Goal: Contribute content: Contribute content

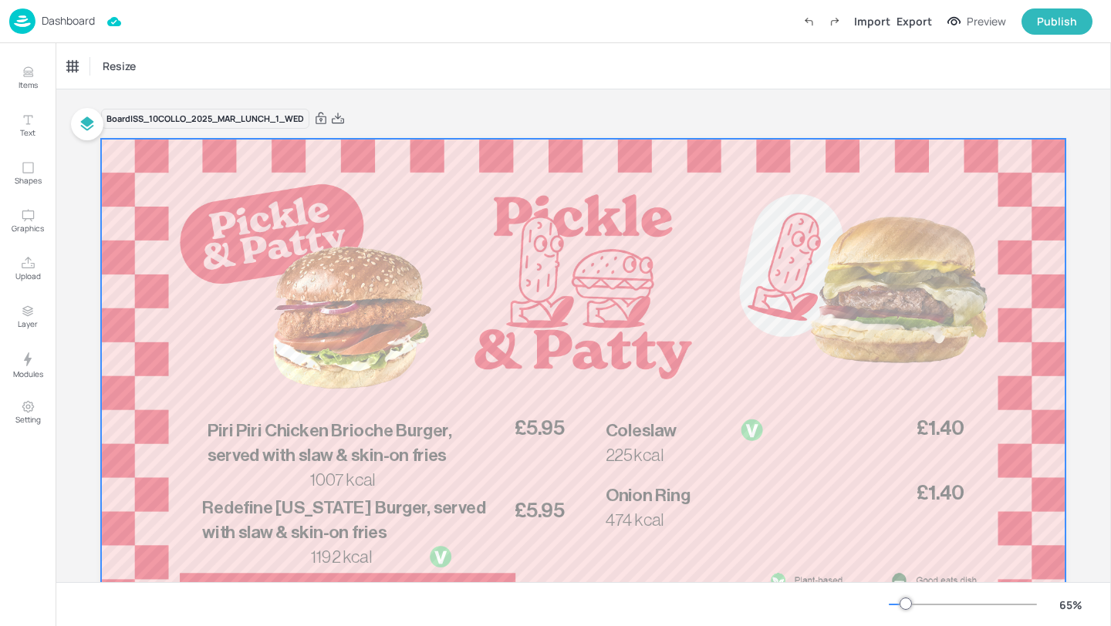
scroll to position [118, 0]
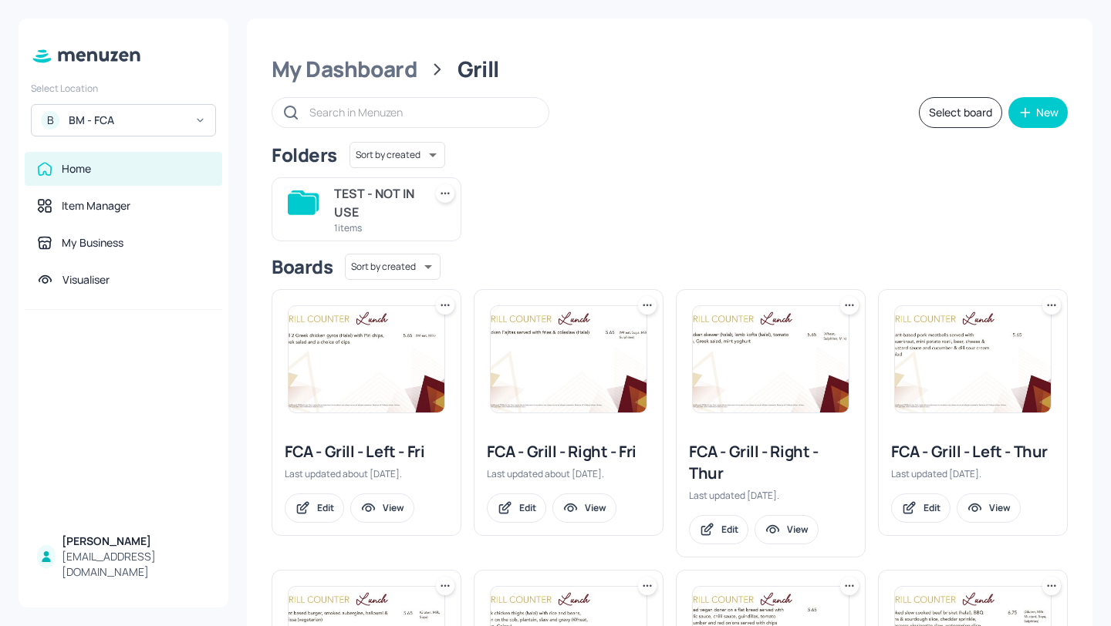
click at [187, 114] on div "B BM - FCA" at bounding box center [123, 120] width 185 height 32
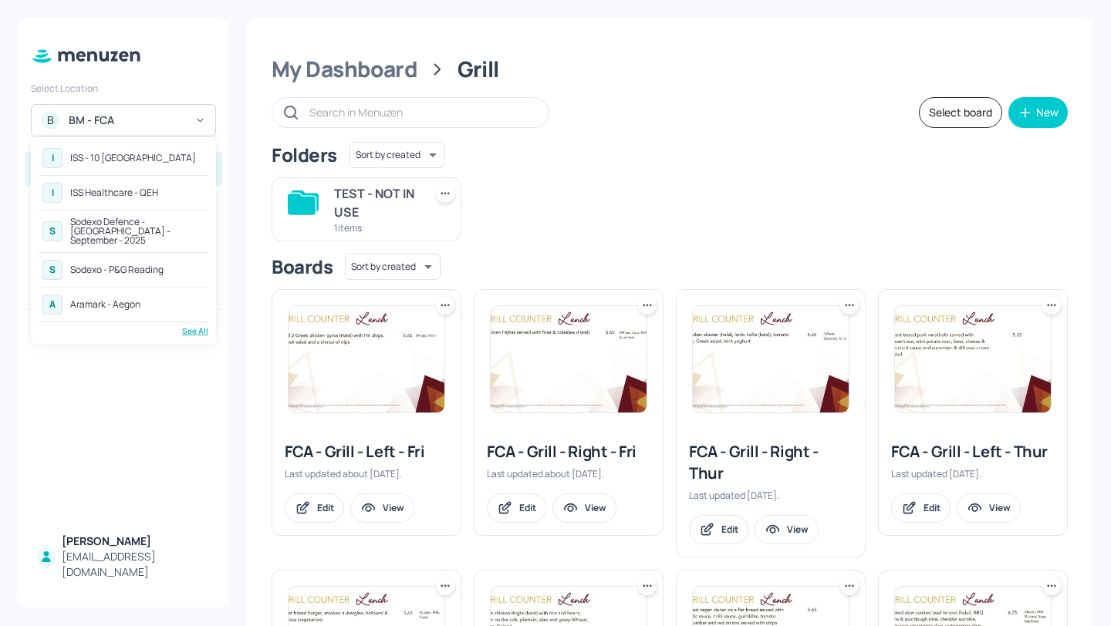
click at [162, 296] on div "A Aramark - Aegon" at bounding box center [124, 305] width 170 height 28
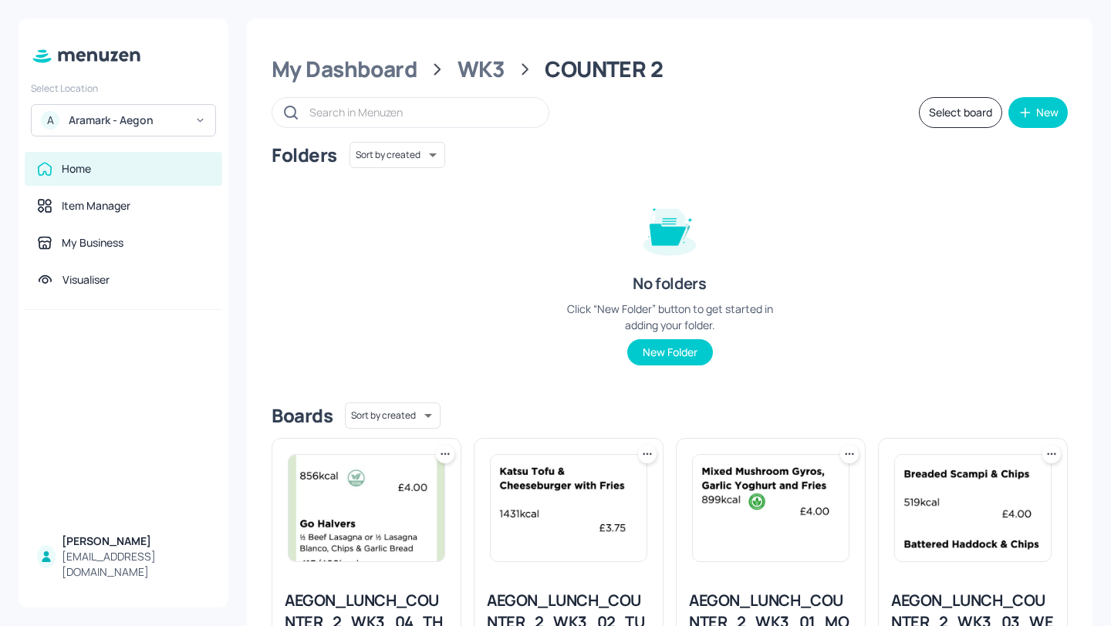
scroll to position [138, 0]
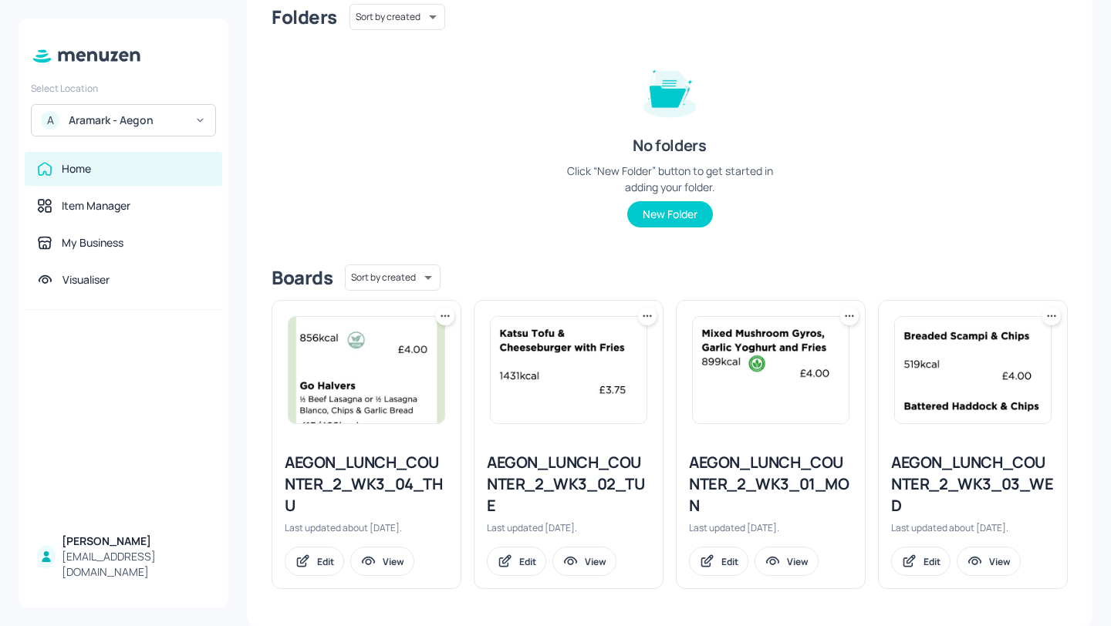
click at [538, 481] on div "AEGON_LUNCH_COUNTER_2_WK3_02_TUE" at bounding box center [569, 484] width 164 height 65
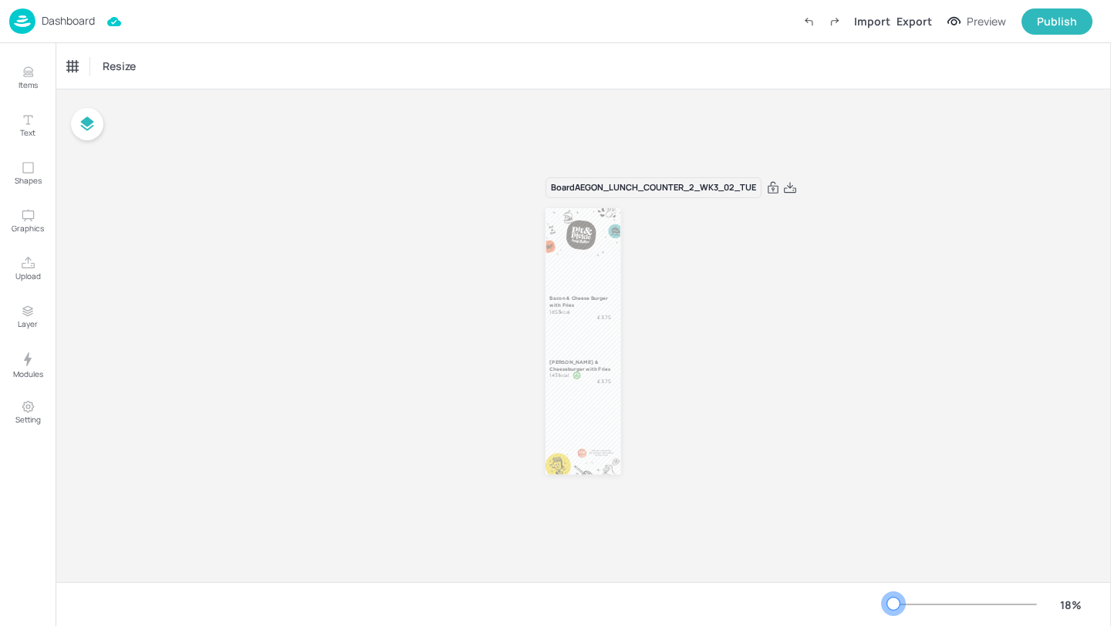
drag, startPoint x: 912, startPoint y: 604, endPoint x: 890, endPoint y: 605, distance: 21.6
click at [890, 605] on div at bounding box center [893, 604] width 12 height 12
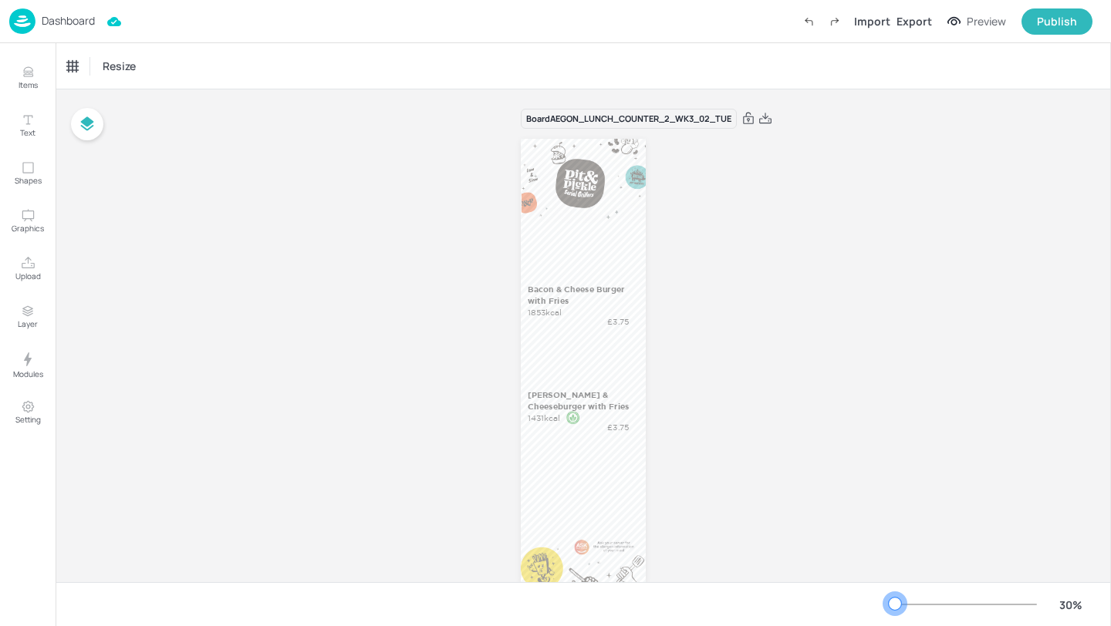
click at [895, 599] on div at bounding box center [895, 604] width 12 height 12
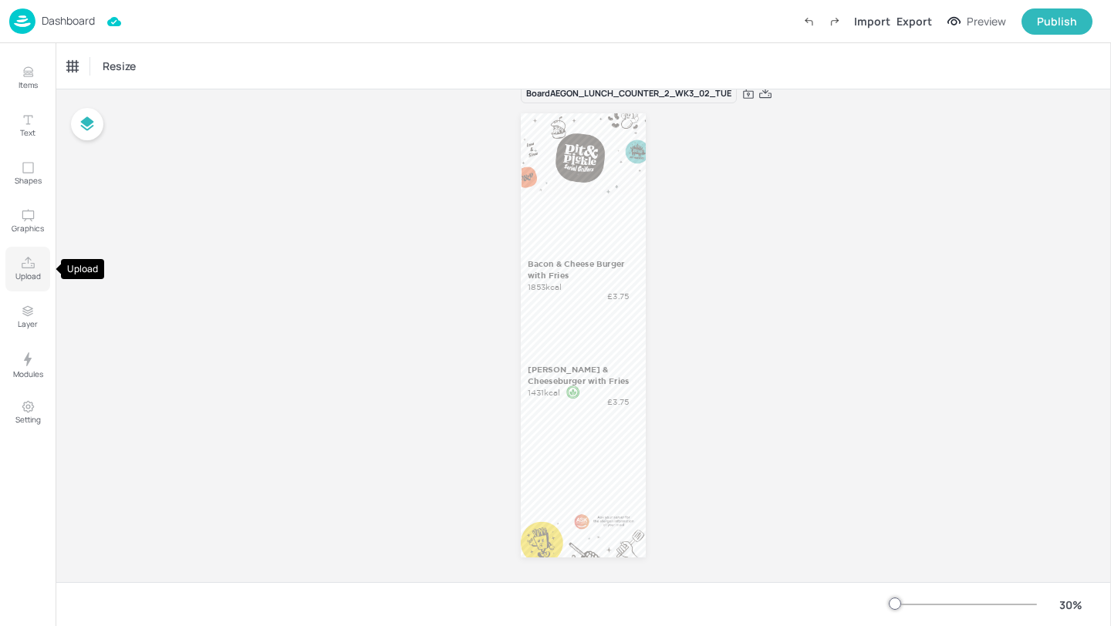
click at [18, 268] on button "Upload" at bounding box center [27, 269] width 45 height 45
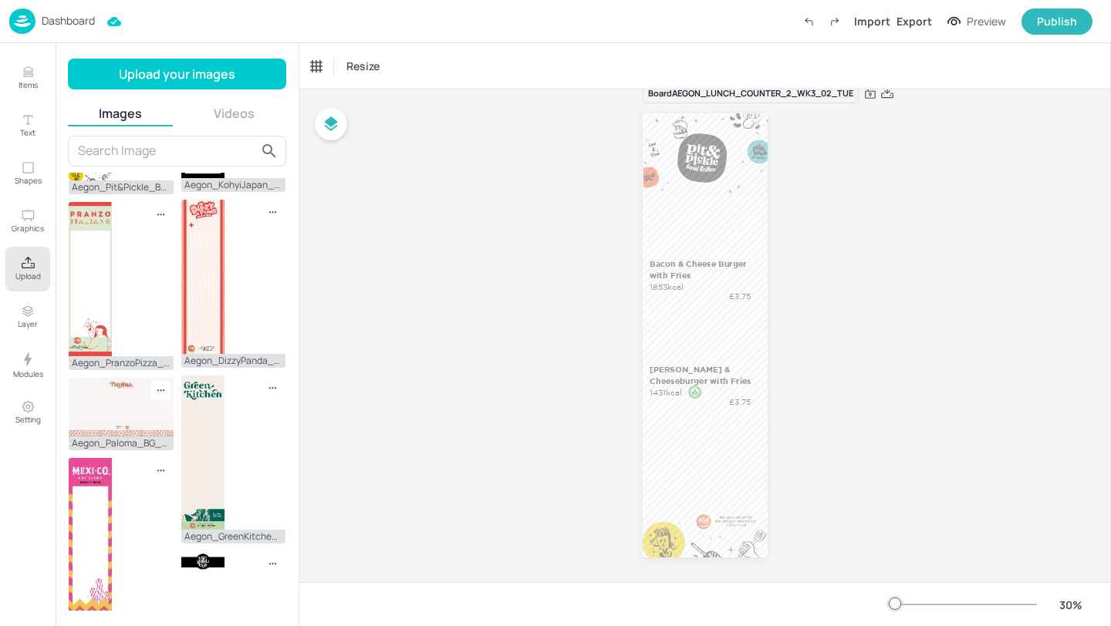
scroll to position [688, 0]
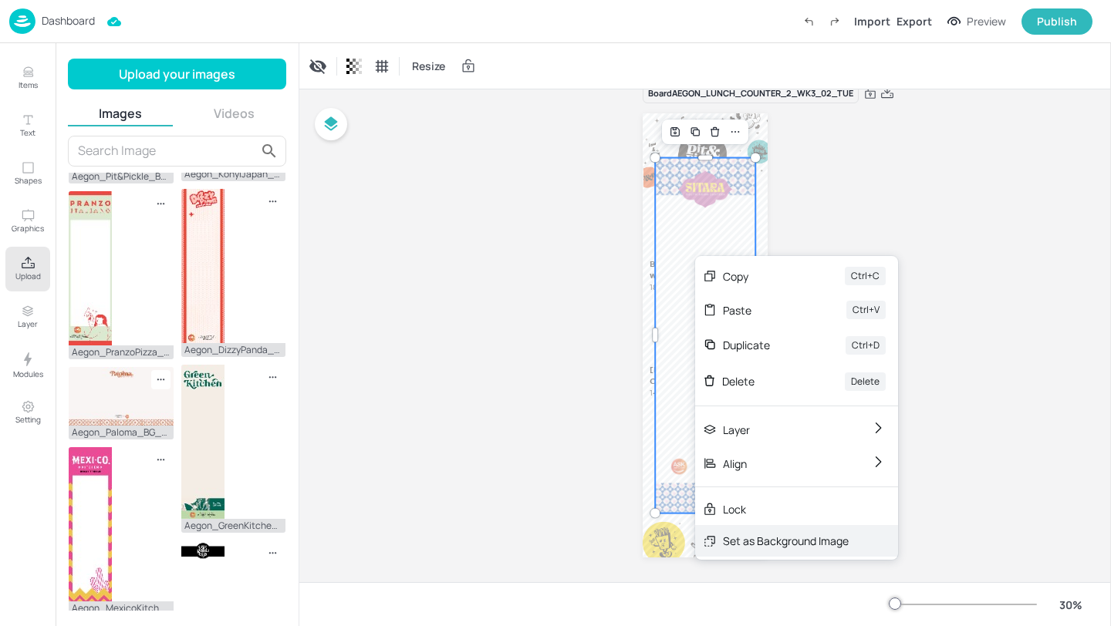
click at [723, 530] on div "Set as Background Image" at bounding box center [796, 541] width 203 height 32
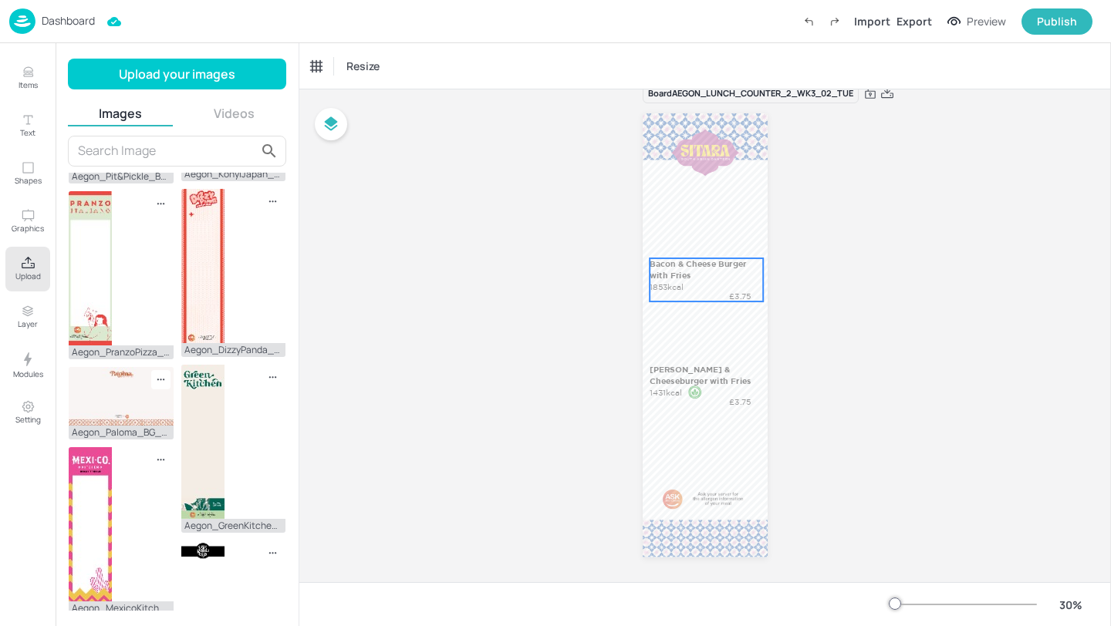
click at [718, 289] on div "Bacon & Cheese Burger with Fries 1853kcal £3.75" at bounding box center [705, 279] width 113 height 43
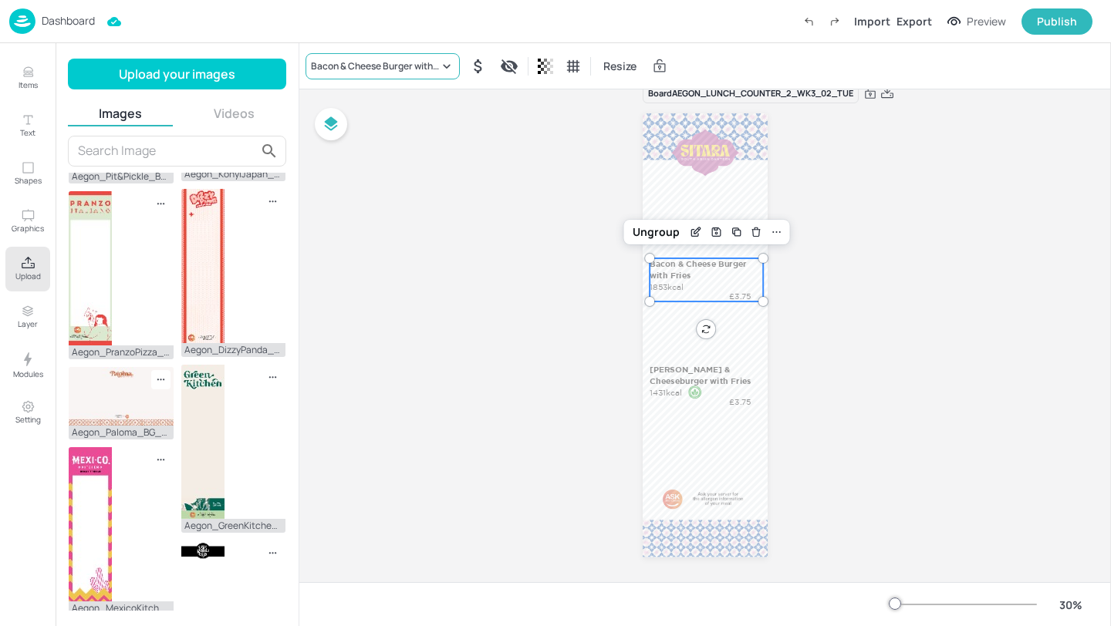
click at [341, 63] on div "Bacon & Cheese Burger with Fries" at bounding box center [375, 66] width 128 height 14
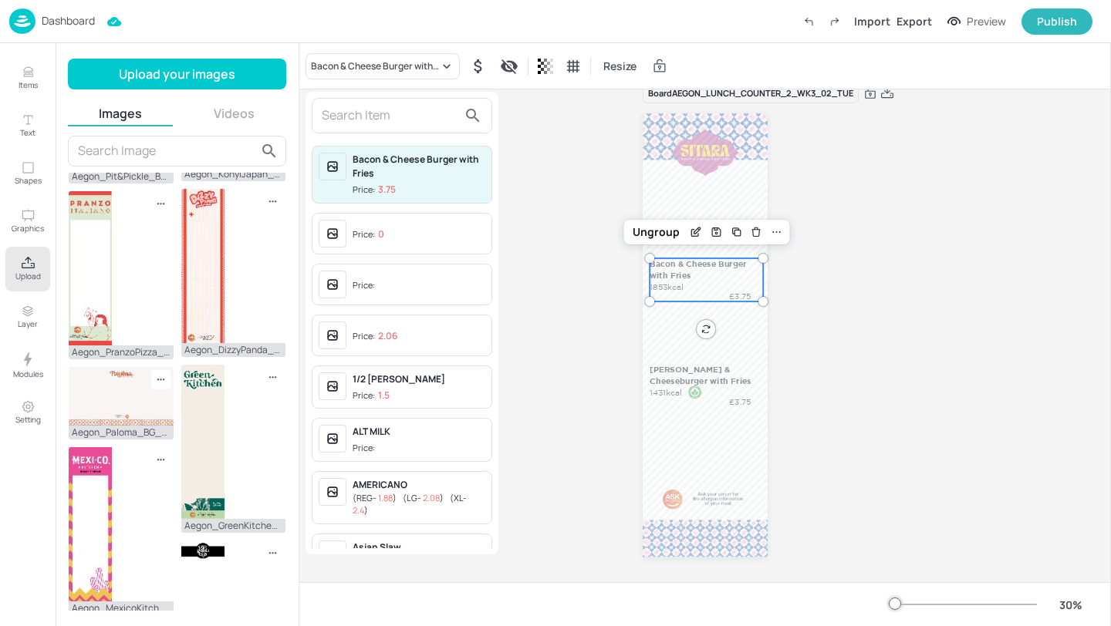
click at [382, 115] on input "text" at bounding box center [390, 115] width 136 height 25
click at [815, 153] on div at bounding box center [555, 313] width 1111 height 626
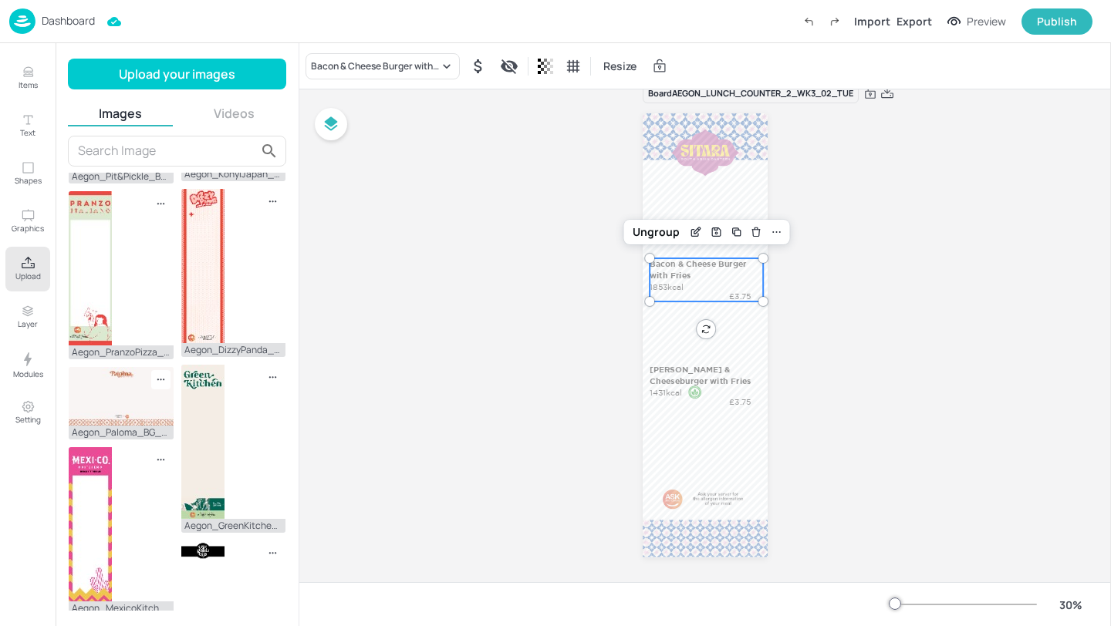
click at [558, 146] on div "Board AEGON_LUNCH_COUNTER_2_WK3_02_TUE Bacon & Cheese Burger with Fries 1853kca…" at bounding box center [704, 330] width 811 height 532
click at [91, 26] on p "Dashboard" at bounding box center [68, 20] width 53 height 11
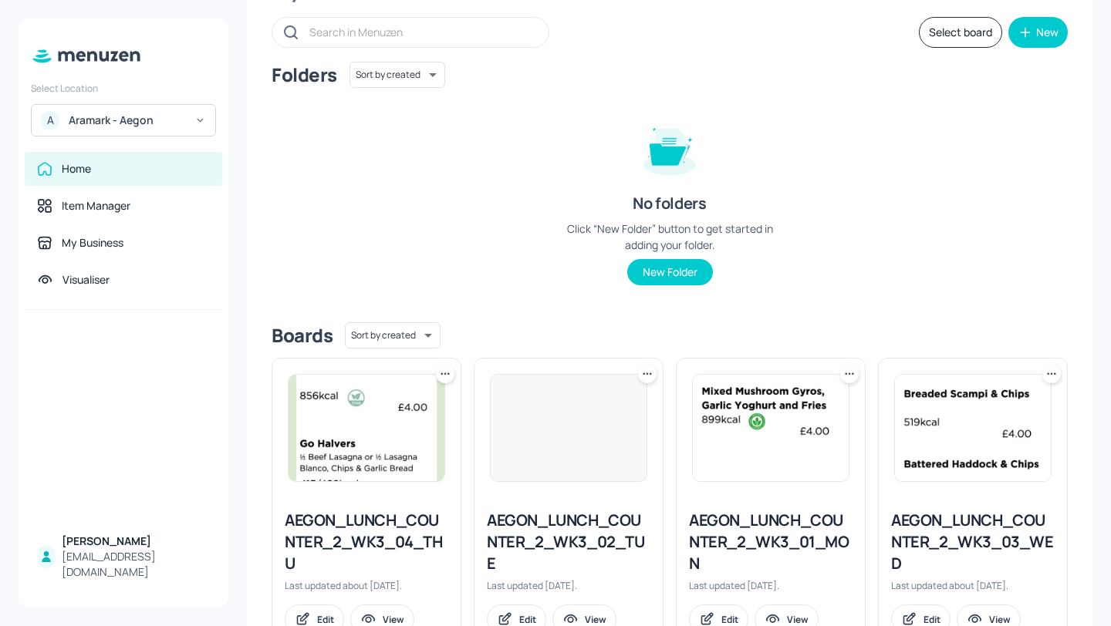
scroll to position [138, 0]
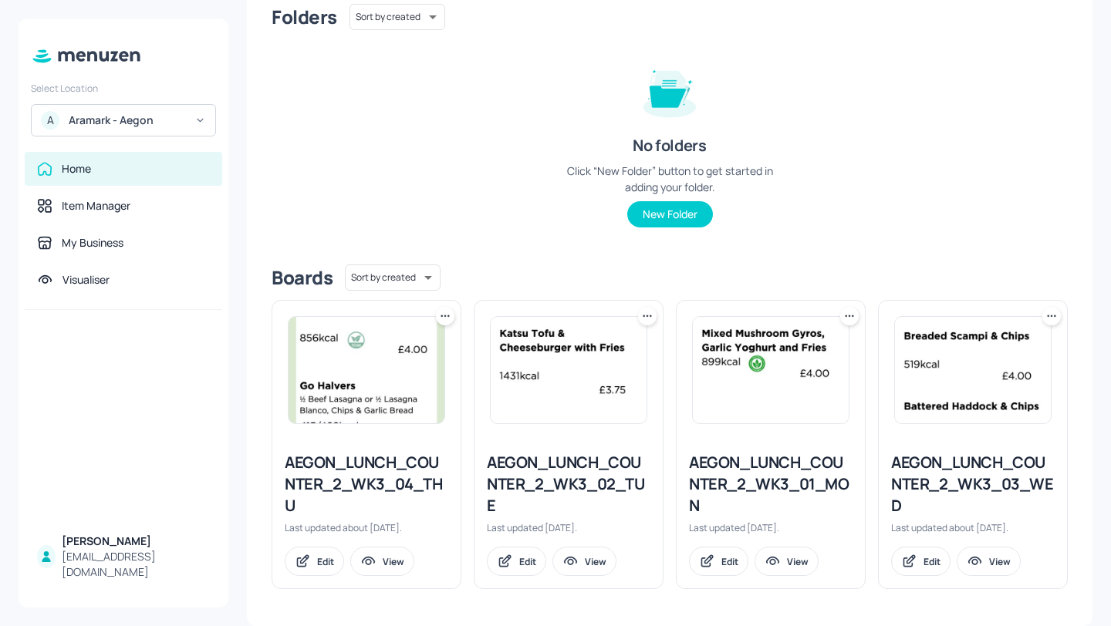
click at [588, 474] on div "AEGON_LUNCH_COUNTER_2_WK3_02_TUE" at bounding box center [569, 484] width 164 height 65
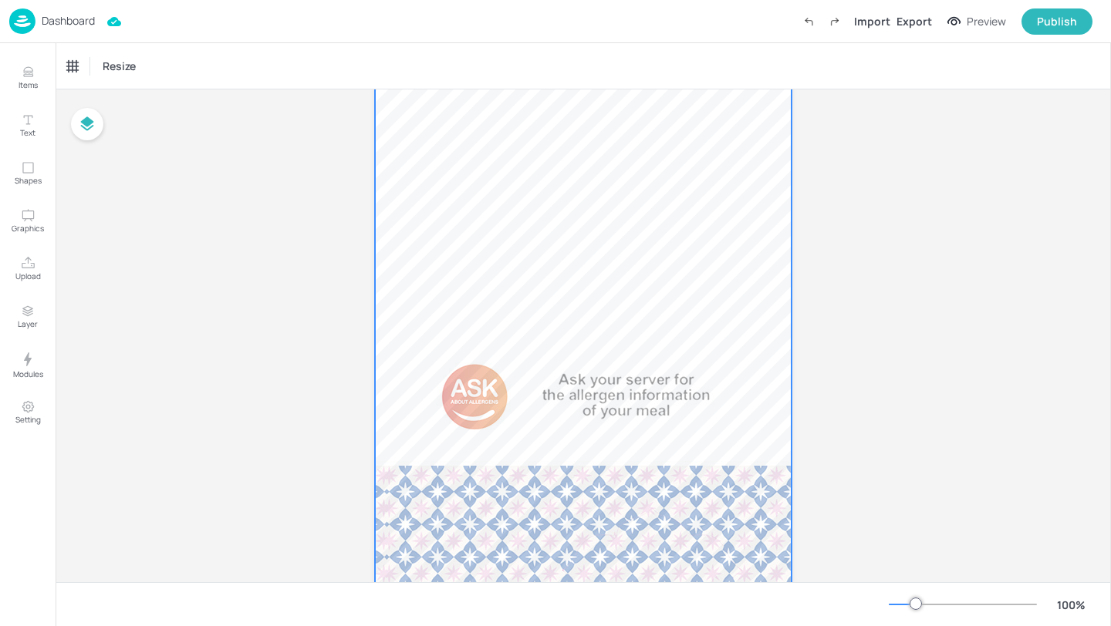
scroll to position [1076, 0]
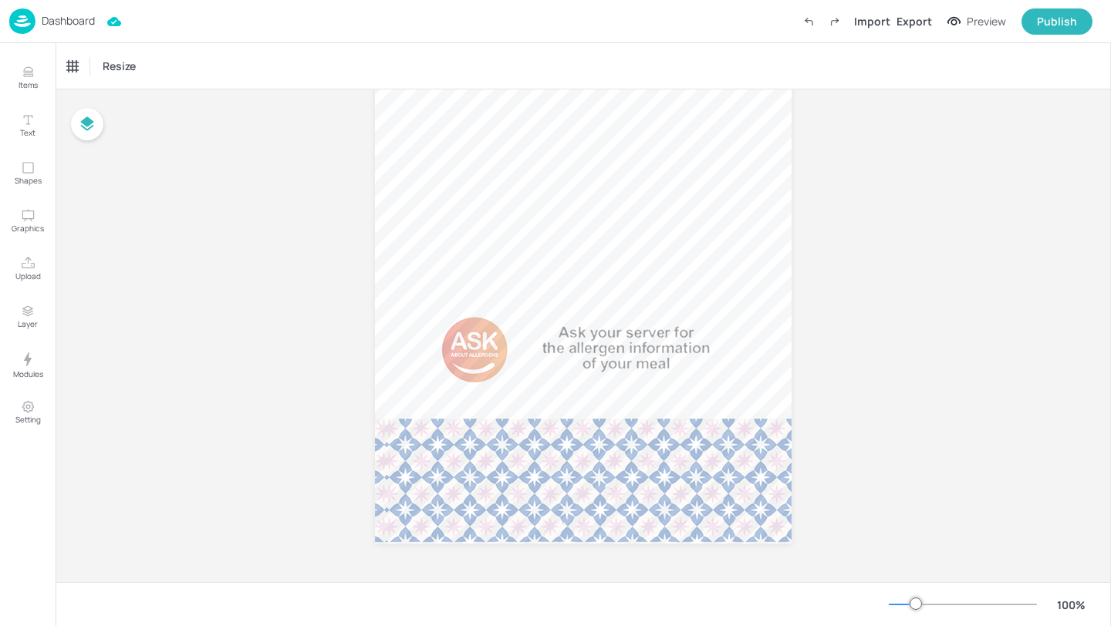
click at [82, 19] on p "Dashboard" at bounding box center [68, 20] width 53 height 11
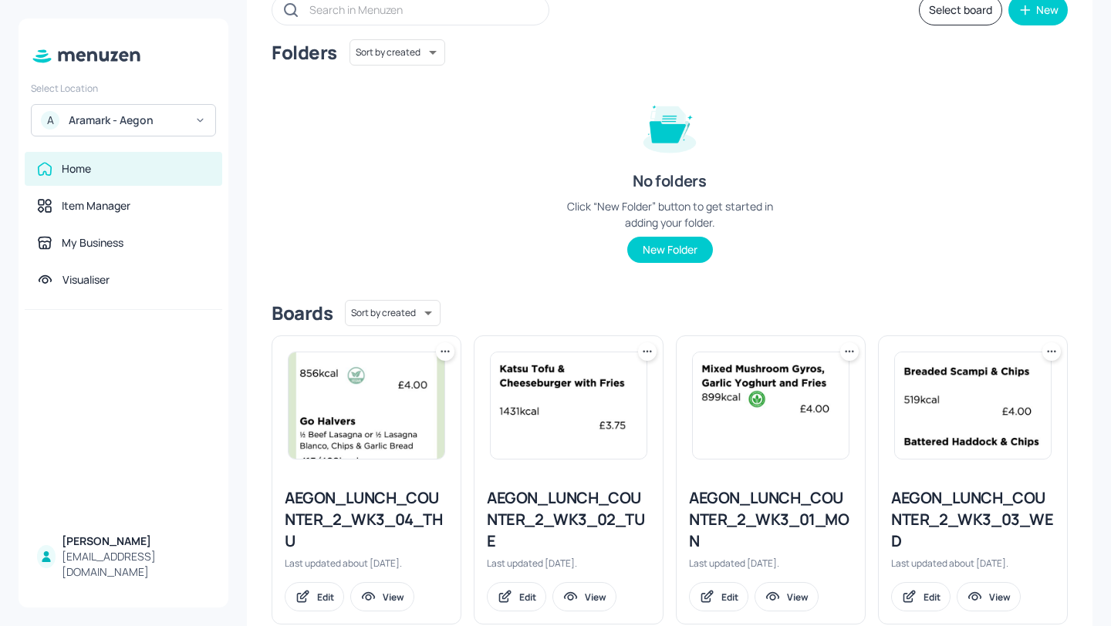
scroll to position [138, 0]
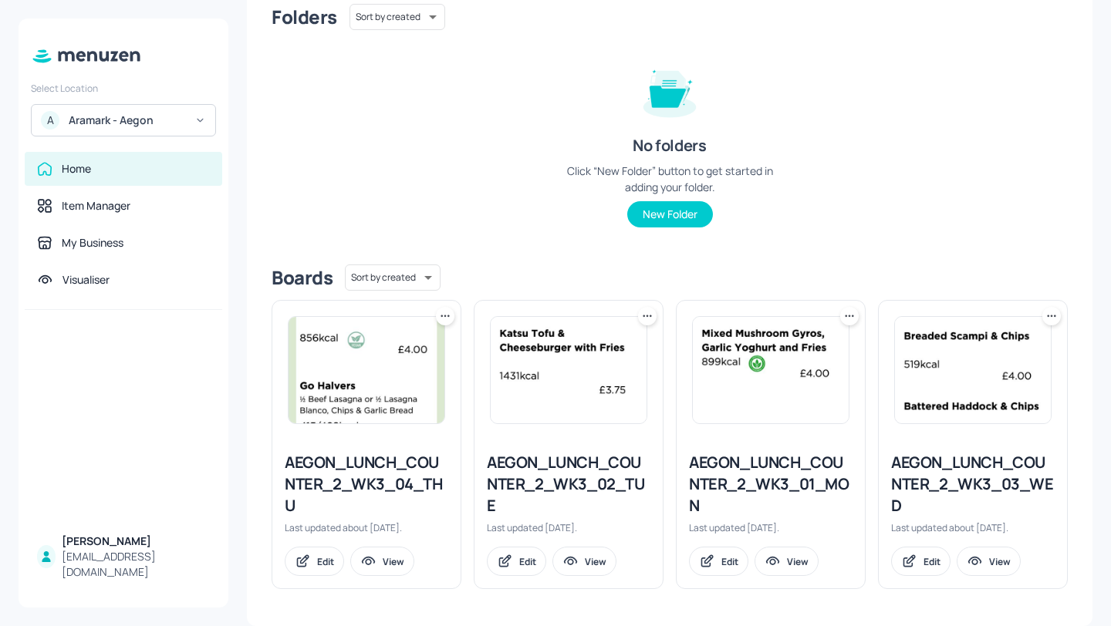
click at [599, 476] on div "AEGON_LUNCH_COUNTER_2_WK3_02_TUE" at bounding box center [569, 484] width 164 height 65
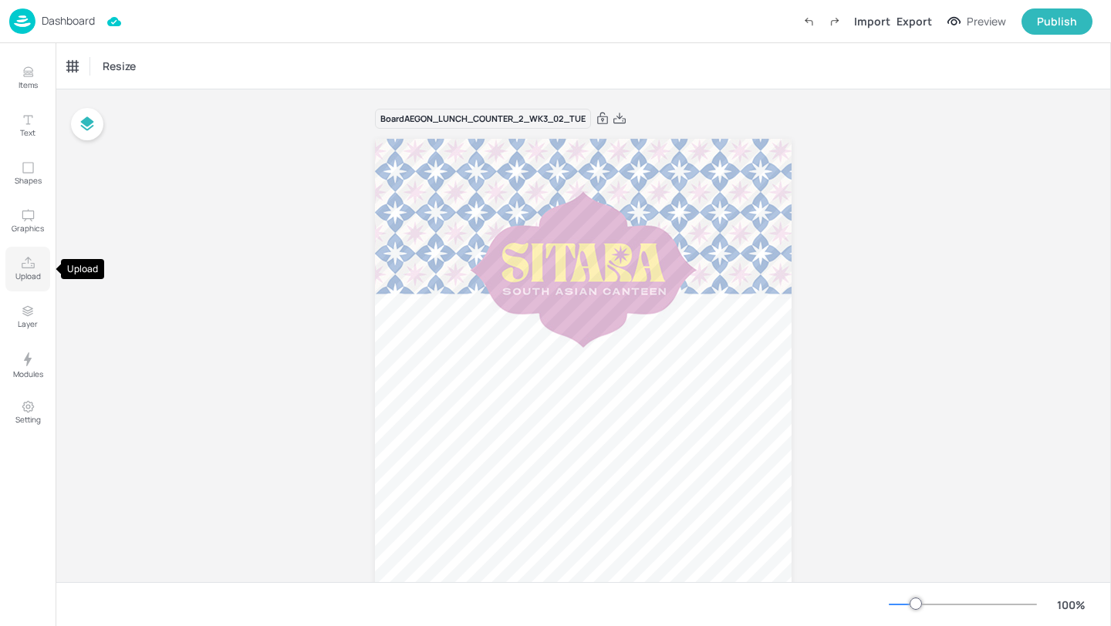
click at [28, 275] on p "Upload" at bounding box center [27, 276] width 25 height 11
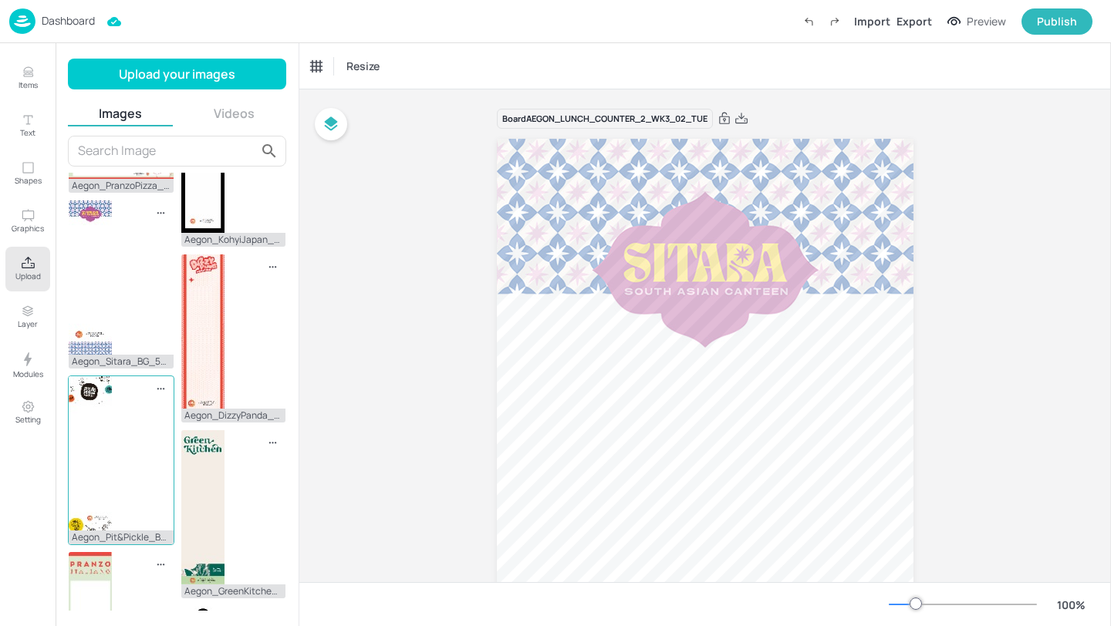
scroll to position [796, 0]
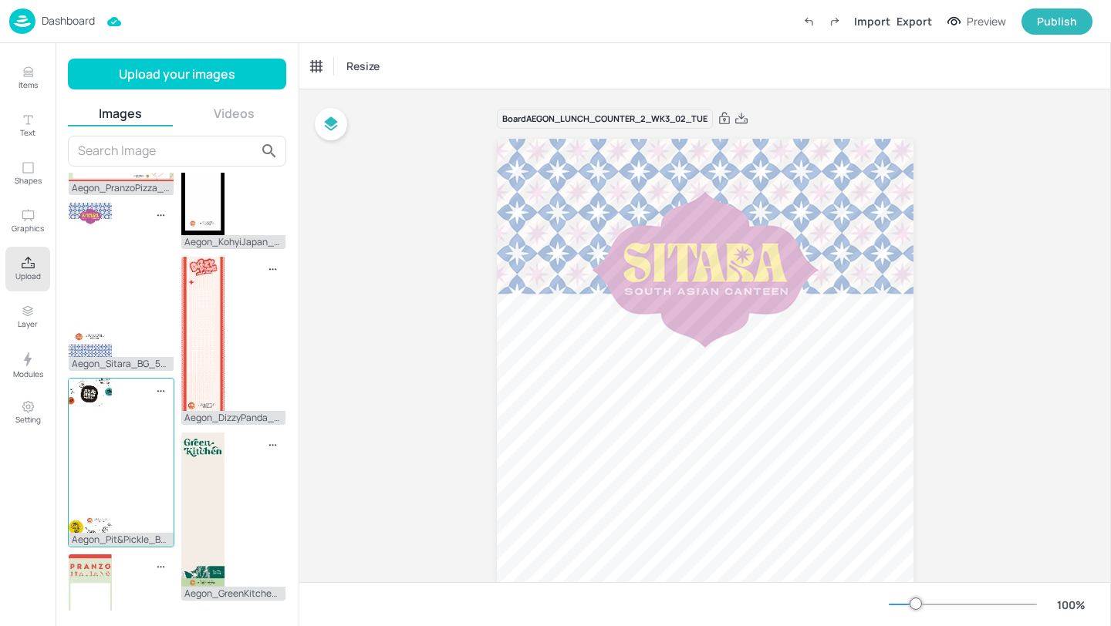
click at [108, 433] on img at bounding box center [90, 456] width 43 height 154
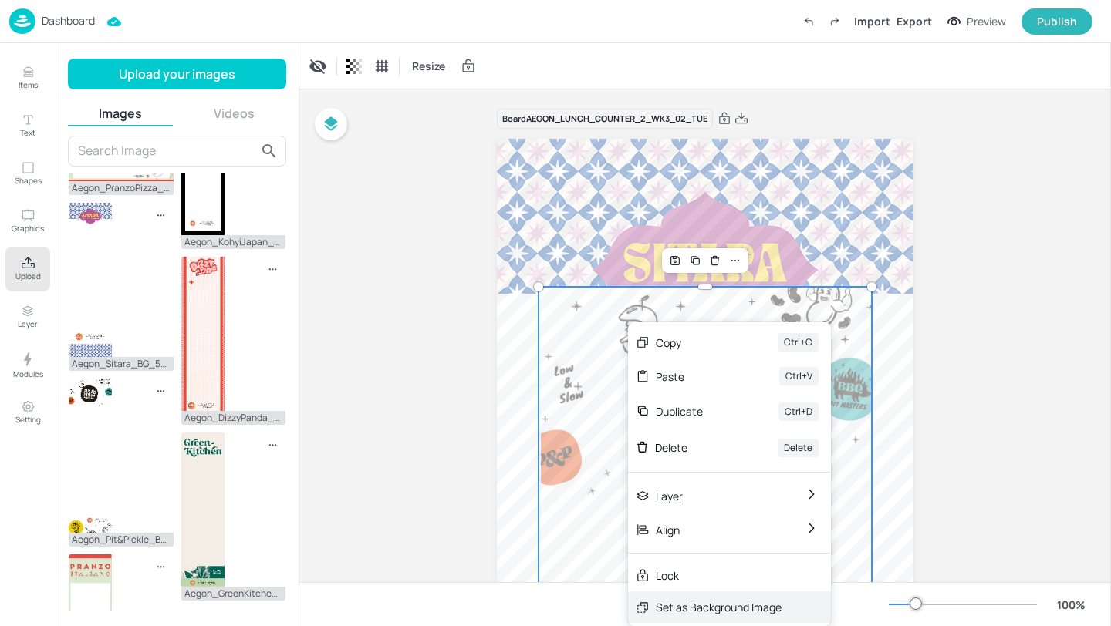
click at [690, 599] on div "Set as Background Image" at bounding box center [719, 607] width 126 height 16
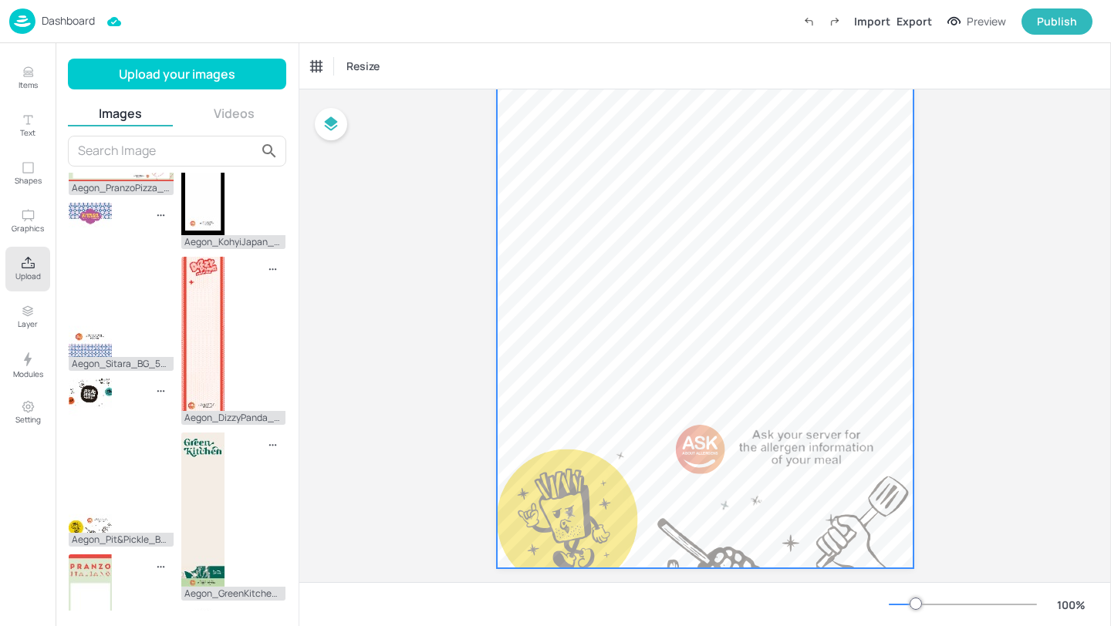
scroll to position [1076, 0]
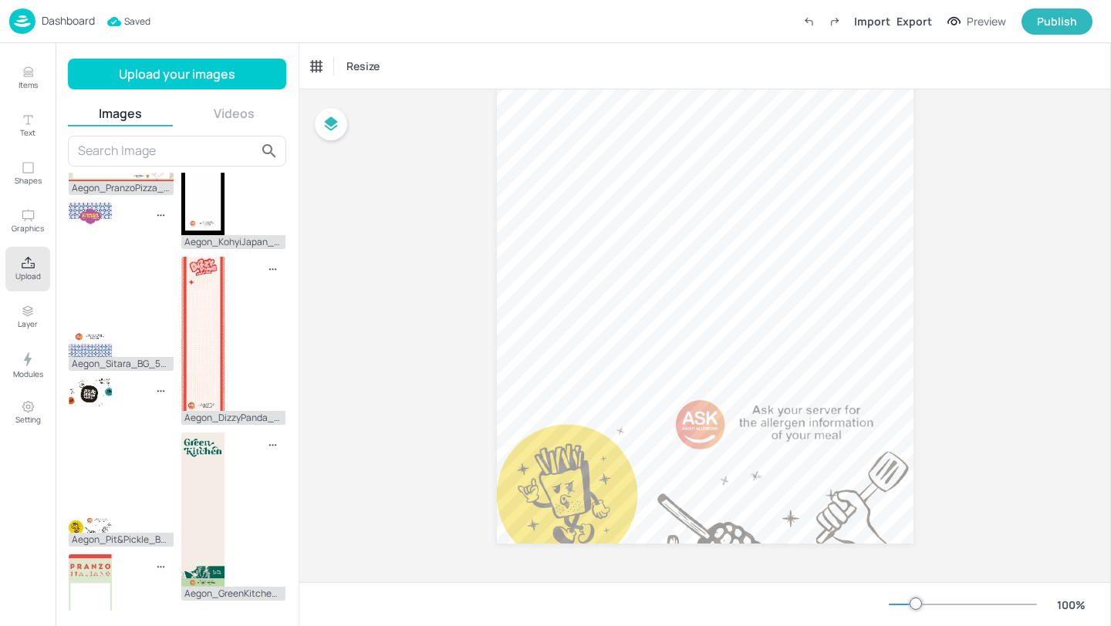
click at [81, 21] on p "Dashboard" at bounding box center [68, 20] width 53 height 11
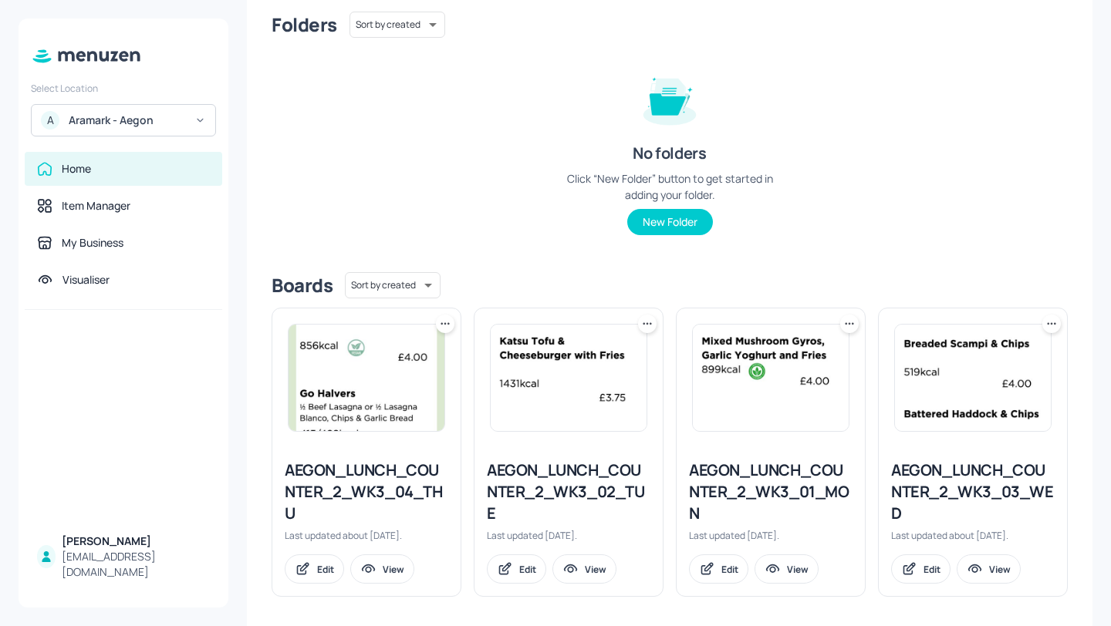
scroll to position [138, 0]
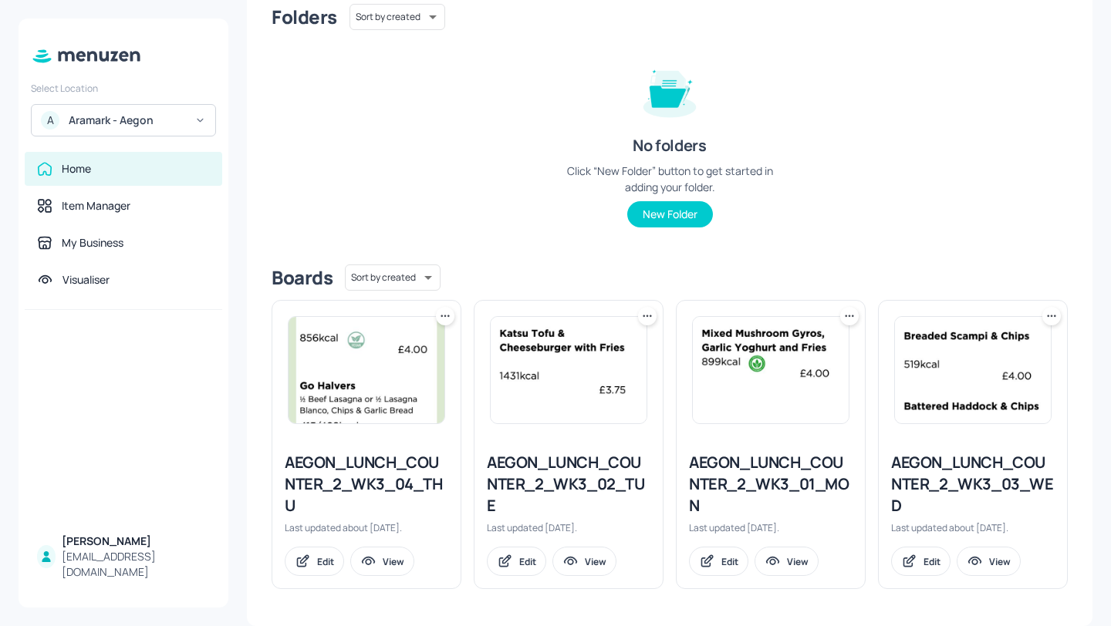
click at [588, 463] on div "AEGON_LUNCH_COUNTER_2_WK3_02_TUE" at bounding box center [569, 484] width 164 height 65
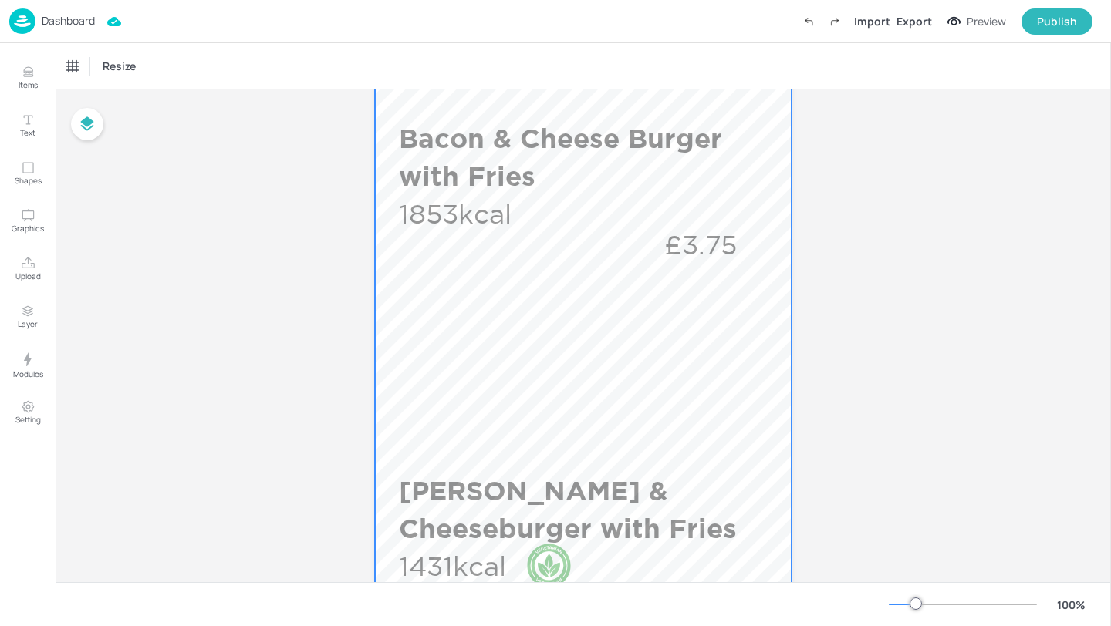
scroll to position [475, 0]
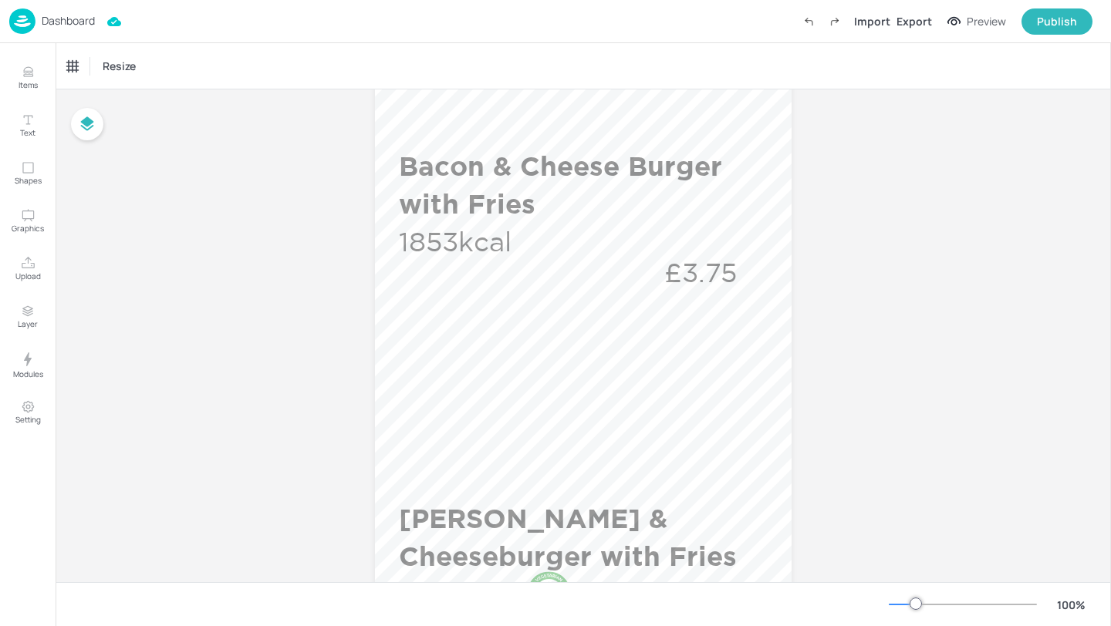
click at [92, 21] on p "Dashboard" at bounding box center [68, 20] width 53 height 11
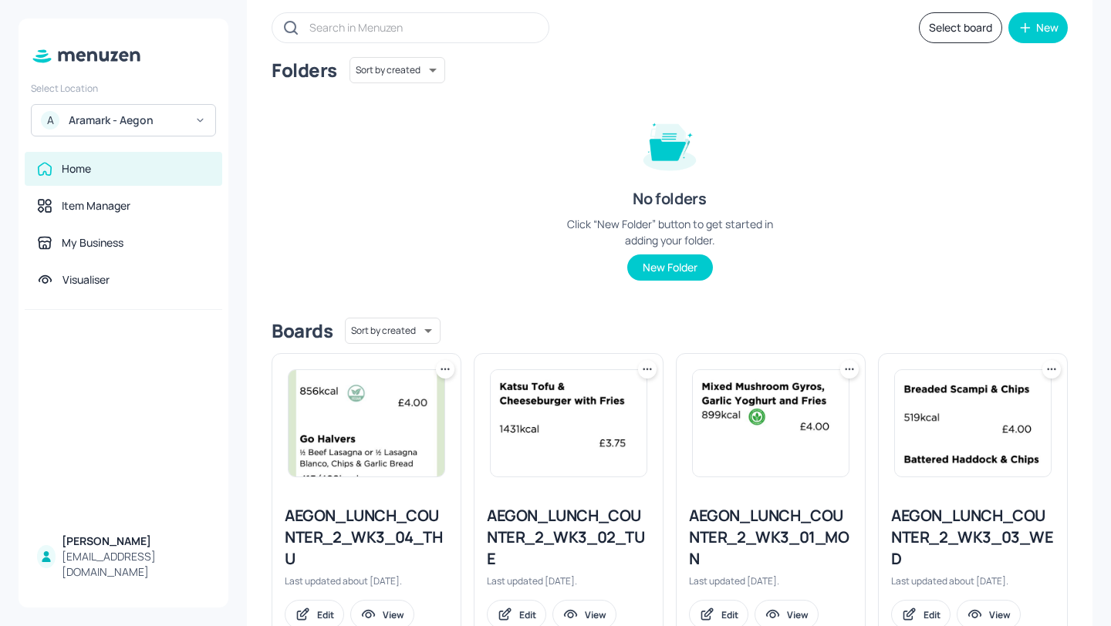
scroll to position [107, 0]
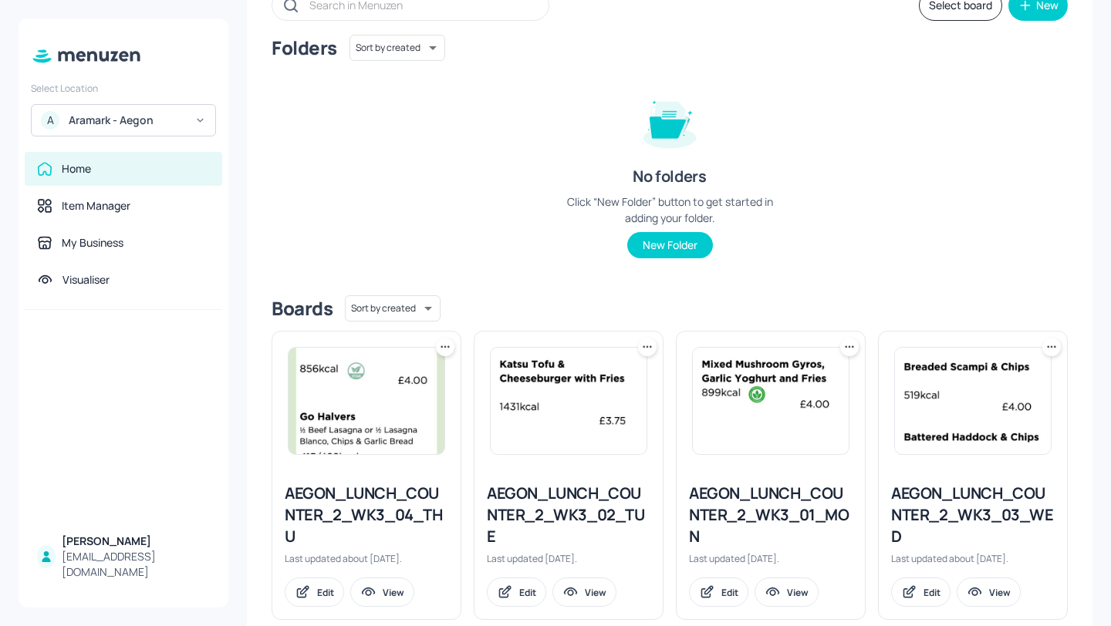
click at [965, 516] on div "AEGON_LUNCH_COUNTER_2_WK3_03_WED" at bounding box center [973, 515] width 164 height 65
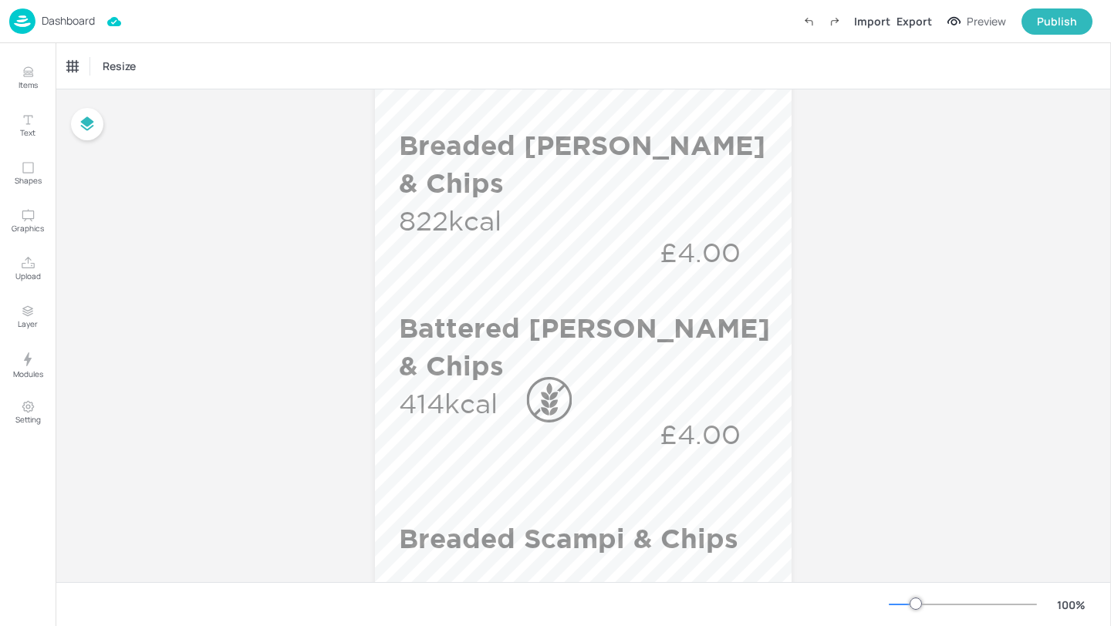
scroll to position [258, 0]
click at [48, 19] on p "Dashboard" at bounding box center [68, 20] width 53 height 11
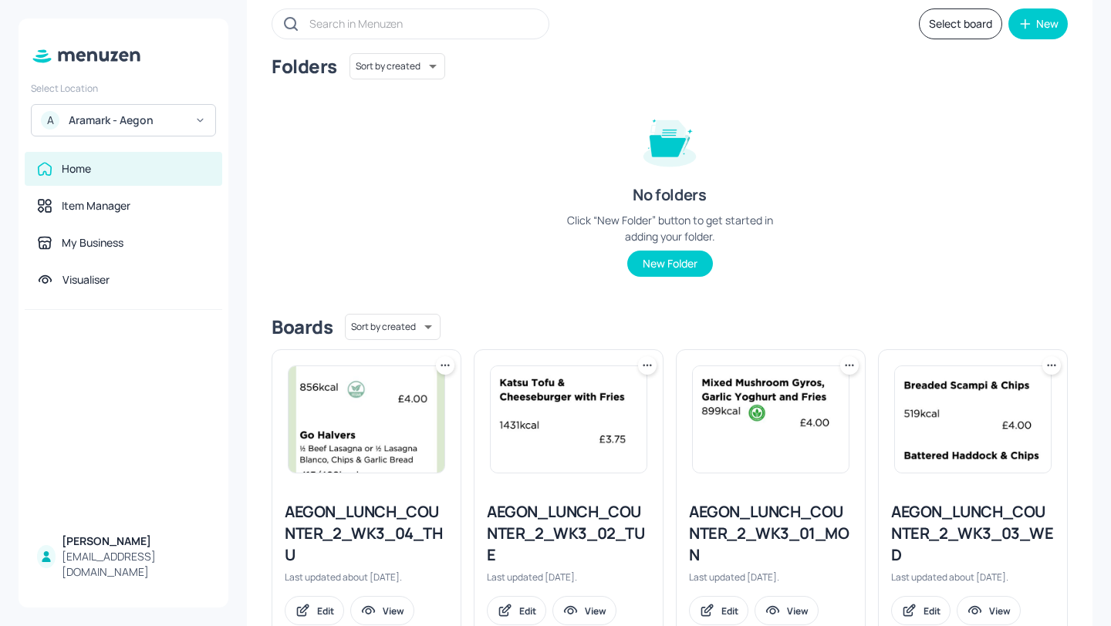
scroll to position [138, 0]
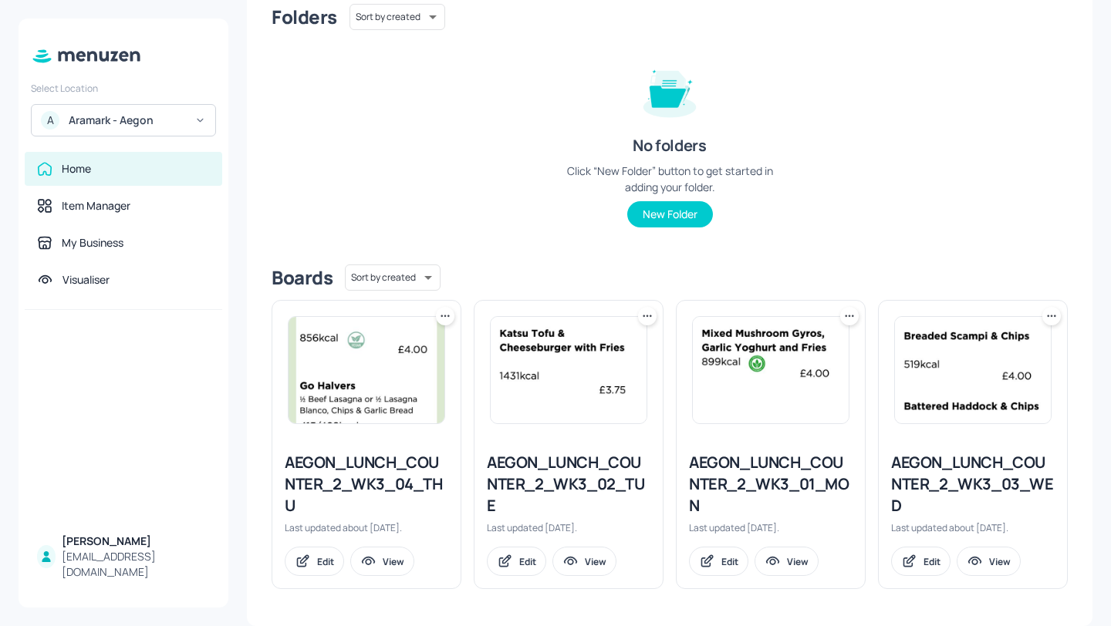
click at [396, 481] on div "AEGON_LUNCH_COUNTER_2_WK3_04_THU" at bounding box center [367, 484] width 164 height 65
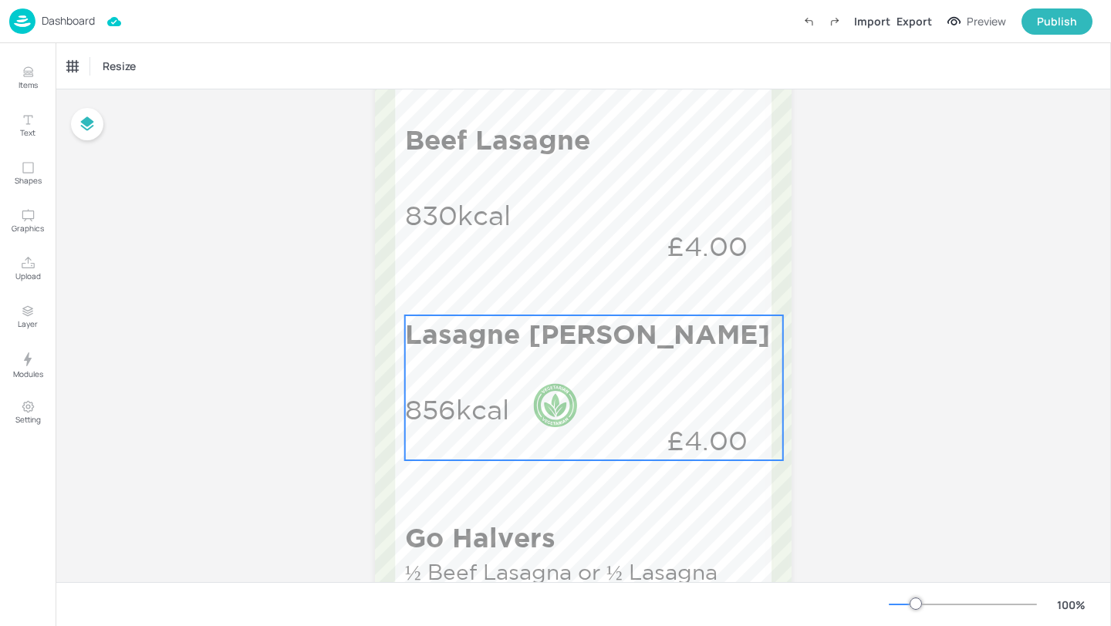
scroll to position [406, 0]
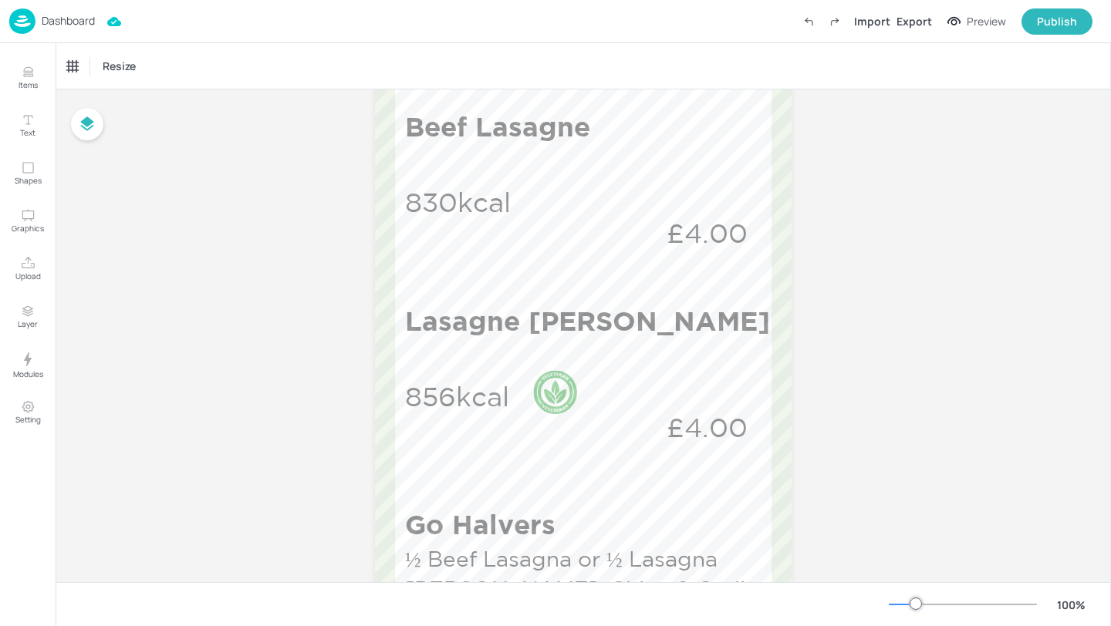
click at [51, 9] on div "Dashboard" at bounding box center [52, 20] width 86 height 25
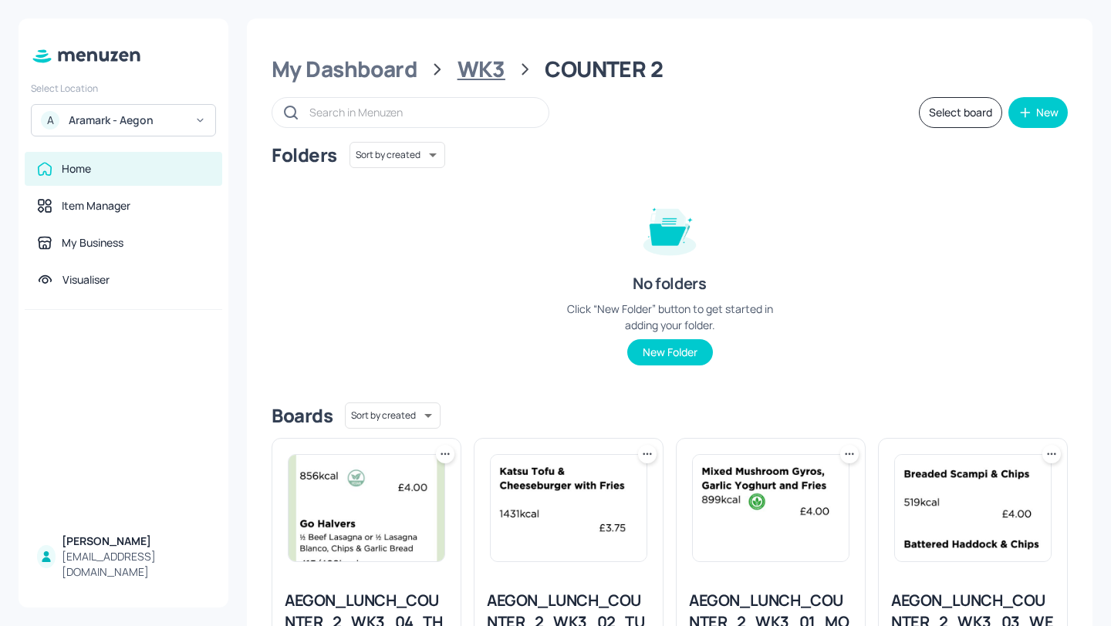
click at [491, 66] on div "WK3" at bounding box center [481, 70] width 48 height 28
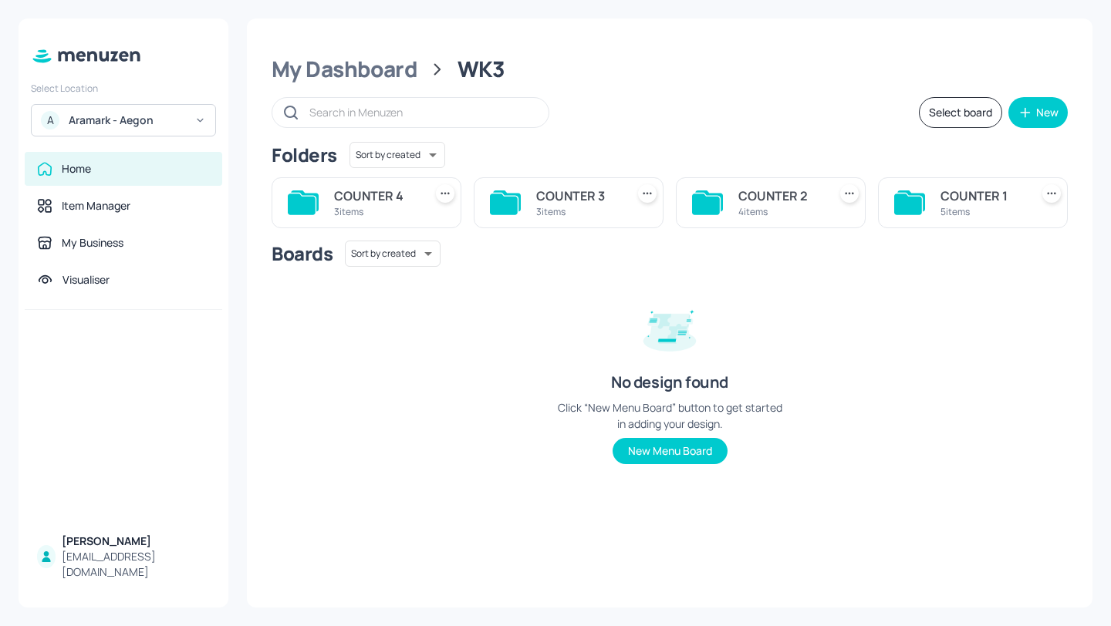
click at [575, 202] on div "COUNTER 3" at bounding box center [577, 196] width 83 height 19
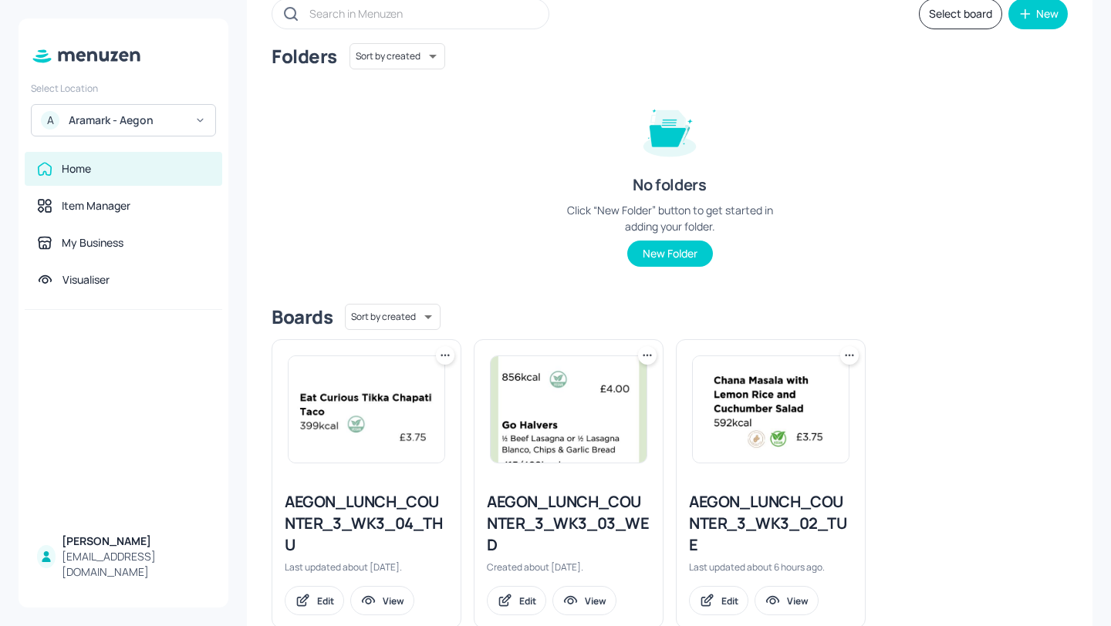
scroll to position [91, 0]
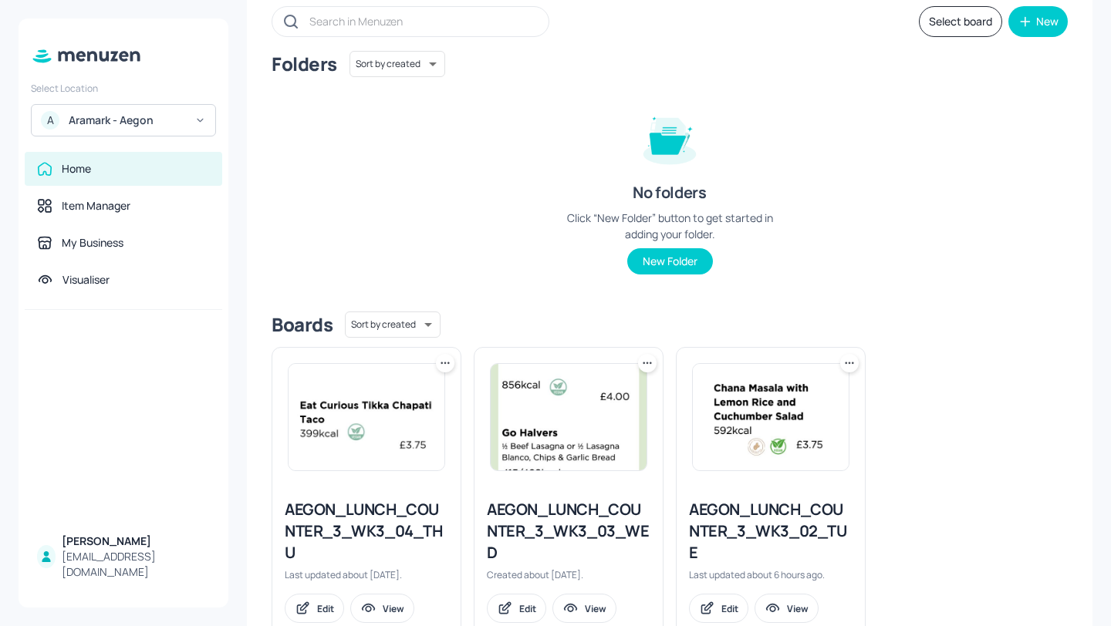
click at [555, 506] on div "AEGON_LUNCH_COUNTER_3_WK3_03_WED" at bounding box center [569, 531] width 164 height 65
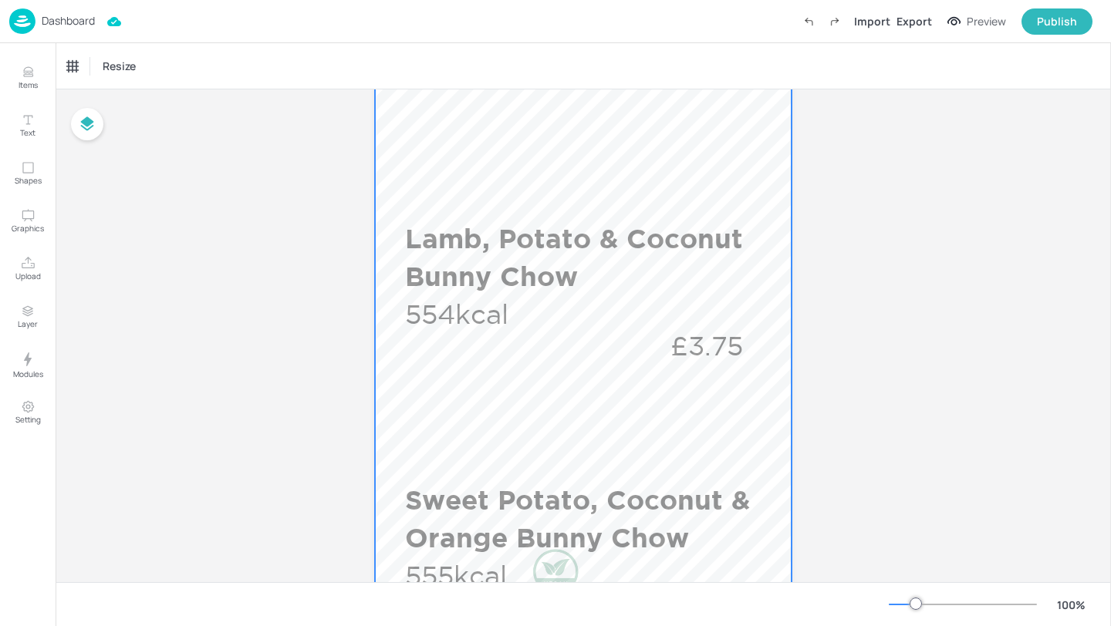
scroll to position [352, 0]
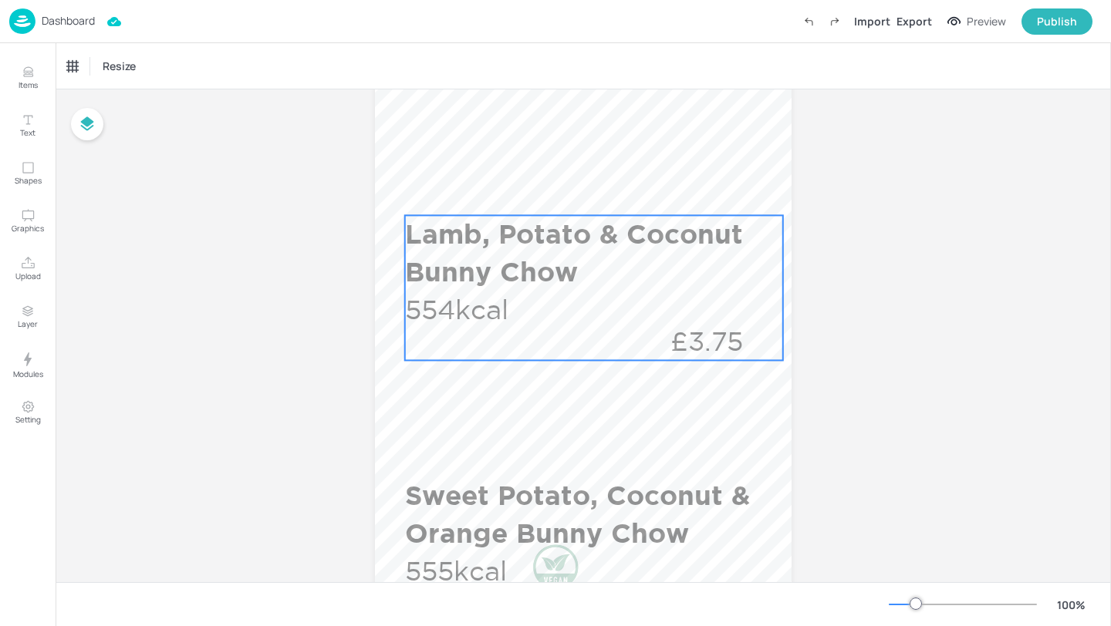
click at [494, 238] on p "Lamb, Potato & Coconut Bunny Chow" at bounding box center [590, 253] width 371 height 76
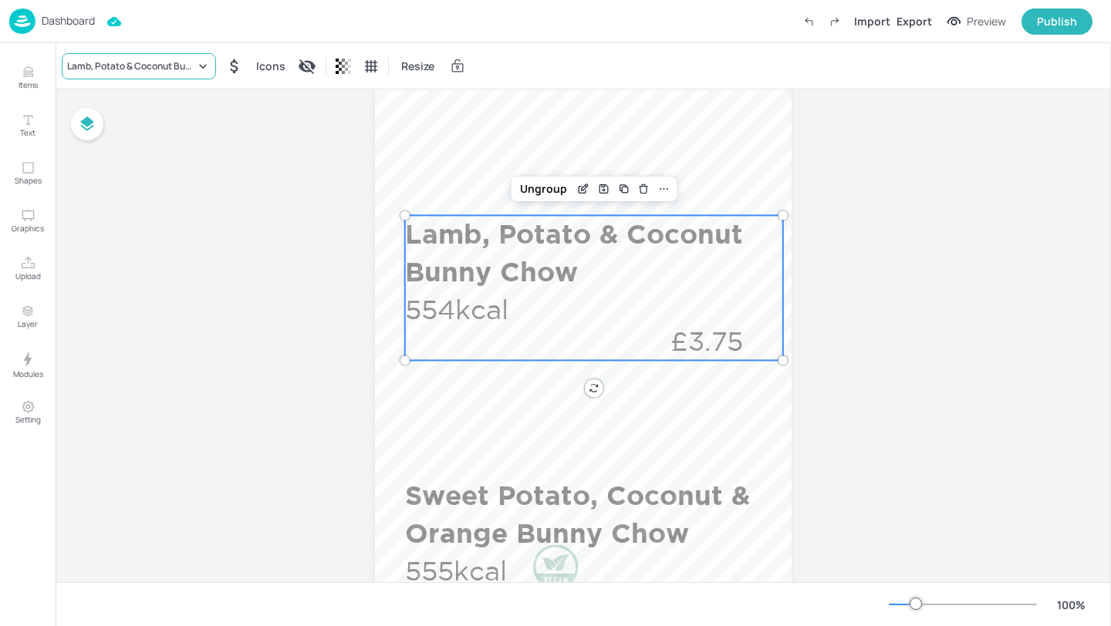
click at [152, 59] on div "Lamb, Potato & Coconut Bunny Chow" at bounding box center [131, 66] width 128 height 14
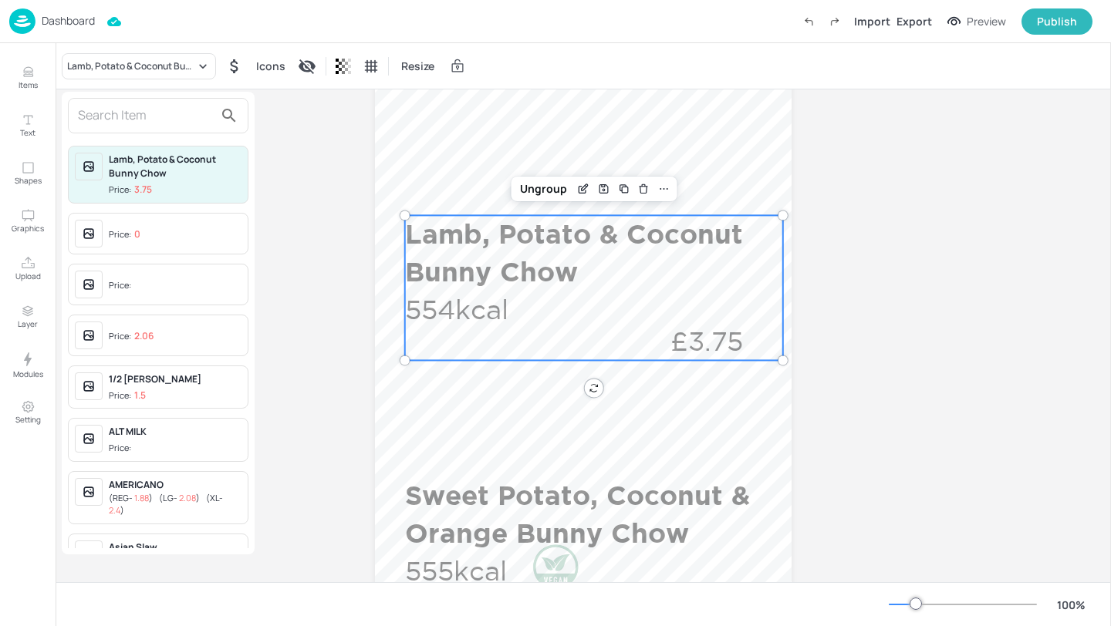
click at [167, 113] on input "text" at bounding box center [146, 115] width 136 height 25
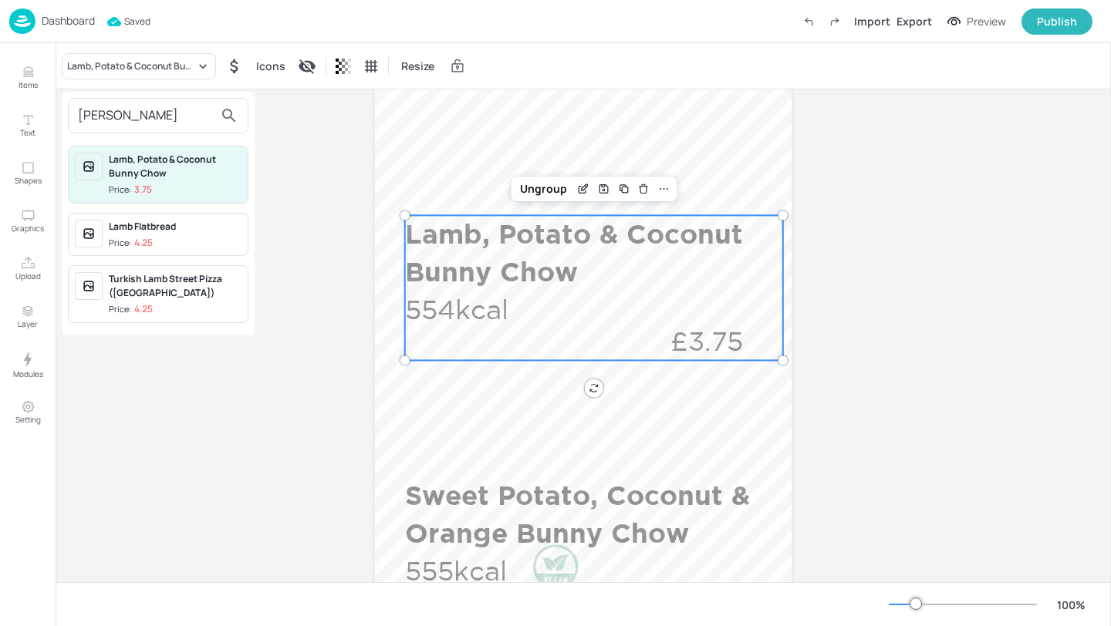
type input "[PERSON_NAME]"
click at [32, 70] on div at bounding box center [555, 313] width 1111 height 626
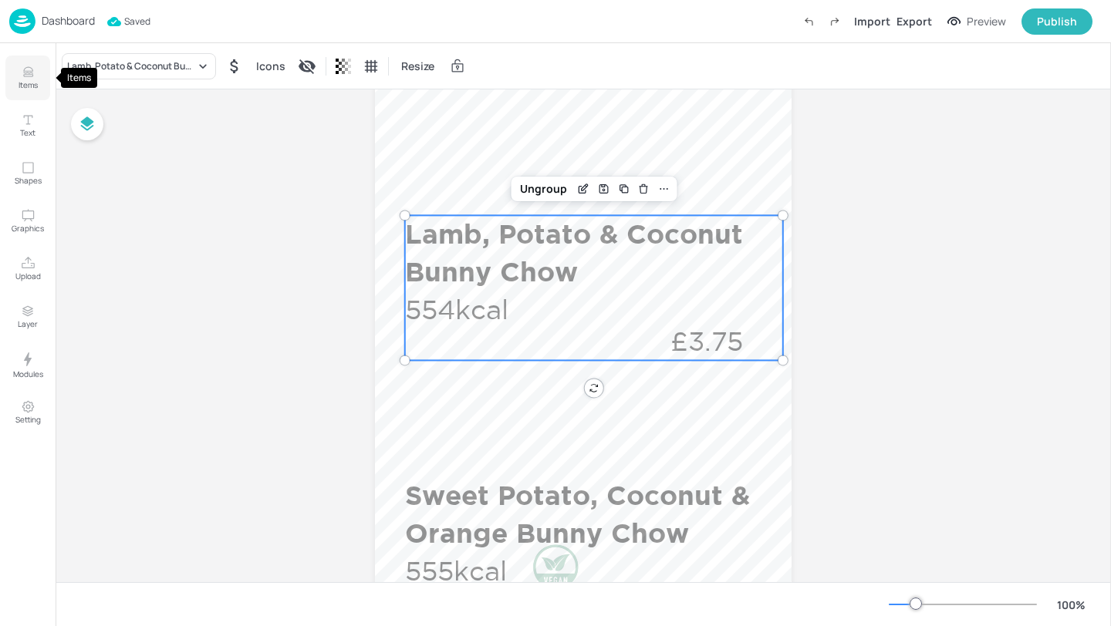
click at [32, 85] on p "Items" at bounding box center [28, 84] width 19 height 11
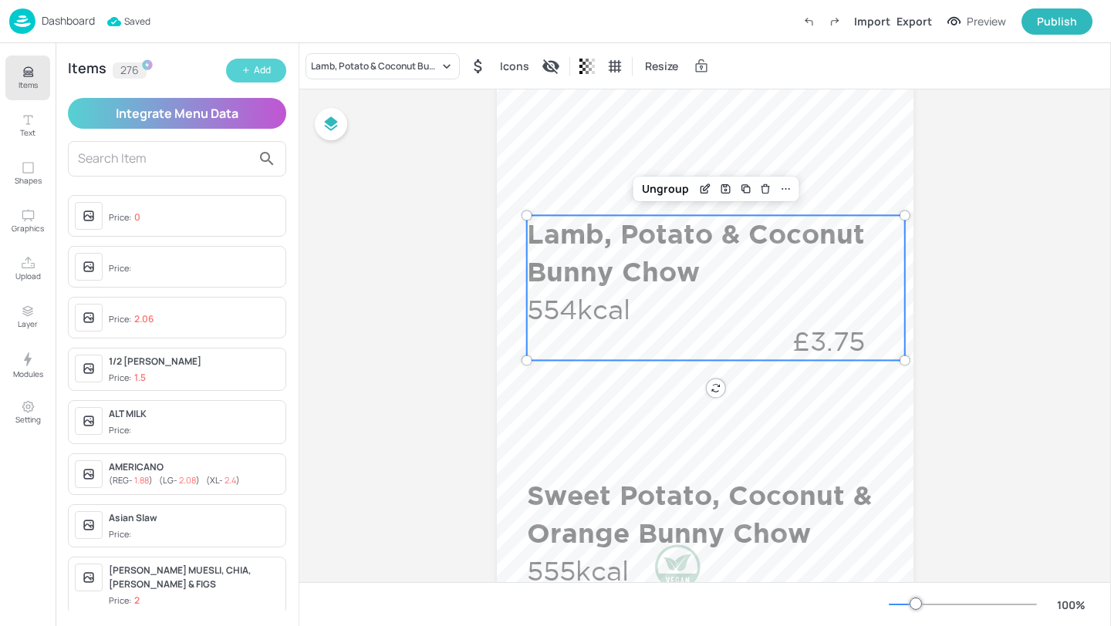
click at [278, 78] on button "Add" at bounding box center [256, 71] width 60 height 24
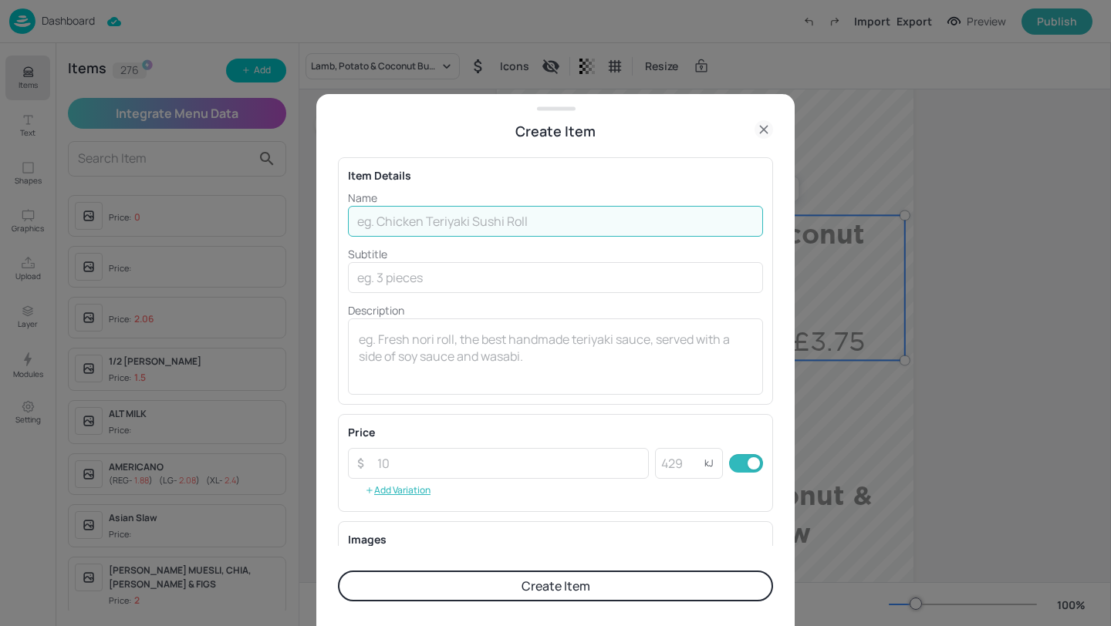
click at [547, 208] on input "text" at bounding box center [555, 221] width 415 height 31
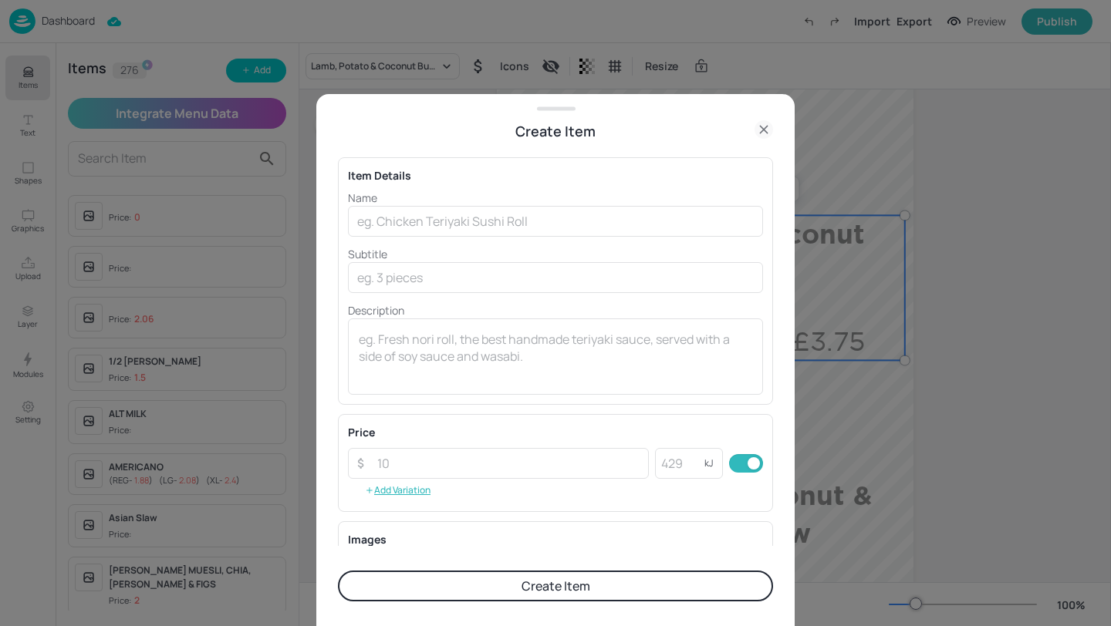
click at [767, 127] on icon at bounding box center [763, 129] width 19 height 19
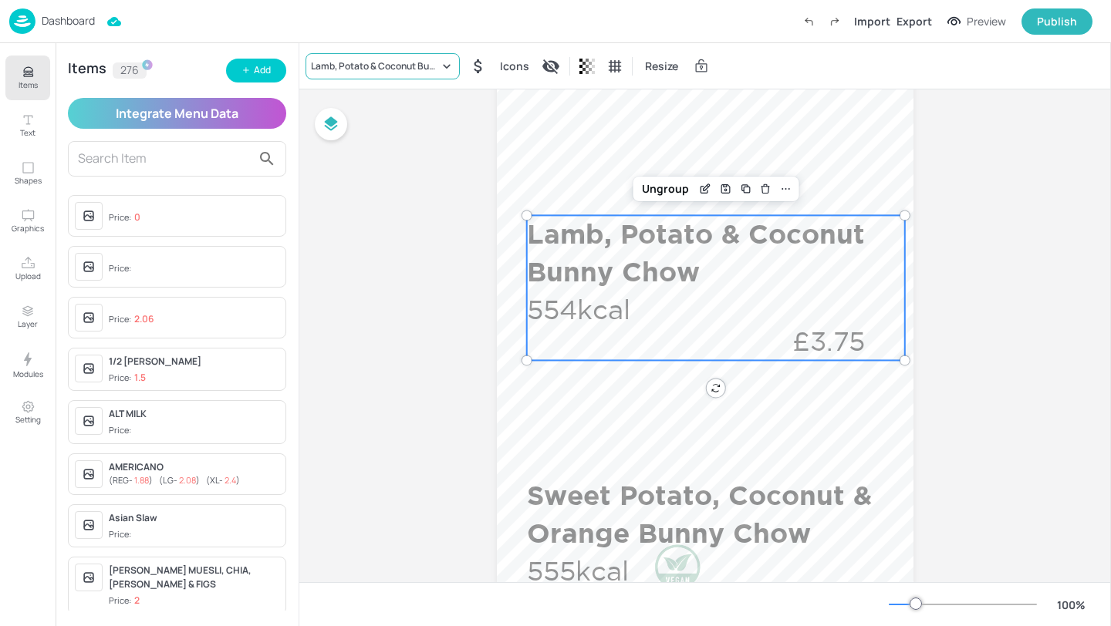
click at [369, 69] on div "Lamb, Potato & Coconut Bunny Chow" at bounding box center [375, 66] width 128 height 14
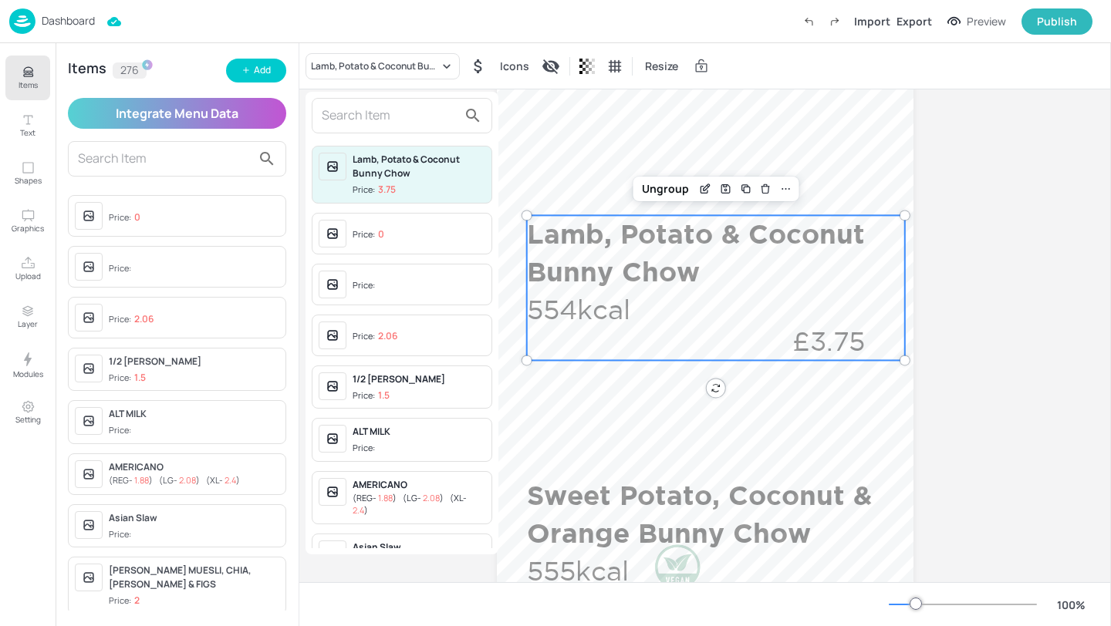
click at [397, 118] on input "text" at bounding box center [390, 115] width 136 height 25
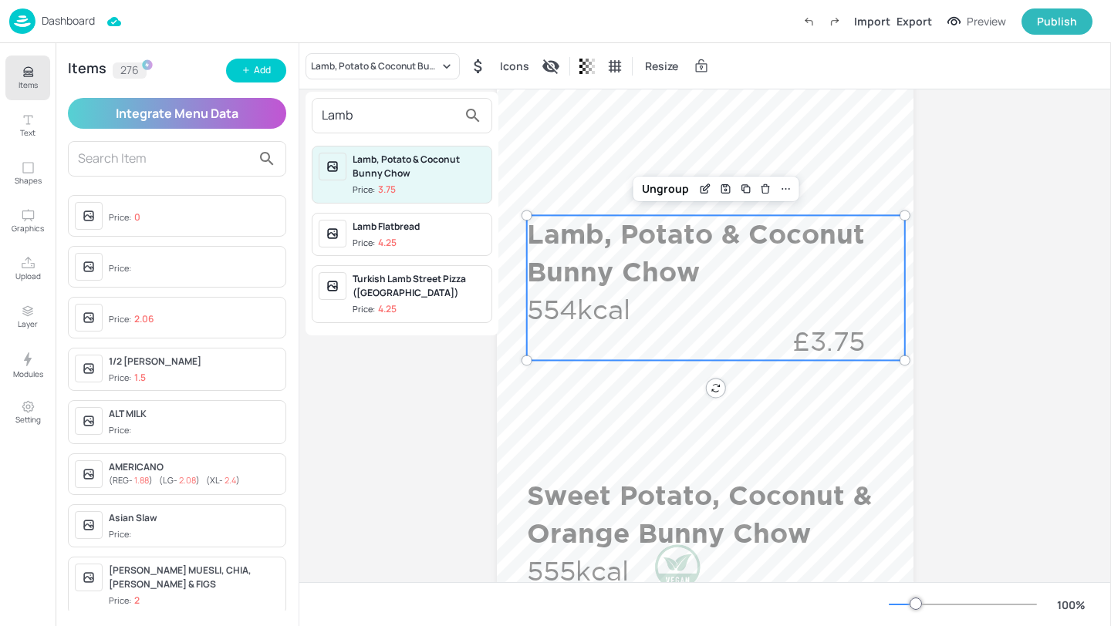
type input "Lamb"
click at [265, 69] on div at bounding box center [555, 313] width 1111 height 626
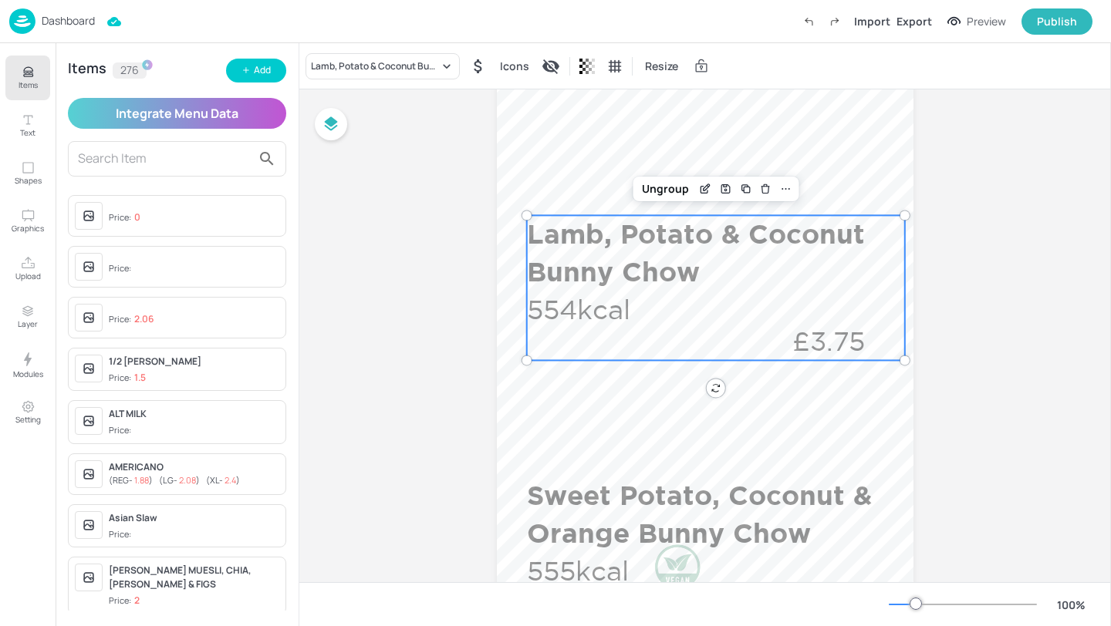
click at [265, 69] on div "Add" at bounding box center [262, 70] width 17 height 15
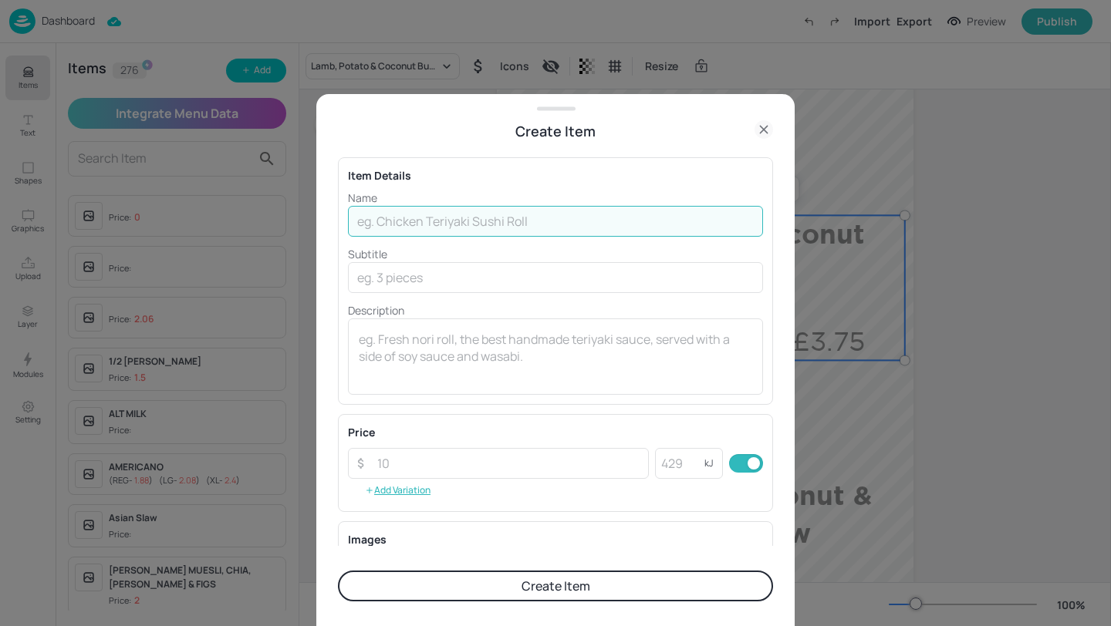
click at [443, 228] on input "text" at bounding box center [555, 221] width 415 height 31
paste input "[PERSON_NAME] with [PERSON_NAME] and Smashed Cucumber Salad"
type input "[PERSON_NAME] with [PERSON_NAME] and Smashed Cucumber Salad"
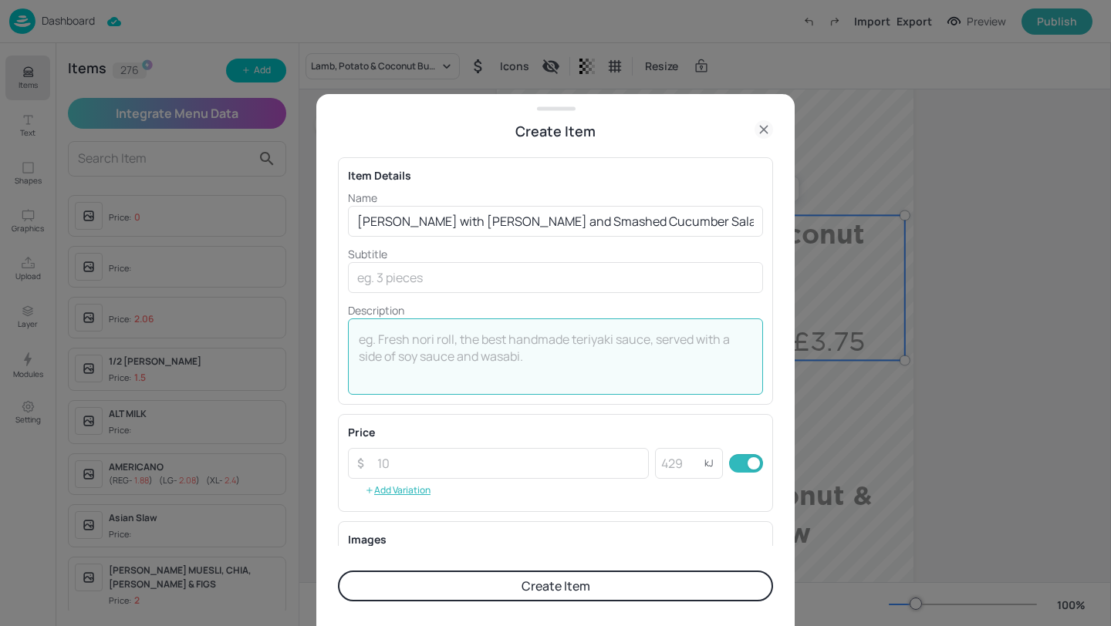
click at [381, 352] on textarea at bounding box center [555, 356] width 393 height 51
paste textarea "991 Kcal"
click at [382, 342] on textarea "991 Kcal" at bounding box center [555, 356] width 393 height 51
click at [394, 342] on textarea "991 Kcal" at bounding box center [555, 356] width 393 height 51
click at [390, 342] on textarea "991 Kcal" at bounding box center [555, 356] width 393 height 51
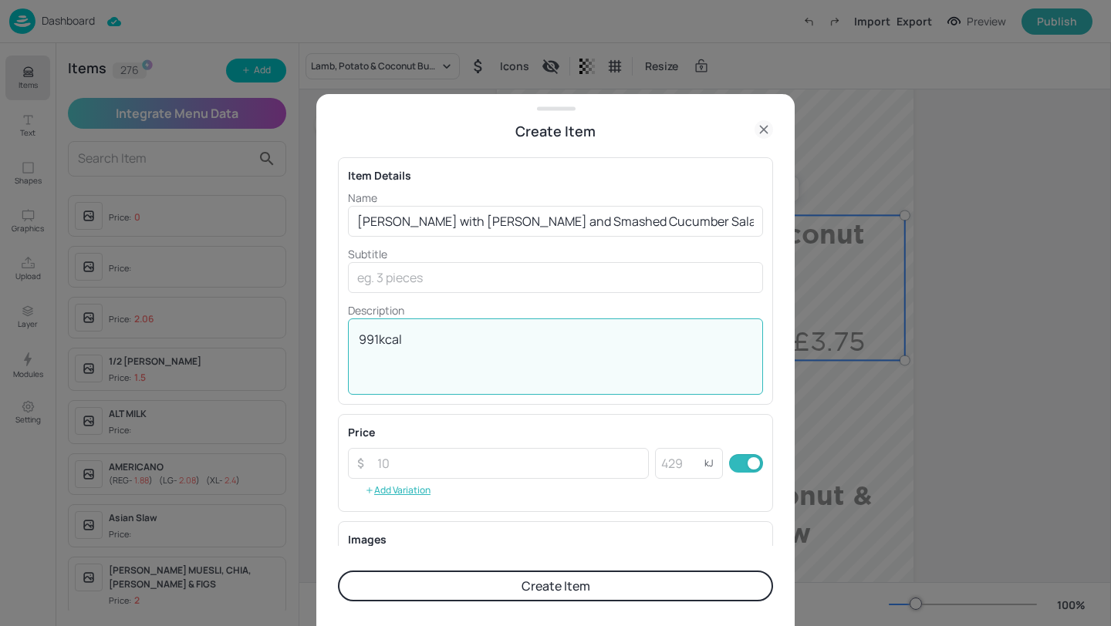
type textarea "991kcal"
click at [629, 305] on p "Description" at bounding box center [555, 310] width 415 height 16
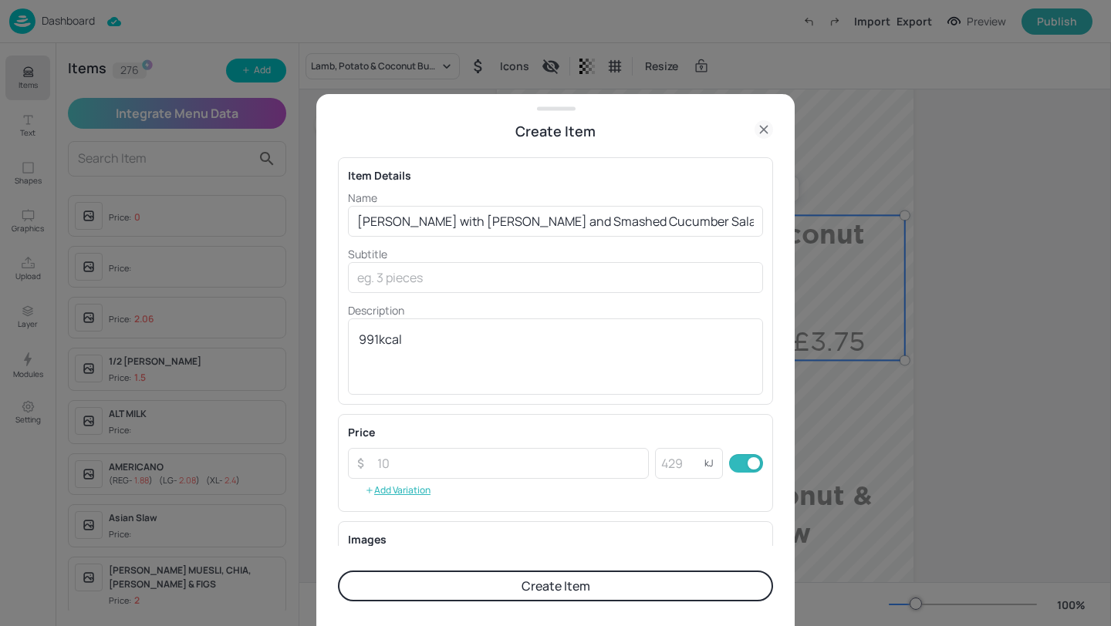
scroll to position [207, 0]
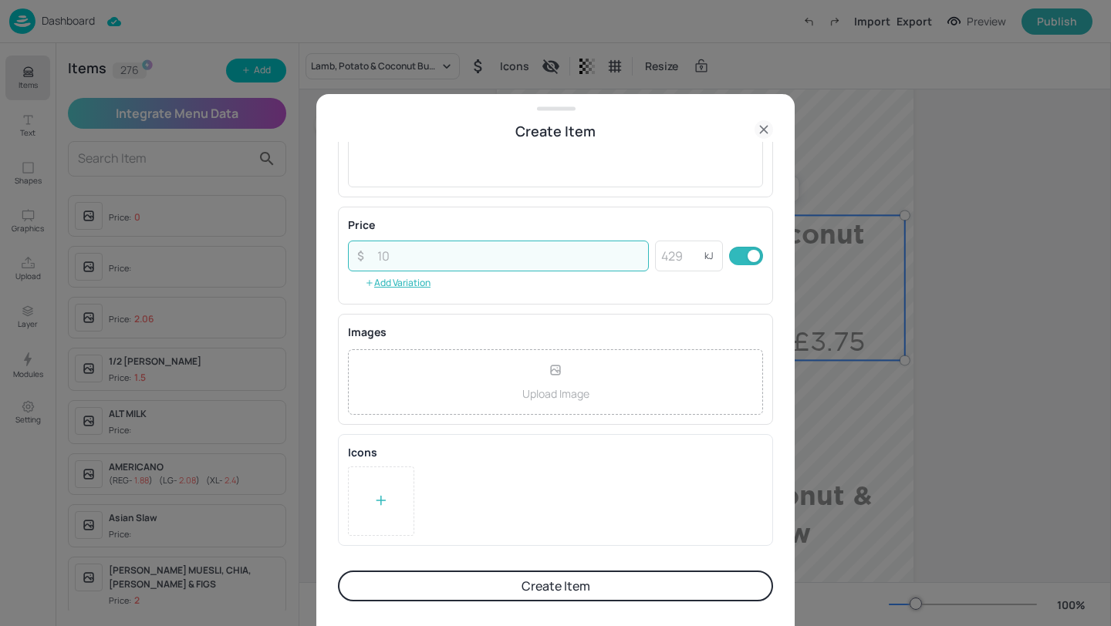
click at [440, 248] on input "number" at bounding box center [508, 256] width 281 height 31
paste input "3.75"
type input "3.75"
click at [515, 528] on div at bounding box center [555, 501] width 415 height 69
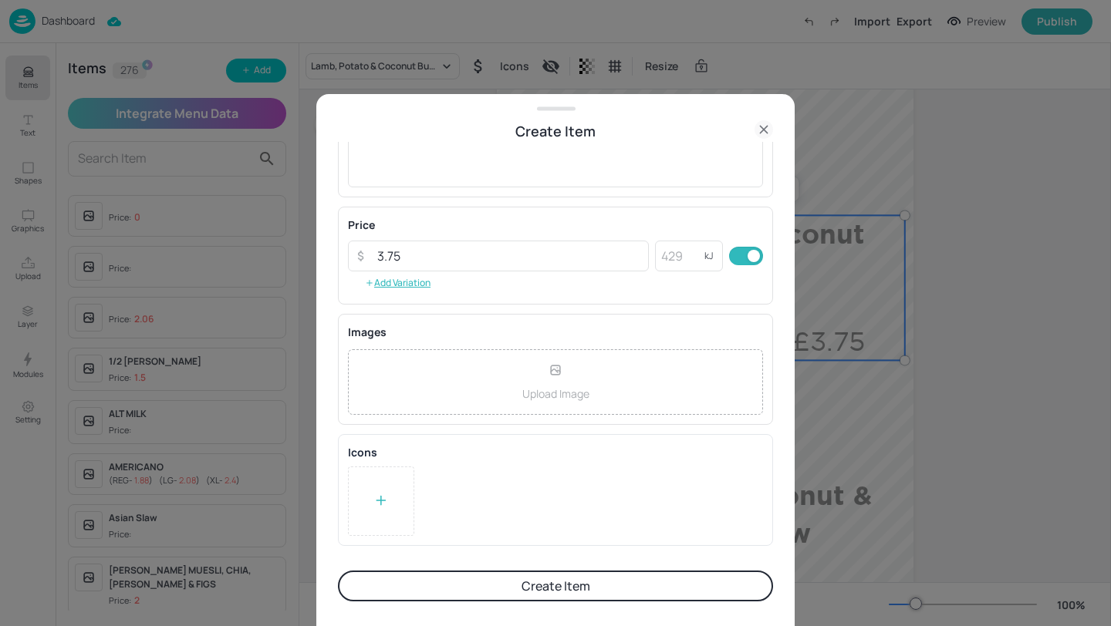
click at [385, 501] on icon at bounding box center [380, 501] width 8 height 0
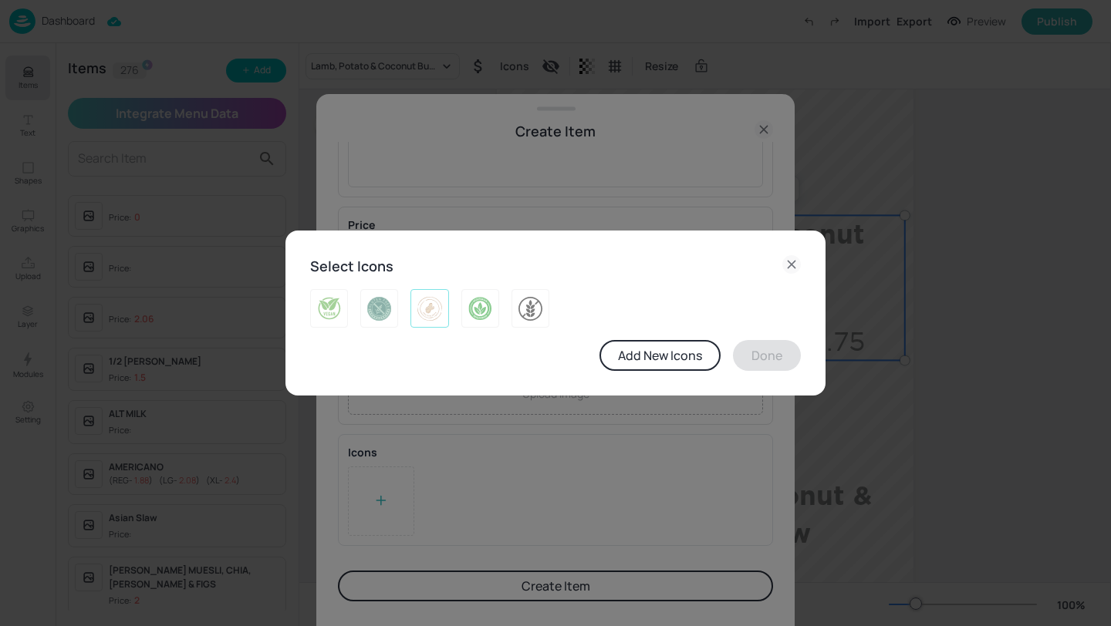
click at [433, 306] on img at bounding box center [429, 308] width 24 height 25
click at [756, 357] on button "Done" at bounding box center [767, 355] width 68 height 31
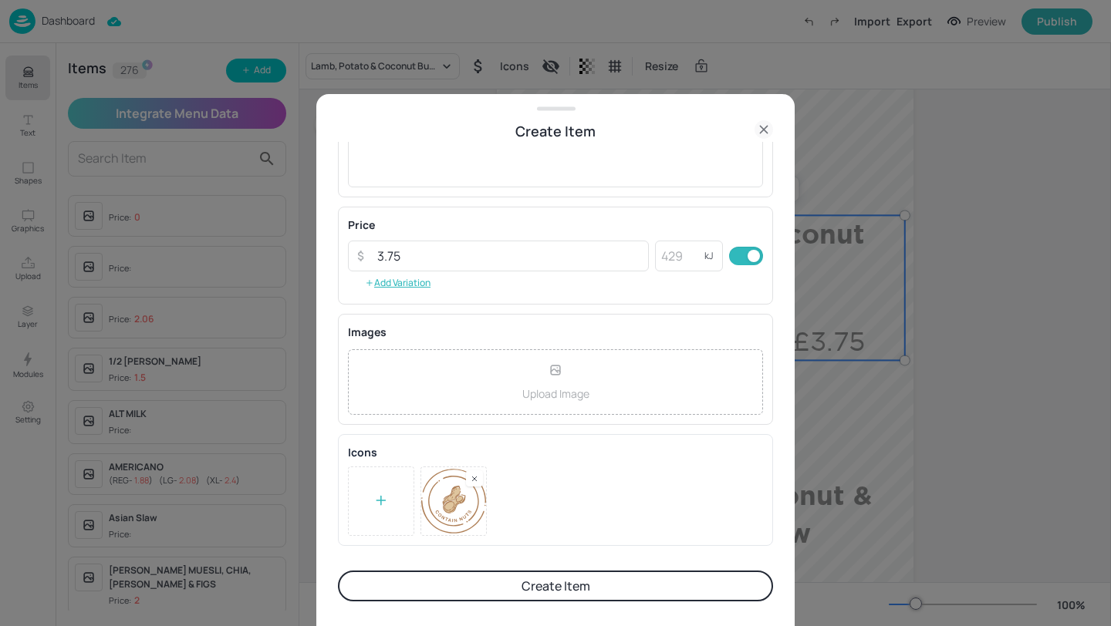
click at [638, 591] on button "Create Item" at bounding box center [555, 586] width 435 height 31
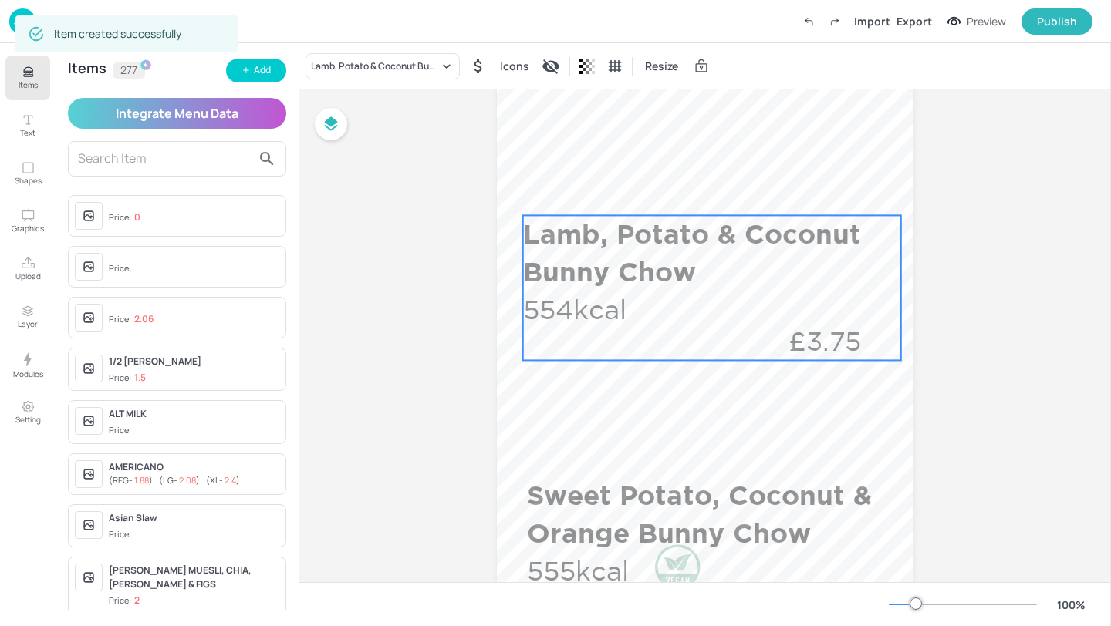
click at [782, 328] on p "£3.75" at bounding box center [825, 341] width 152 height 38
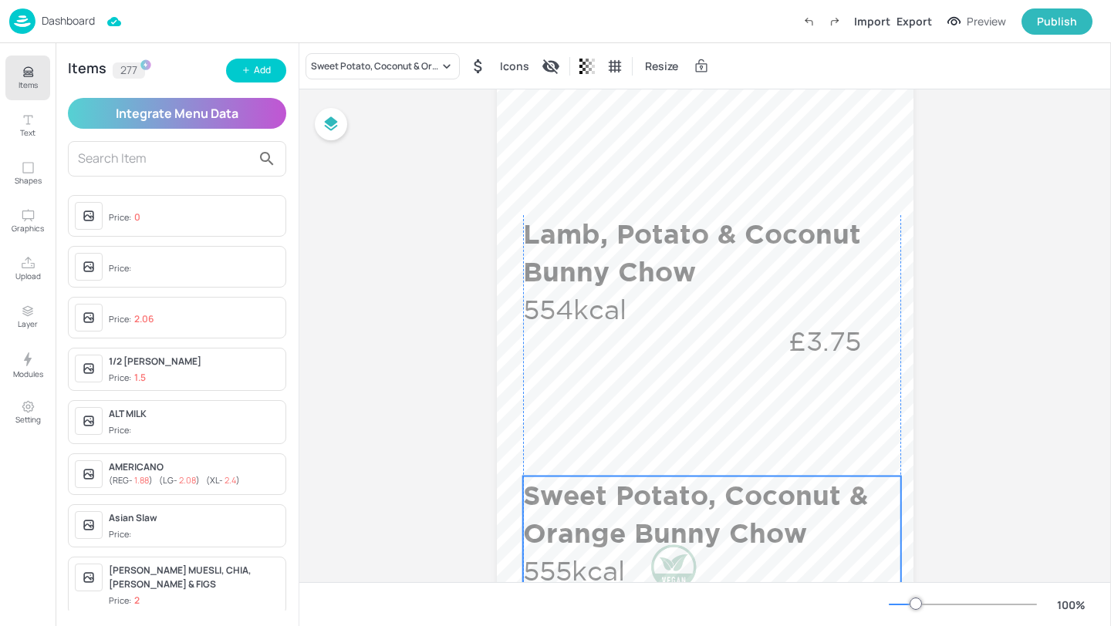
click at [773, 491] on p "Sweet Potato, Coconut & Orange Bunny Chow" at bounding box center [708, 515] width 371 height 76
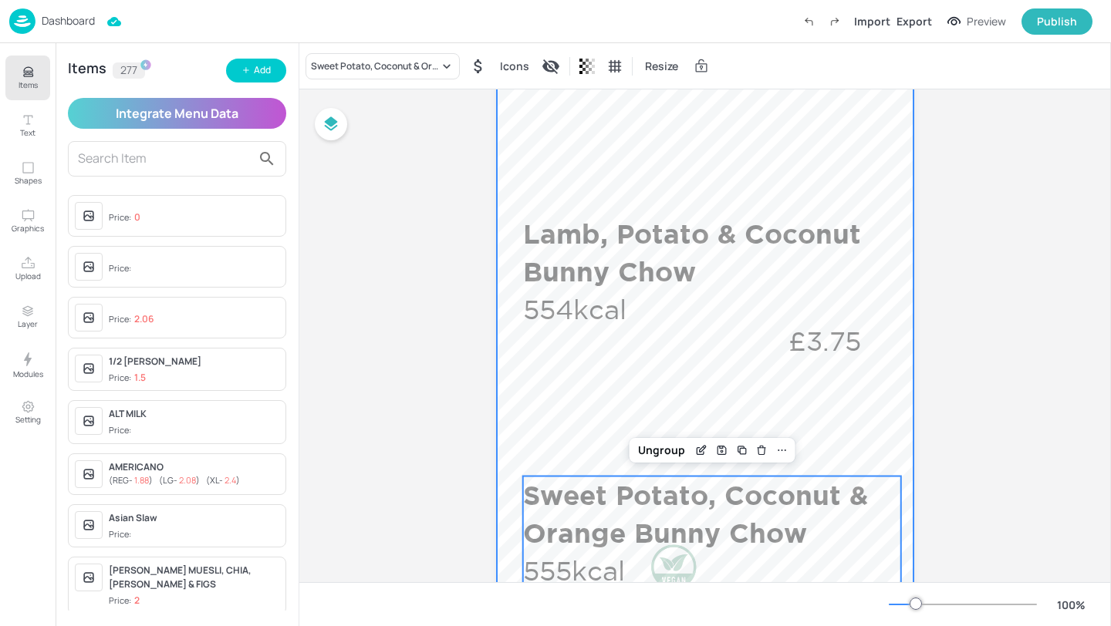
click at [767, 392] on div at bounding box center [705, 527] width 417 height 1481
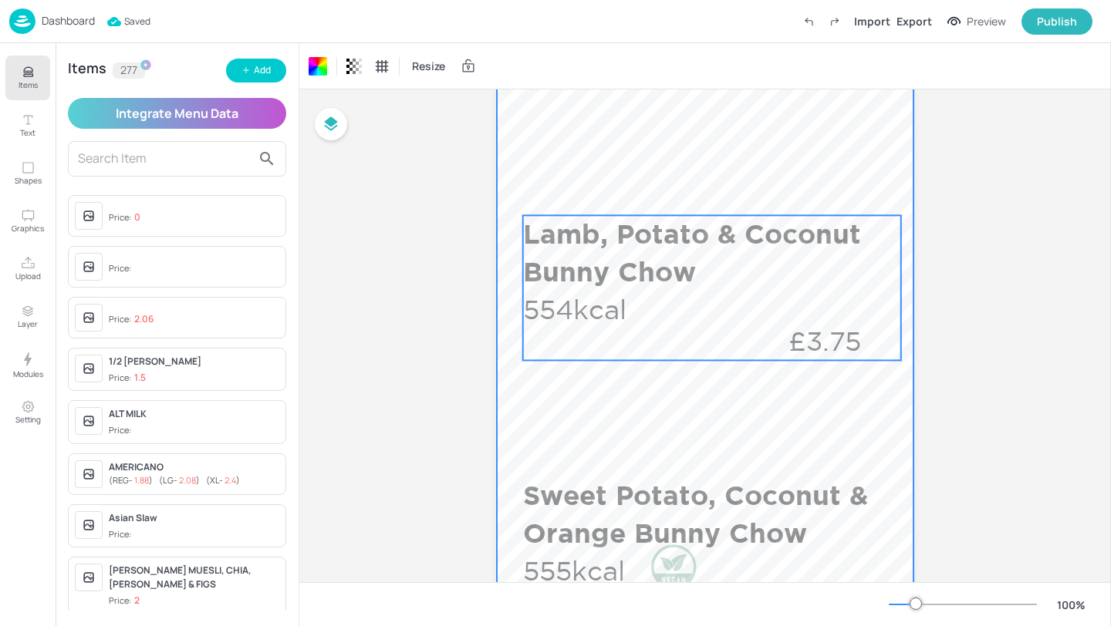
click at [734, 318] on div "Lamb, Potato & Coconut Bunny Chow 554kcal £3.75" at bounding box center [712, 287] width 378 height 145
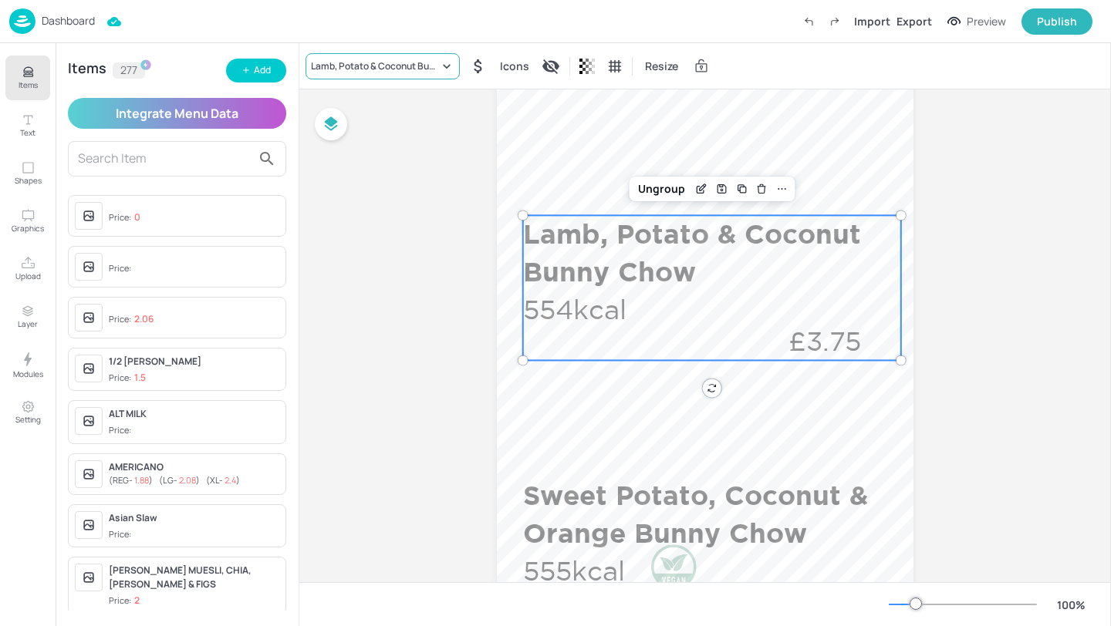
click at [369, 64] on div "Lamb, Potato & Coconut Bunny Chow" at bounding box center [375, 66] width 128 height 14
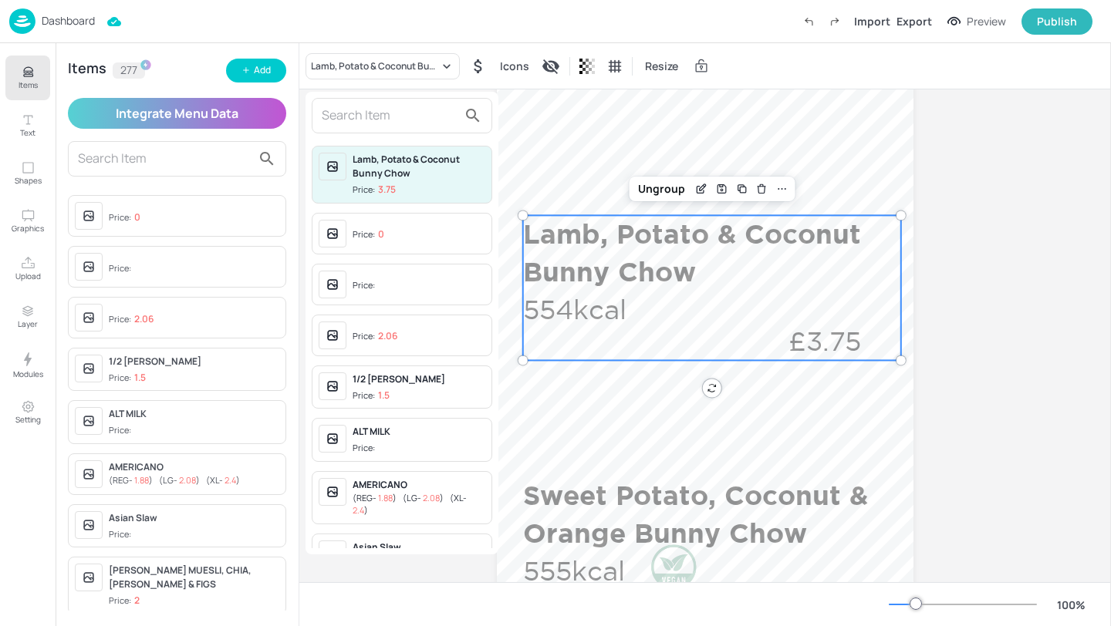
click at [421, 128] on div at bounding box center [402, 115] width 180 height 35
click at [417, 113] on input "text" at bounding box center [390, 115] width 136 height 25
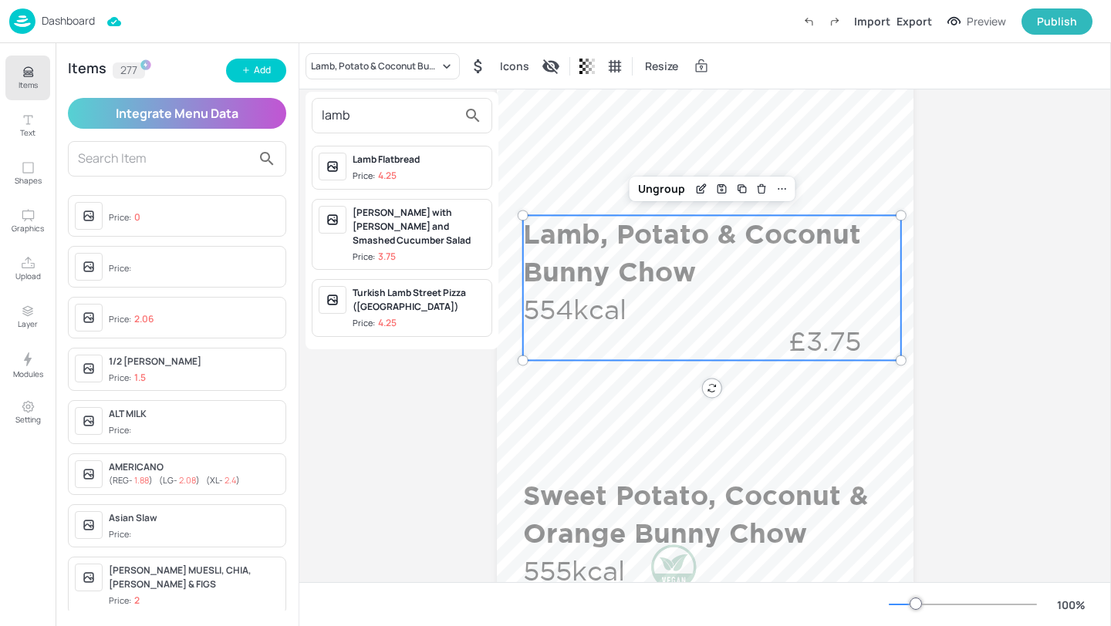
type input "lamb"
click at [437, 208] on div "[PERSON_NAME] with [PERSON_NAME] and Smashed Cucumber Salad" at bounding box center [419, 227] width 133 height 42
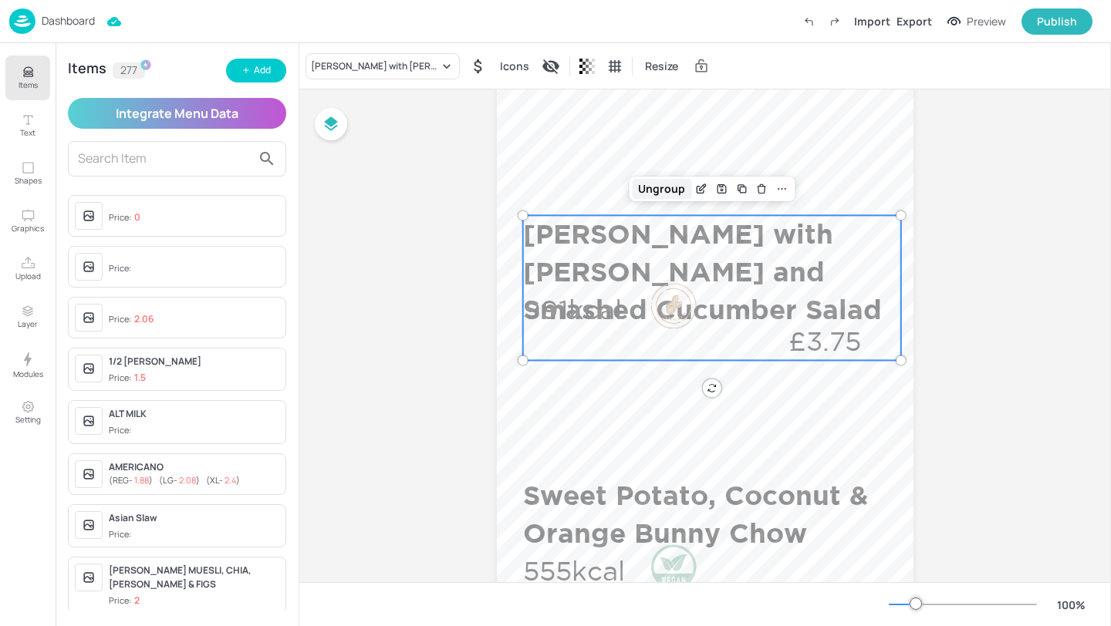
click at [670, 188] on div "Ungroup" at bounding box center [661, 189] width 59 height 20
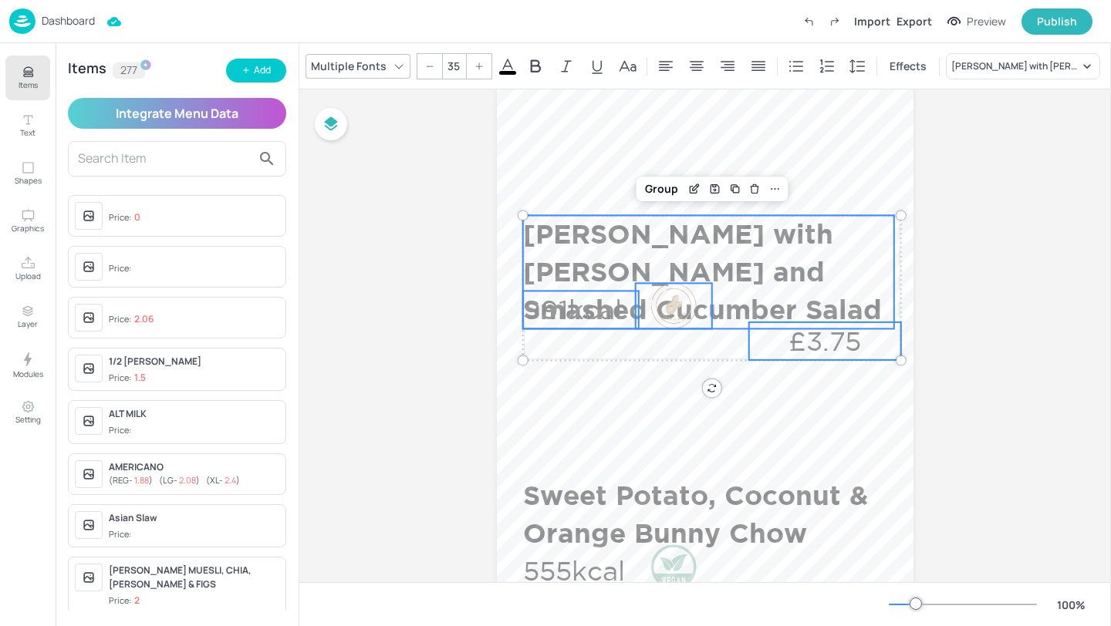
click at [592, 305] on p "991kcal" at bounding box center [581, 310] width 116 height 38
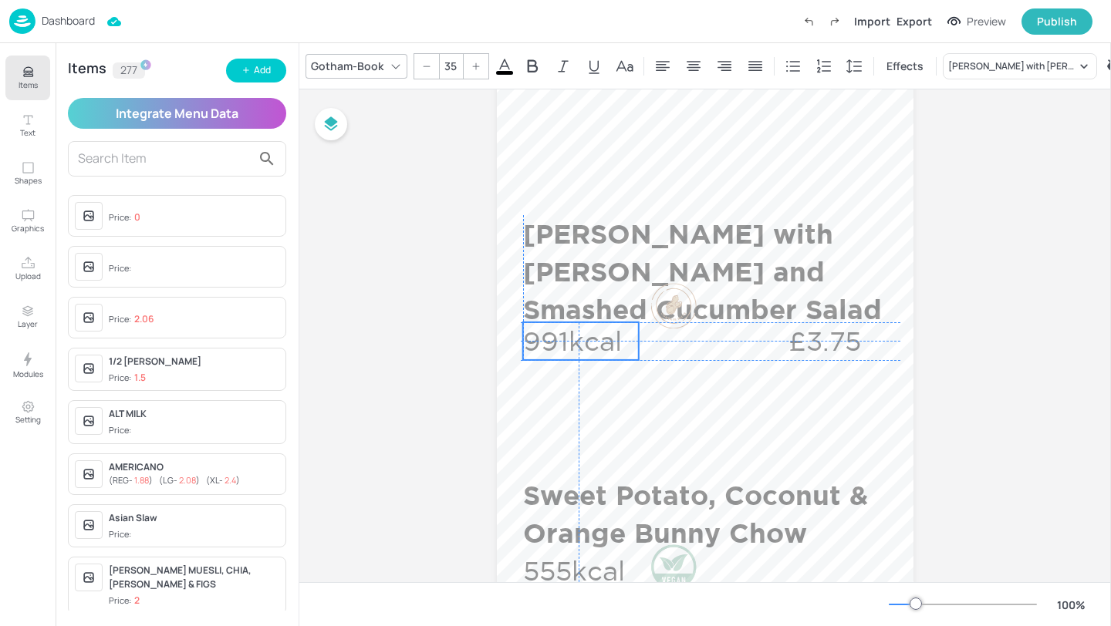
drag, startPoint x: 598, startPoint y: 307, endPoint x: 595, endPoint y: 339, distance: 31.7
click at [595, 339] on p "991kcal" at bounding box center [581, 341] width 116 height 38
drag, startPoint x: 595, startPoint y: 339, endPoint x: 594, endPoint y: 349, distance: 10.1
click at [594, 349] on p "991kcal" at bounding box center [581, 351] width 116 height 38
click at [595, 346] on p "991kcal" at bounding box center [581, 348] width 116 height 38
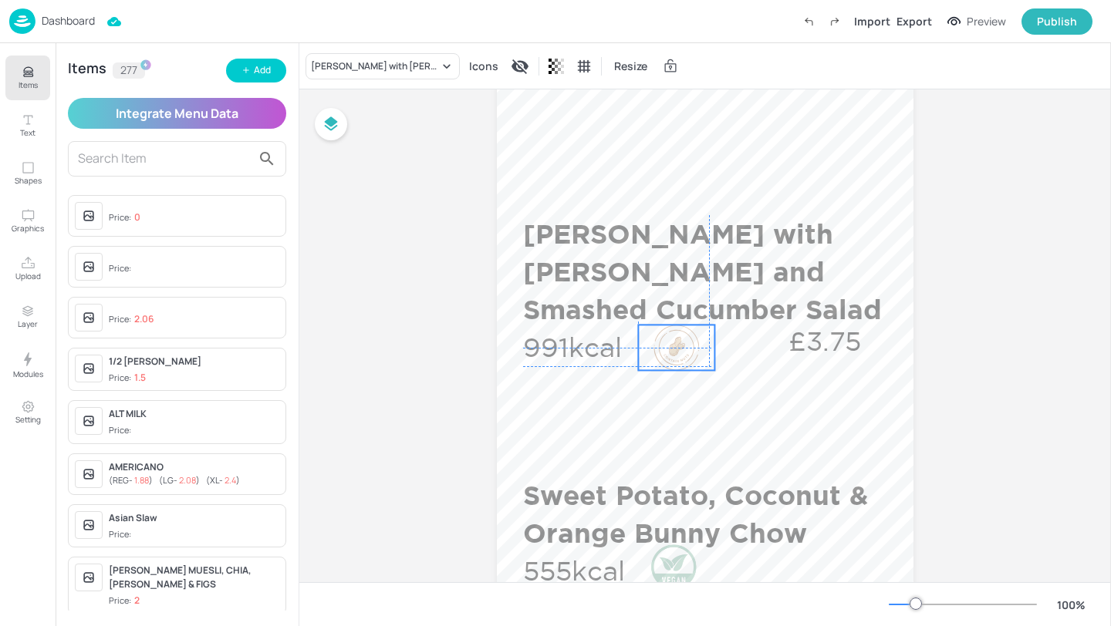
drag, startPoint x: 649, startPoint y: 315, endPoint x: 649, endPoint y: 354, distance: 38.6
click at [649, 354] on div at bounding box center [676, 348] width 76 height 46
click at [689, 353] on div at bounding box center [676, 352] width 46 height 46
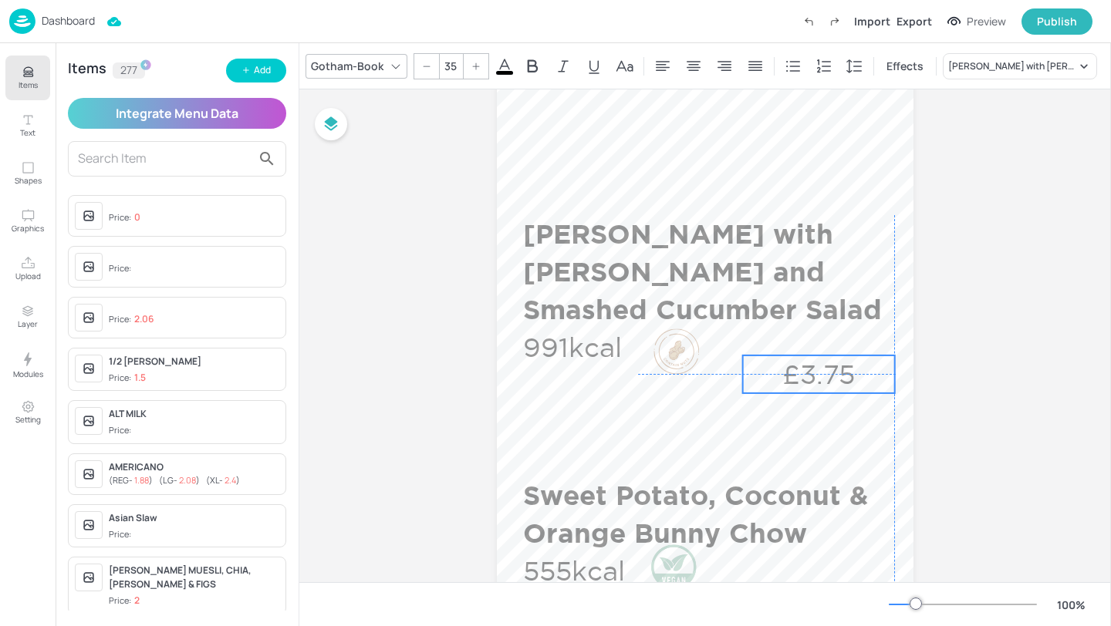
drag, startPoint x: 815, startPoint y: 323, endPoint x: 811, endPoint y: 359, distance: 35.8
click at [811, 359] on p "£3.75" at bounding box center [819, 375] width 152 height 38
drag, startPoint x: 795, startPoint y: 363, endPoint x: 792, endPoint y: 372, distance: 9.0
click at [792, 372] on p "£3.75" at bounding box center [819, 385] width 152 height 38
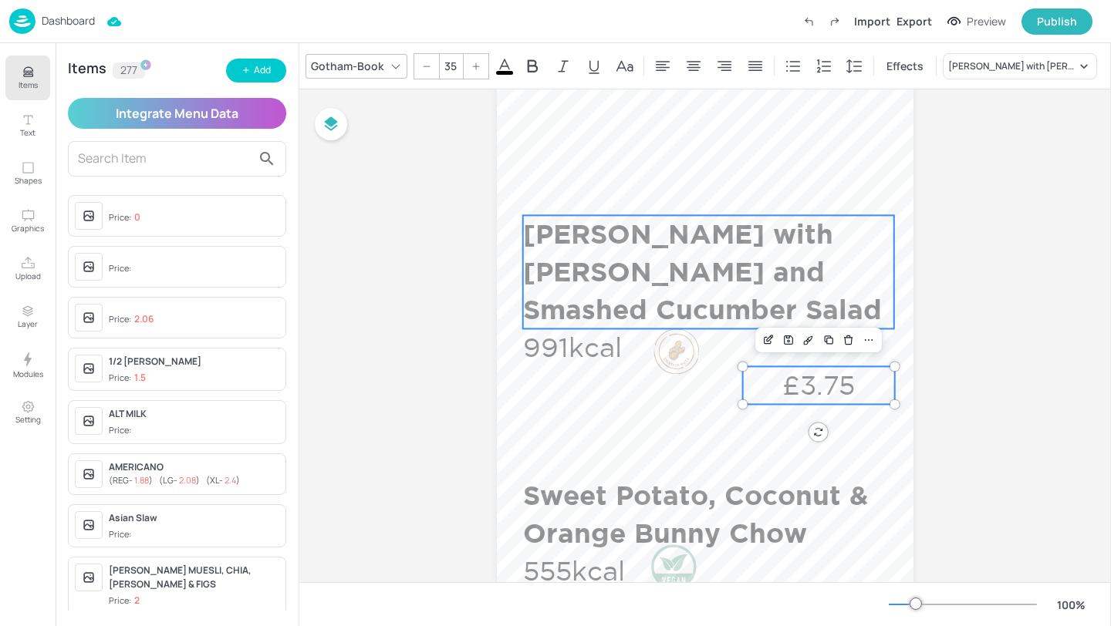
type input "35"
click at [802, 246] on p "[PERSON_NAME] with [PERSON_NAME] and Smashed Cucumber Salad" at bounding box center [708, 271] width 371 height 113
click at [813, 376] on p "£3.75" at bounding box center [819, 385] width 152 height 38
click at [667, 355] on div at bounding box center [676, 352] width 46 height 46
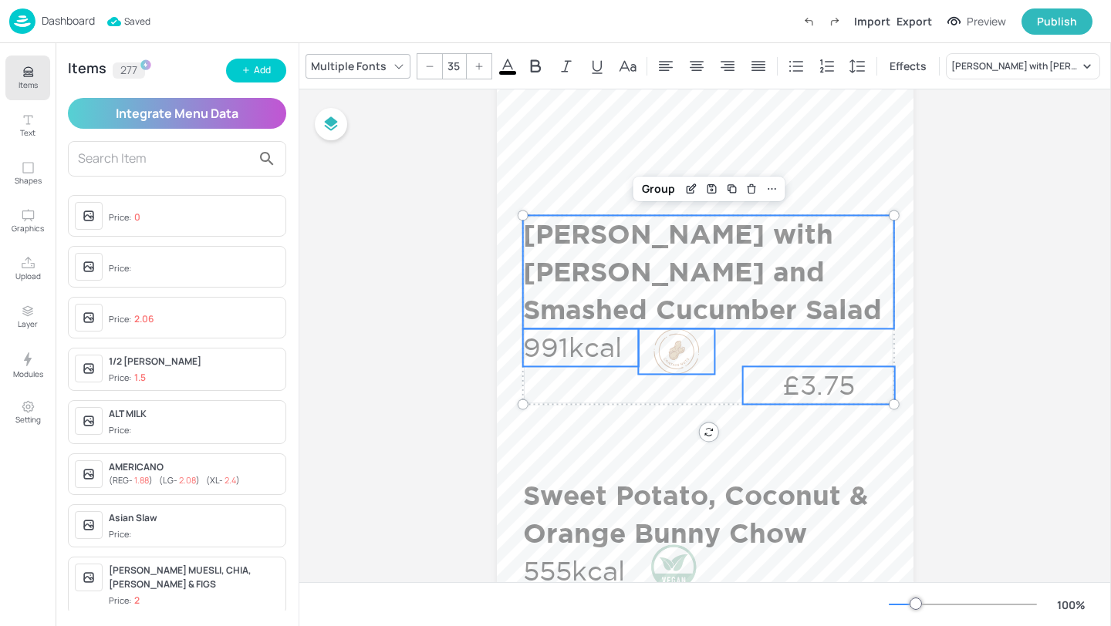
click at [588, 352] on p "991kcal" at bounding box center [581, 348] width 116 height 38
click at [649, 185] on div "Group" at bounding box center [659, 189] width 46 height 20
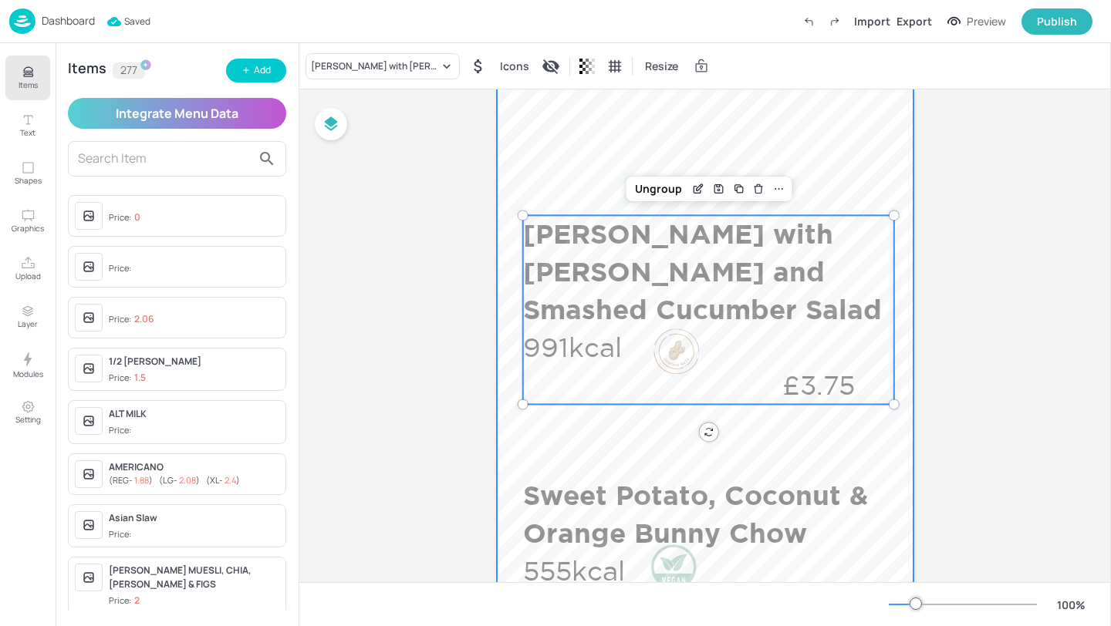
click at [646, 435] on div at bounding box center [705, 527] width 417 height 1481
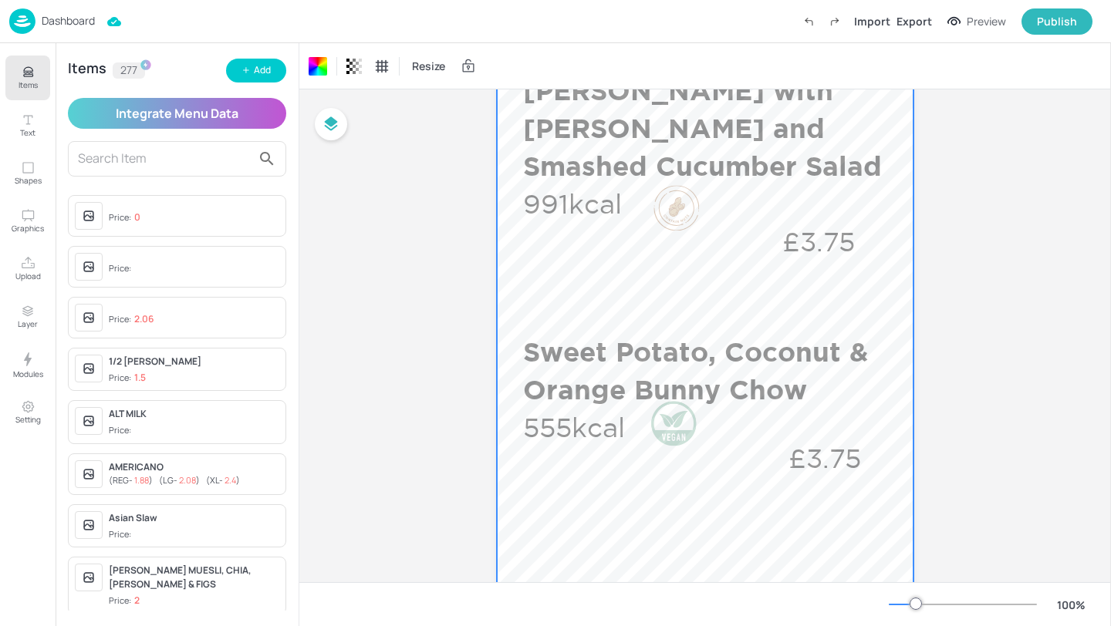
scroll to position [658, 0]
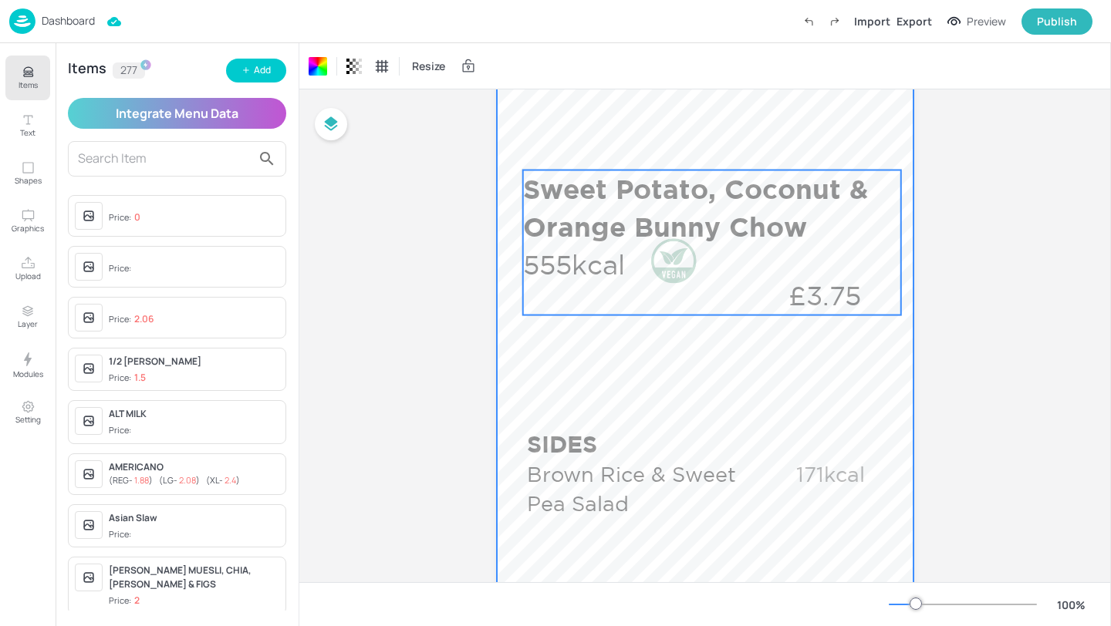
click at [607, 252] on p "555kcal" at bounding box center [581, 265] width 116 height 38
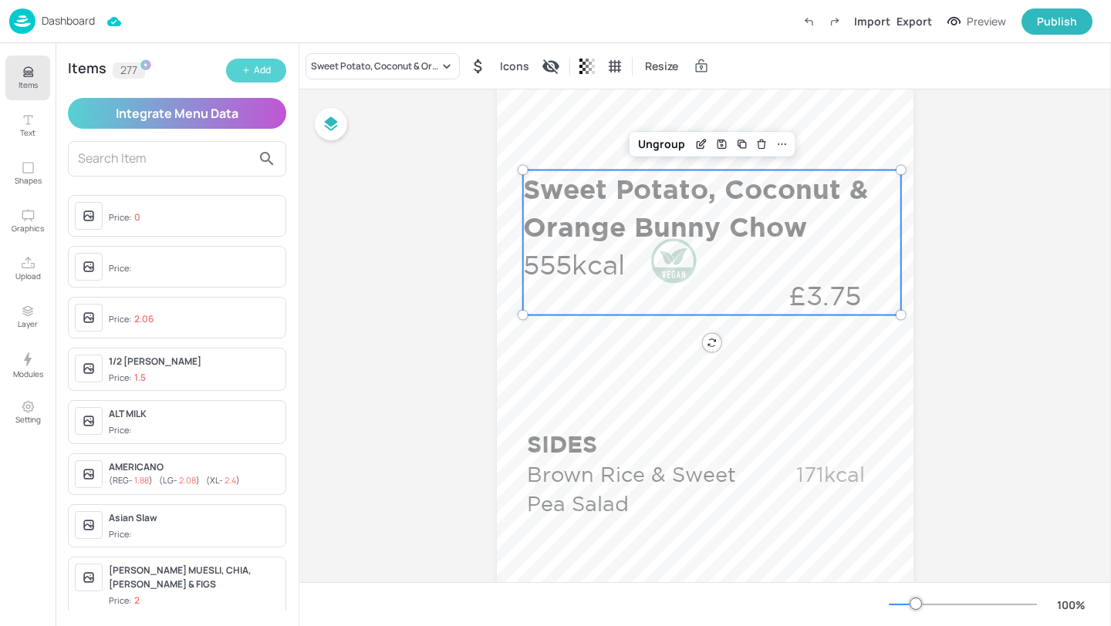
click at [272, 72] on button "Add" at bounding box center [256, 71] width 60 height 24
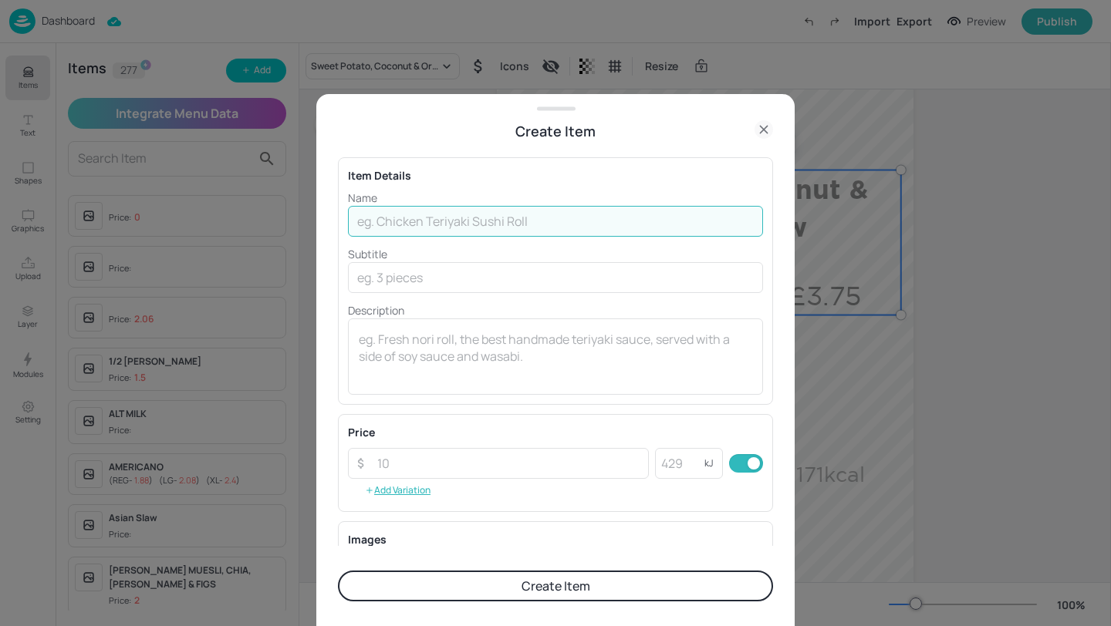
click at [448, 225] on input "text" at bounding box center [555, 221] width 415 height 31
paste input "Veggie [PERSON_NAME] Roll Smashed Cucumber Salad"
type input "Veggie [PERSON_NAME] Roll Smashed Cucumber Salad"
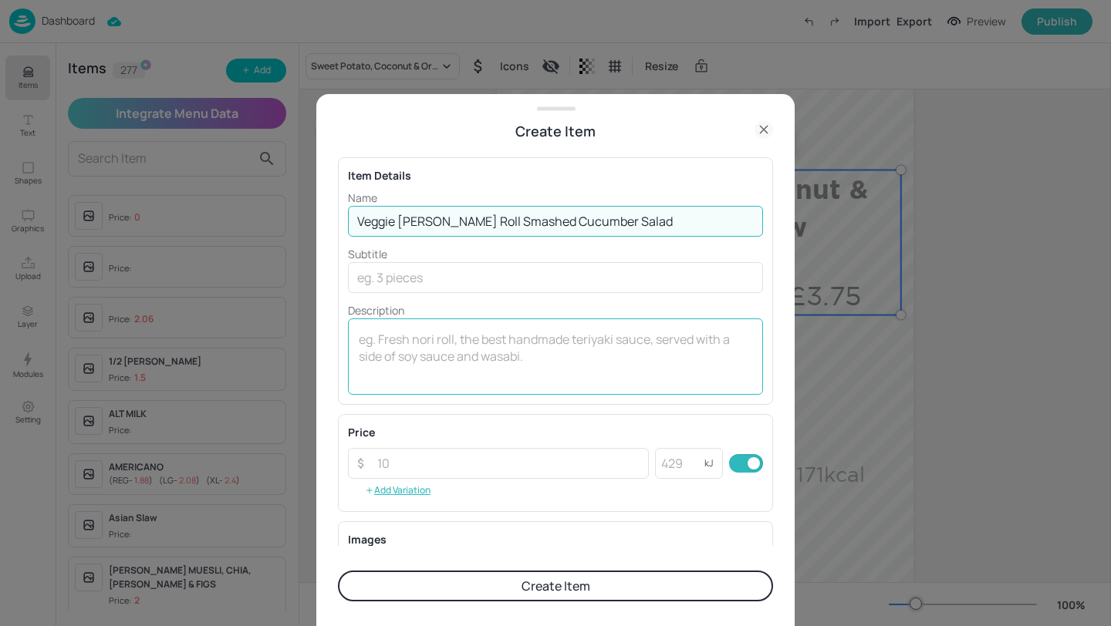
click at [401, 352] on textarea at bounding box center [555, 356] width 393 height 51
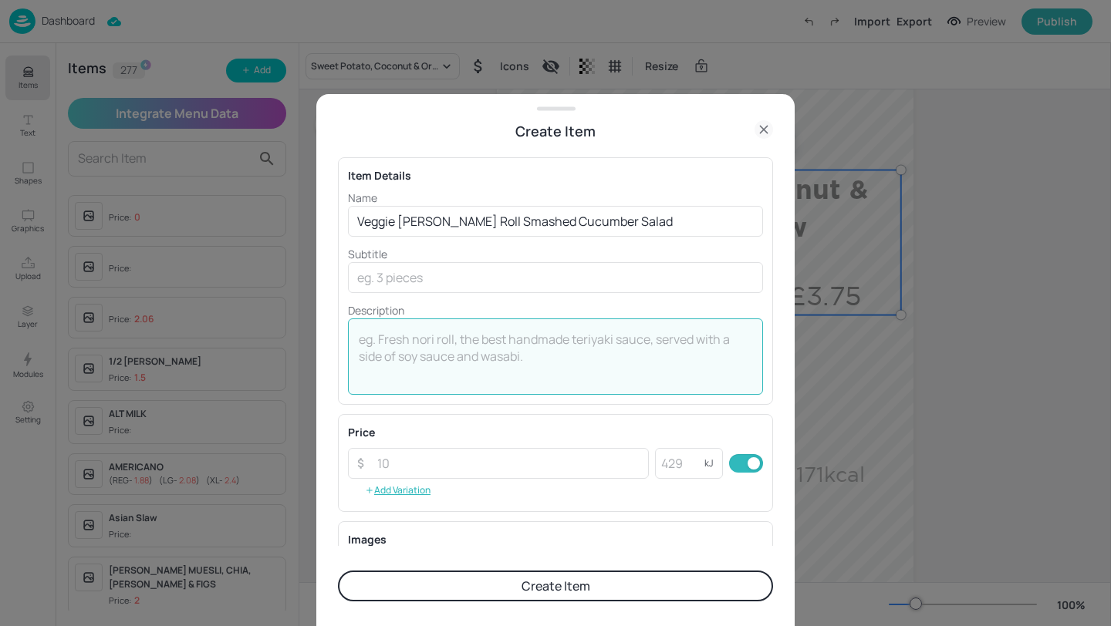
paste textarea "1321 Kcal"
click at [392, 344] on textarea "1321 Kcal" at bounding box center [555, 356] width 393 height 51
type textarea "1321kcal"
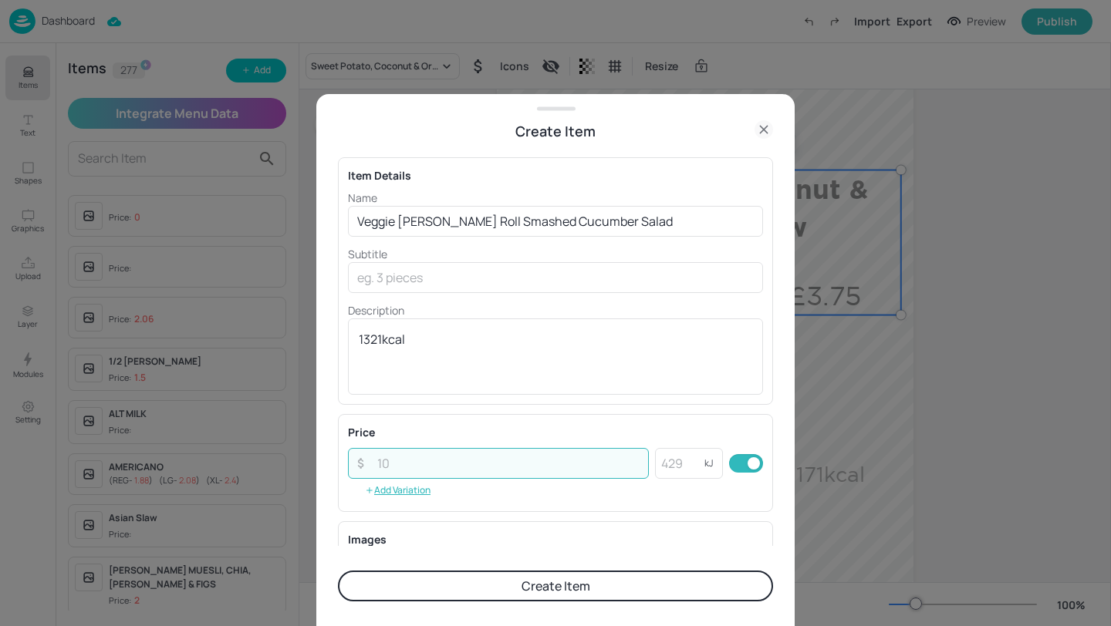
click at [549, 459] on input "number" at bounding box center [508, 463] width 281 height 31
paste input "3.75"
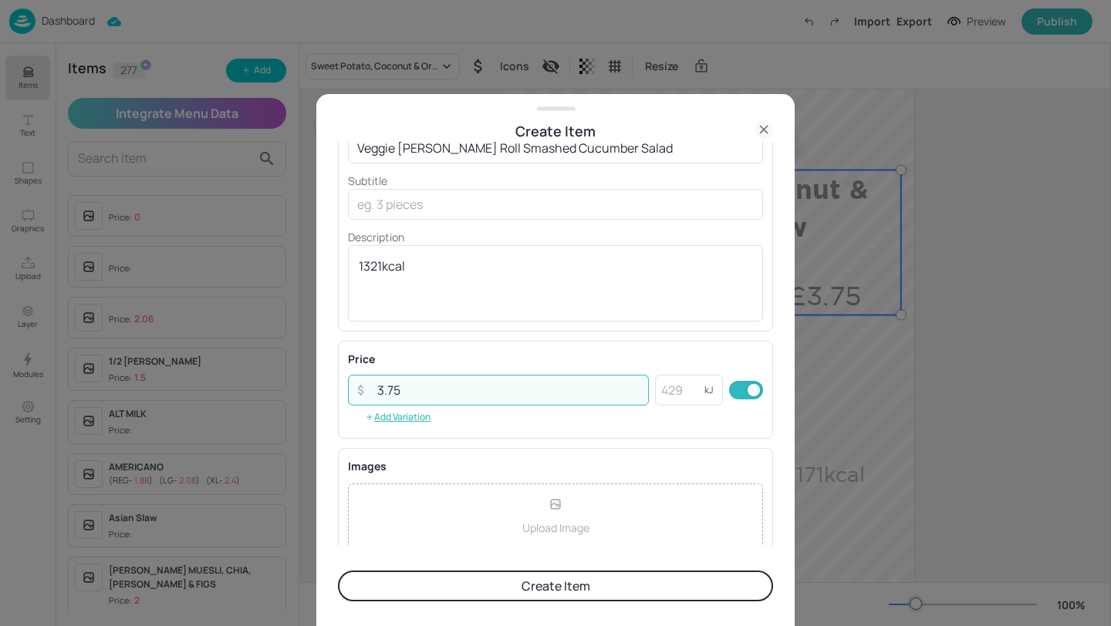
scroll to position [207, 0]
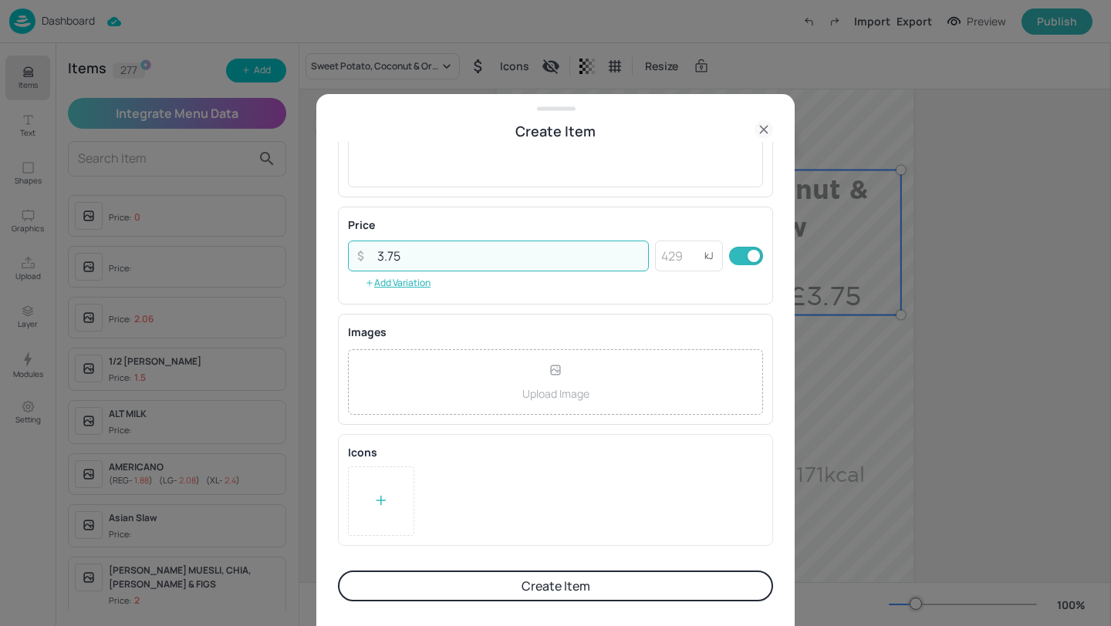
type input "3.75"
click at [410, 472] on div at bounding box center [381, 501] width 66 height 69
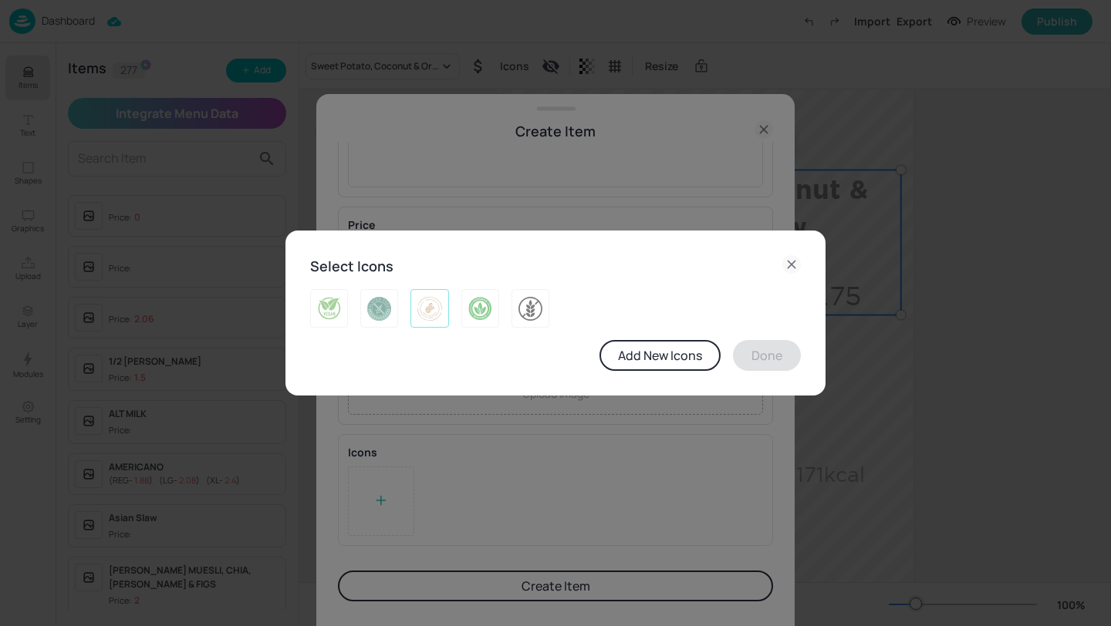
click at [430, 309] on img at bounding box center [429, 308] width 24 height 25
click at [474, 318] on img at bounding box center [480, 308] width 24 height 25
click at [762, 340] on button "Done" at bounding box center [767, 355] width 68 height 31
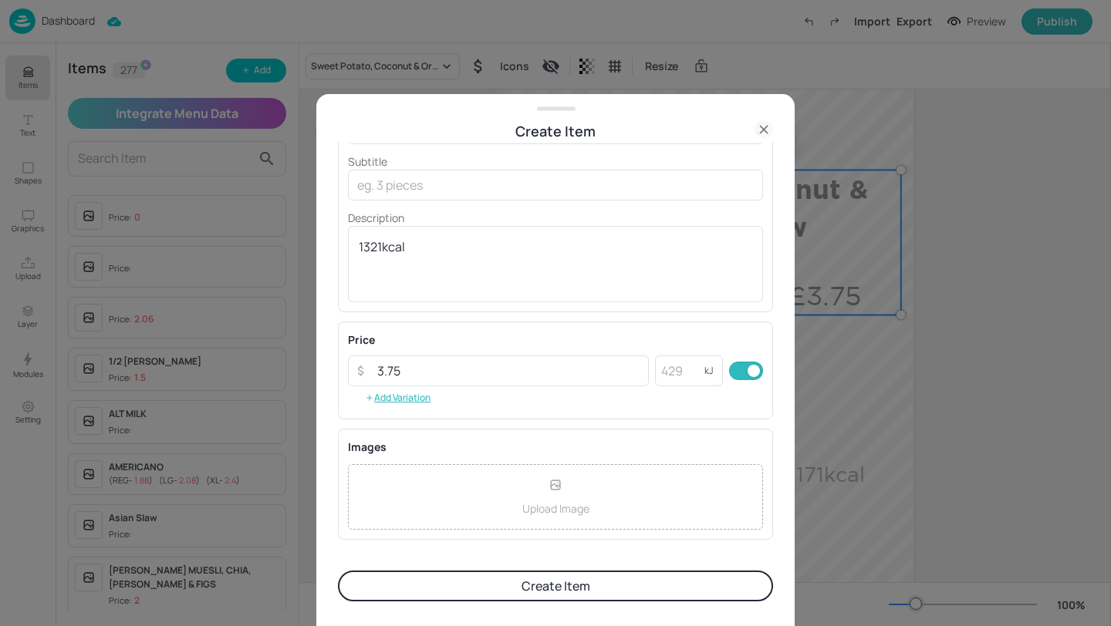
scroll to position [0, 0]
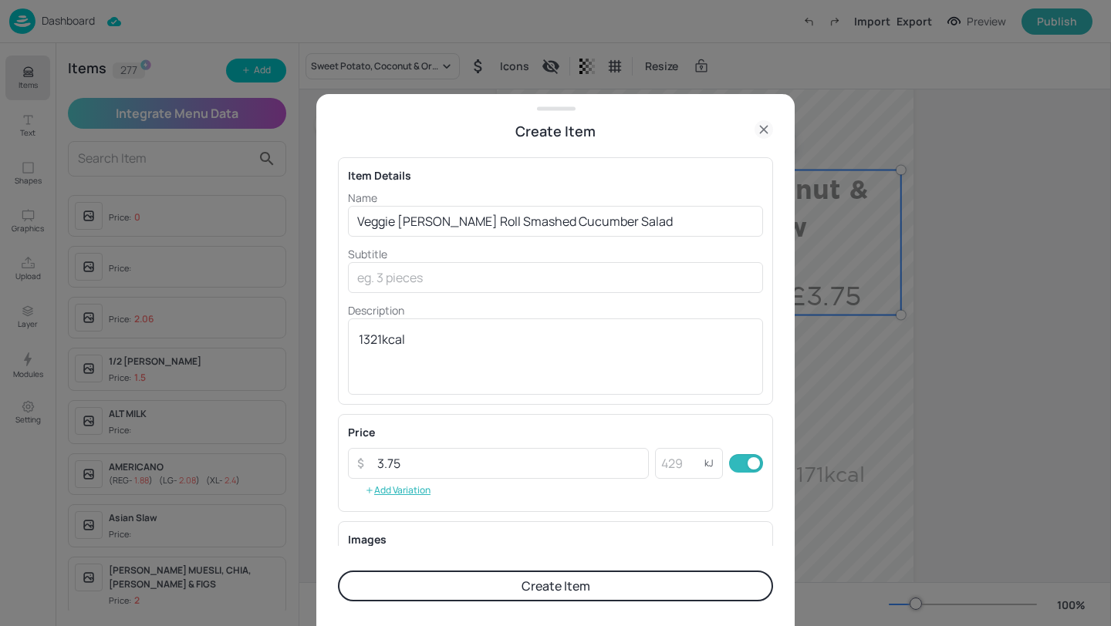
click at [631, 583] on button "Create Item" at bounding box center [555, 586] width 435 height 31
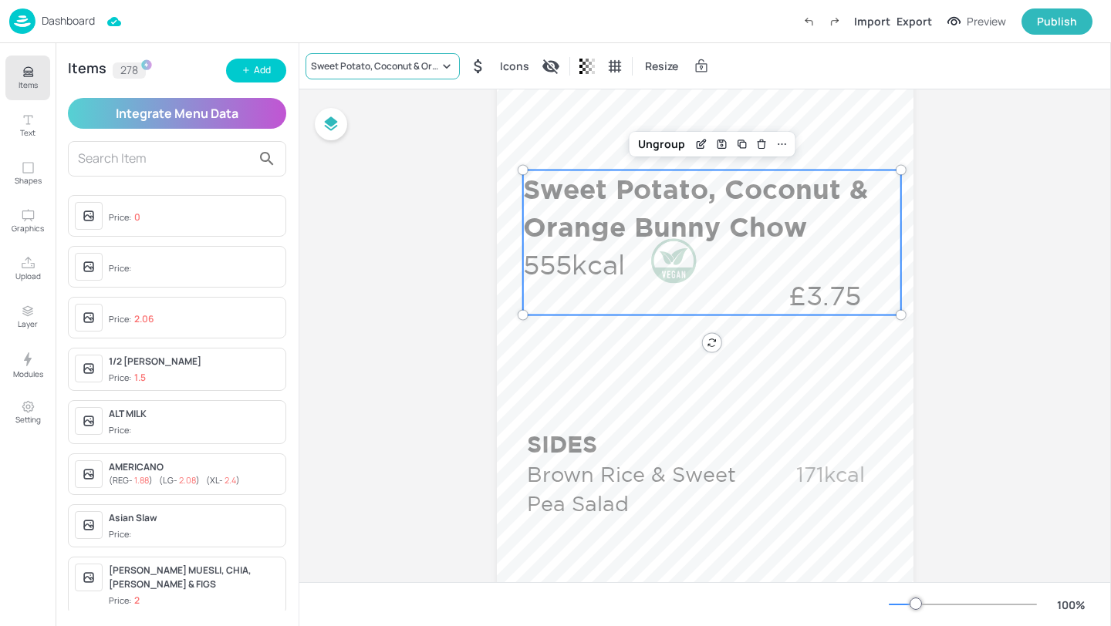
click at [438, 76] on div "Sweet Potato, Coconut & Orange Bunny Chow" at bounding box center [382, 66] width 154 height 26
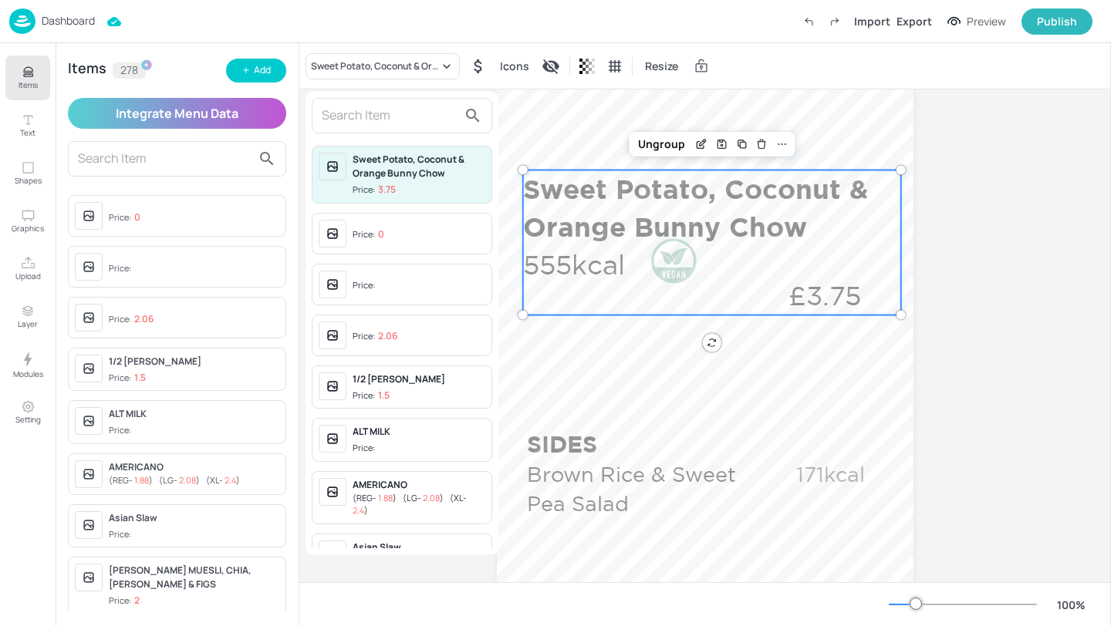
click at [407, 109] on input "text" at bounding box center [390, 115] width 136 height 25
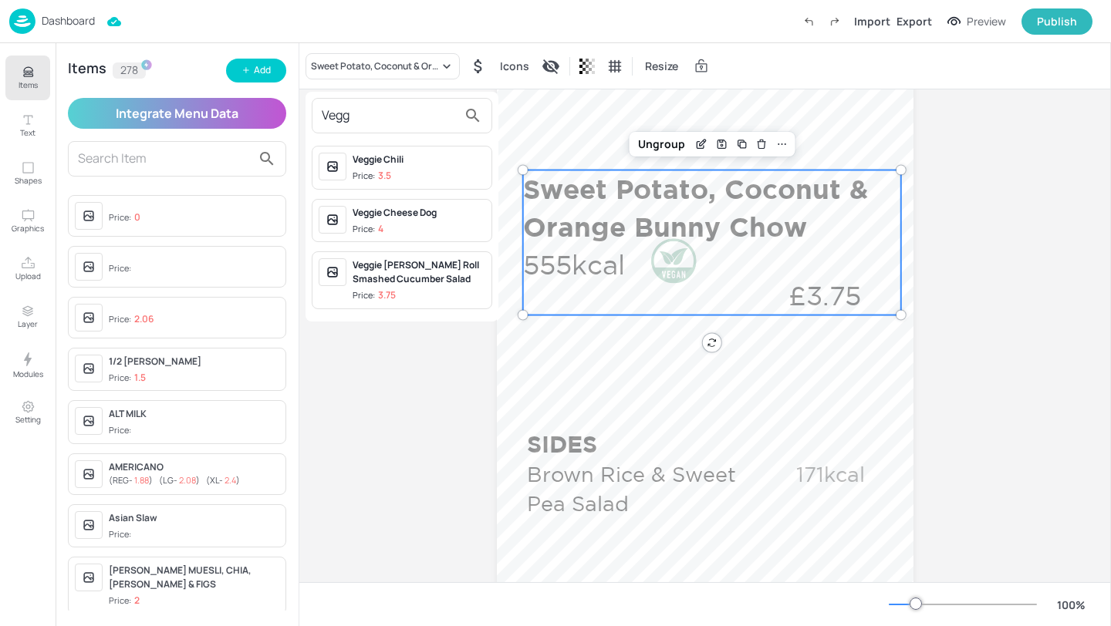
type input "Vegg"
click at [429, 265] on div "Veggie [PERSON_NAME] Roll Smashed Cucumber Salad" at bounding box center [419, 272] width 133 height 28
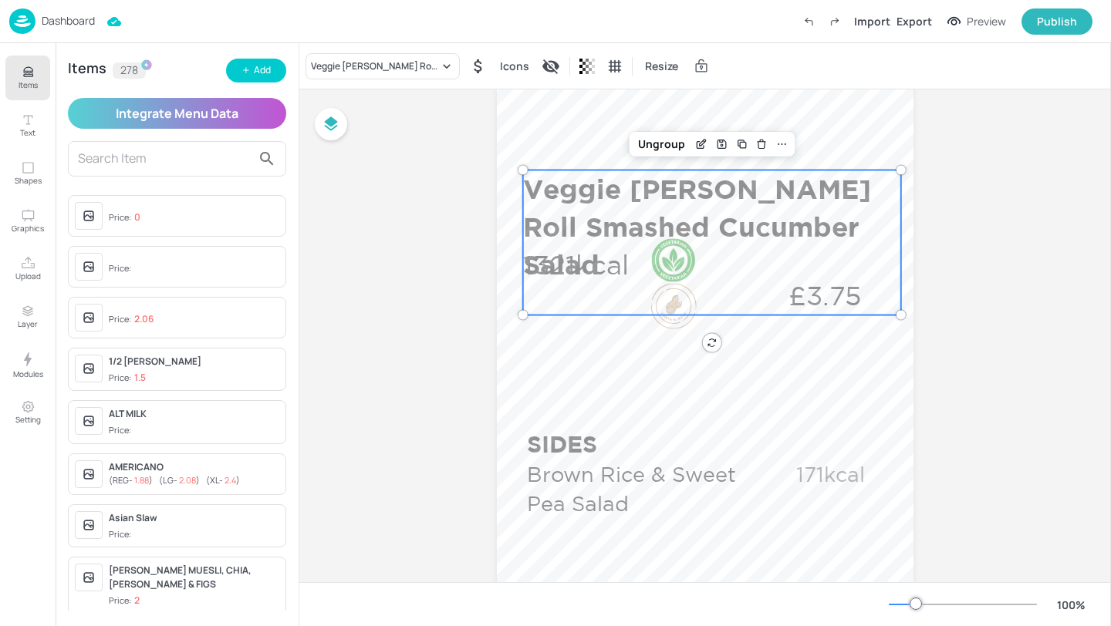
click at [675, 261] on div at bounding box center [674, 261] width 46 height 46
click at [671, 152] on div "Ungroup" at bounding box center [661, 144] width 59 height 20
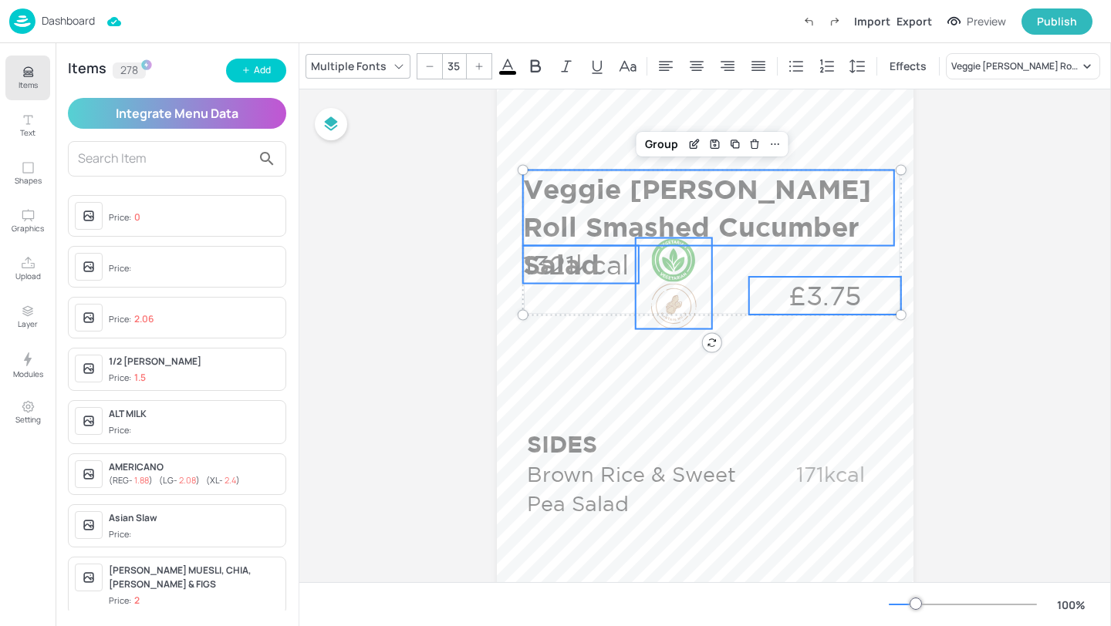
click at [669, 261] on div at bounding box center [674, 261] width 46 height 46
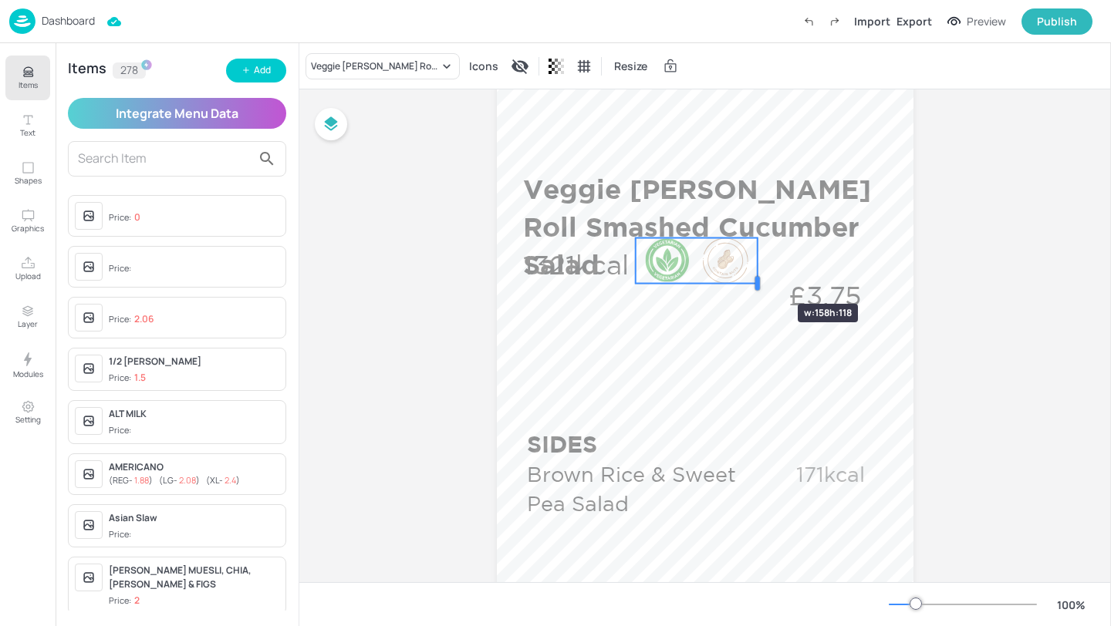
drag, startPoint x: 706, startPoint y: 278, endPoint x: 751, endPoint y: 276, distance: 45.5
click at [751, 276] on div at bounding box center [757, 283] width 12 height 91
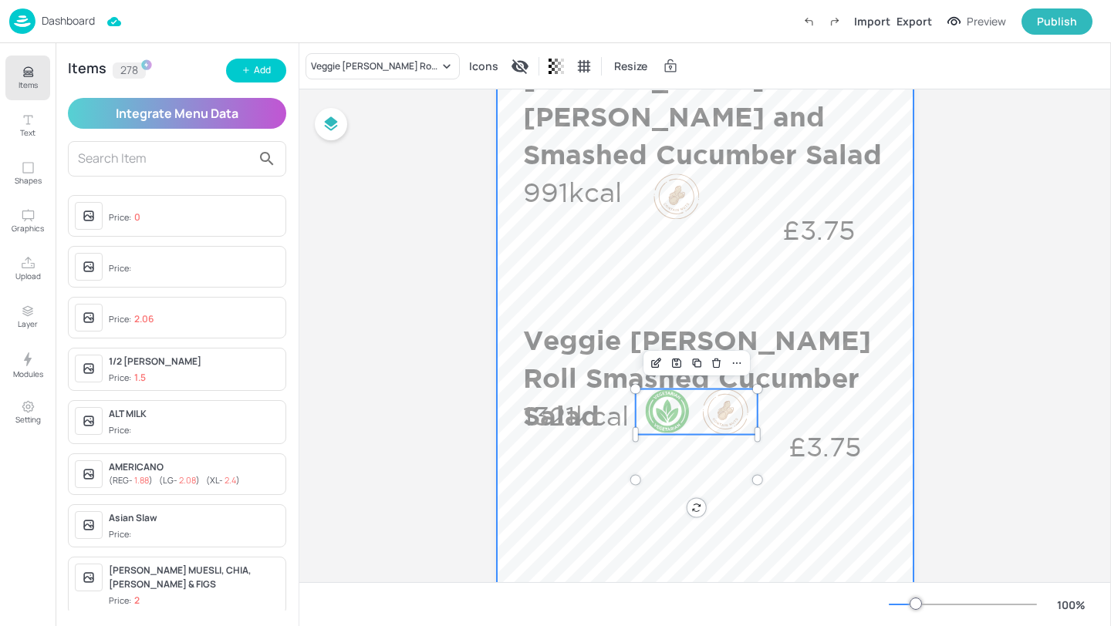
scroll to position [508, 0]
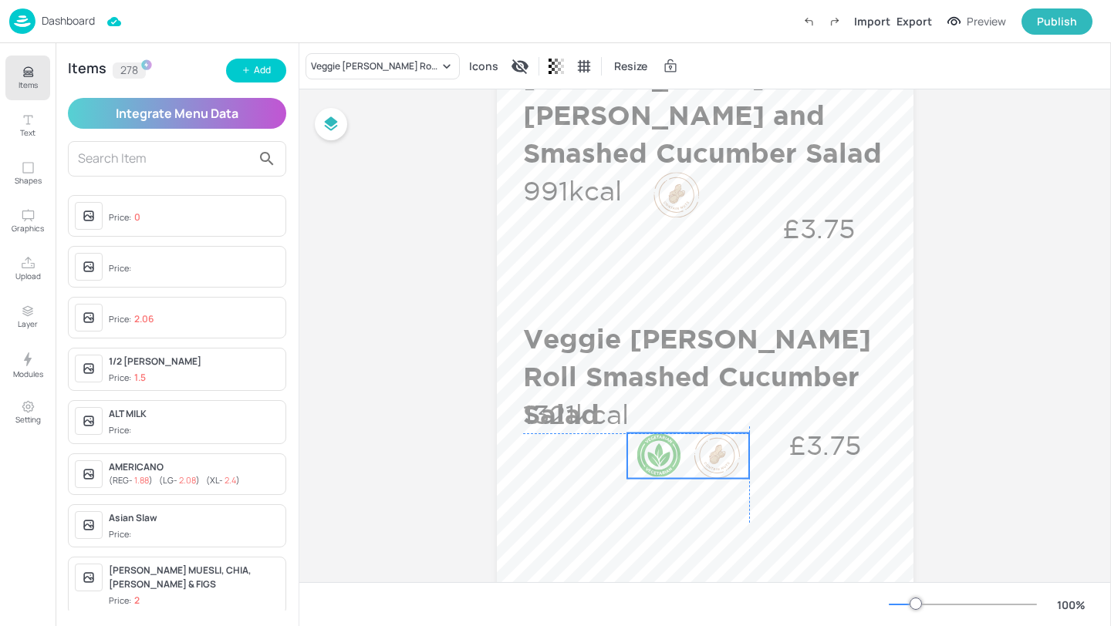
drag, startPoint x: 684, startPoint y: 406, endPoint x: 676, endPoint y: 450, distance: 44.0
click at [676, 450] on div at bounding box center [659, 456] width 46 height 46
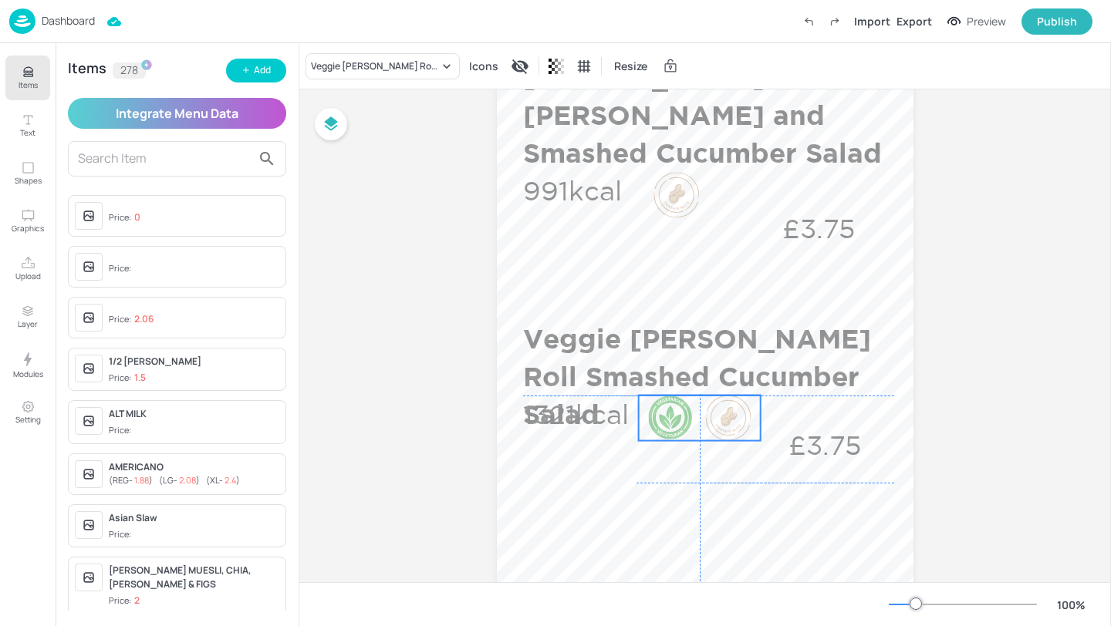
drag, startPoint x: 686, startPoint y: 462, endPoint x: 696, endPoint y: 423, distance: 40.4
click at [696, 423] on div at bounding box center [700, 419] width 122 height 46
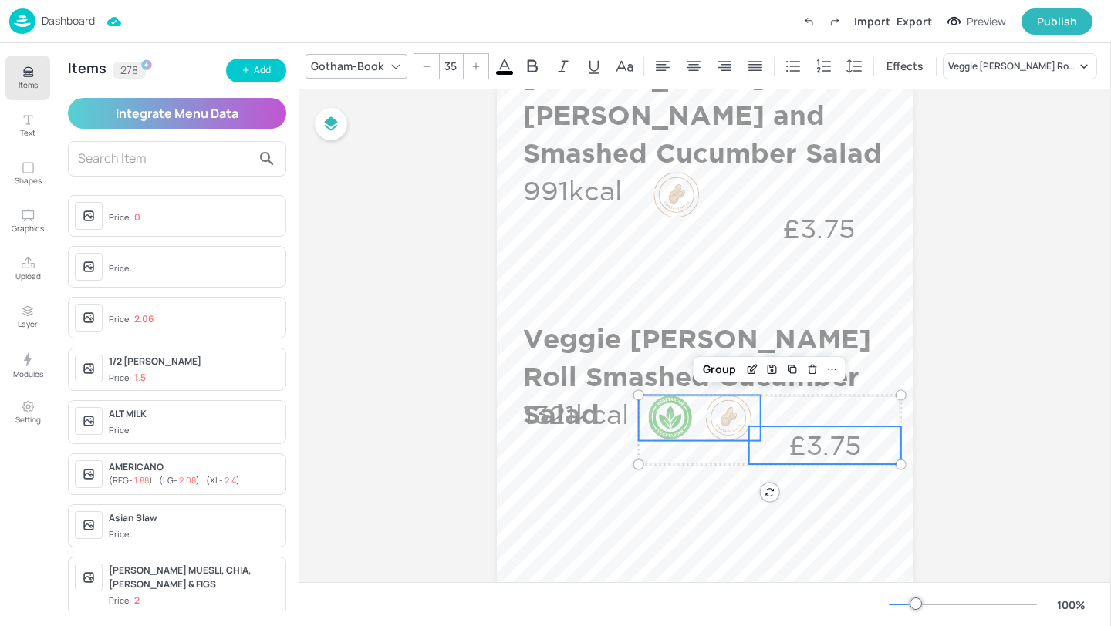
click at [834, 449] on p "£3.75" at bounding box center [825, 446] width 152 height 38
click at [590, 399] on p "1321kcal" at bounding box center [581, 415] width 116 height 38
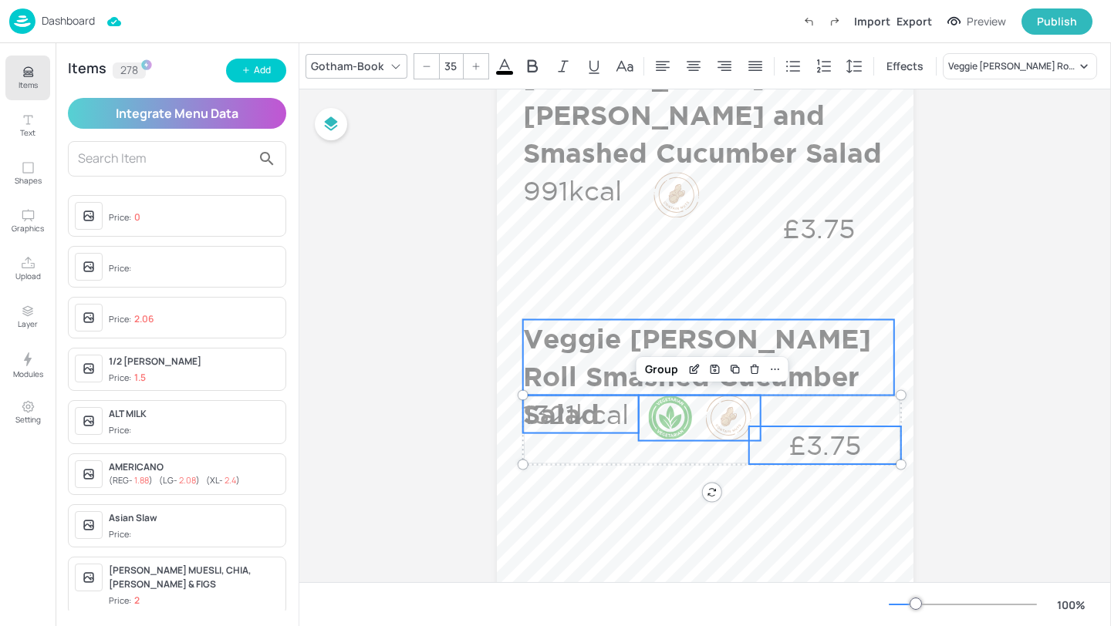
click at [571, 354] on p "Veggie [PERSON_NAME] Roll Smashed Cucumber Salad" at bounding box center [708, 376] width 371 height 113
click at [650, 297] on div "Group" at bounding box center [662, 294] width 46 height 20
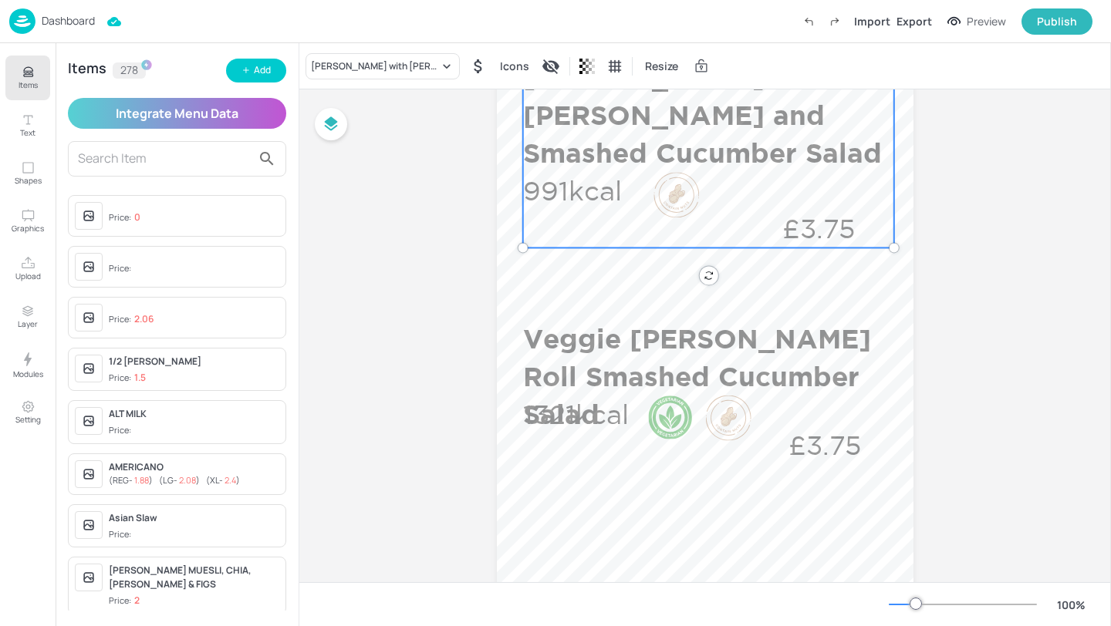
click at [678, 197] on div at bounding box center [676, 195] width 46 height 46
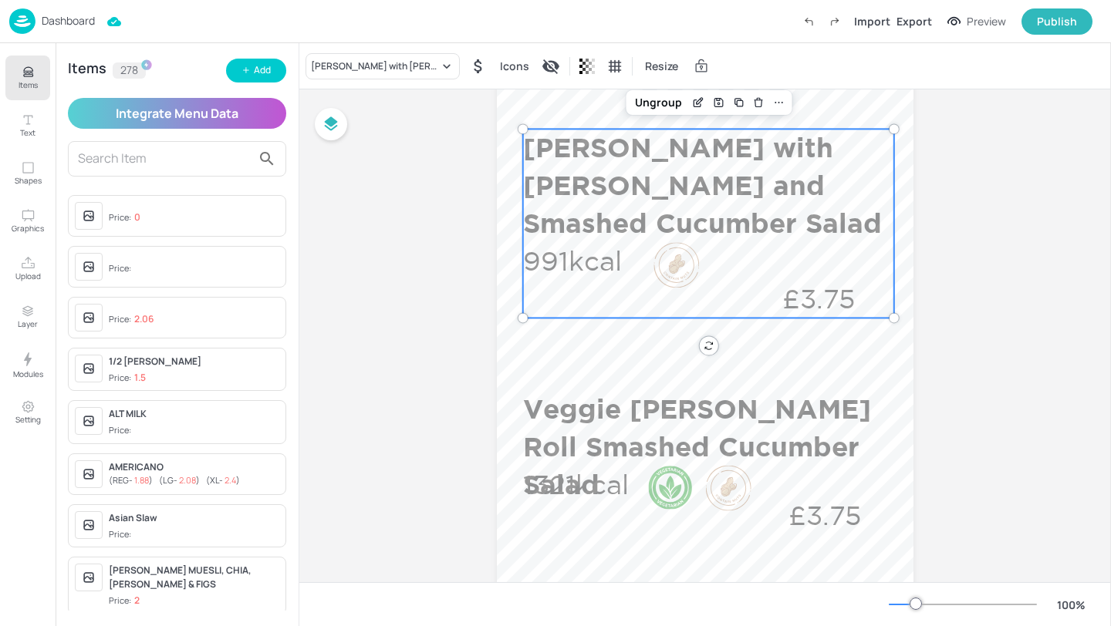
scroll to position [437, 0]
click at [666, 105] on div "Ungroup" at bounding box center [658, 103] width 59 height 20
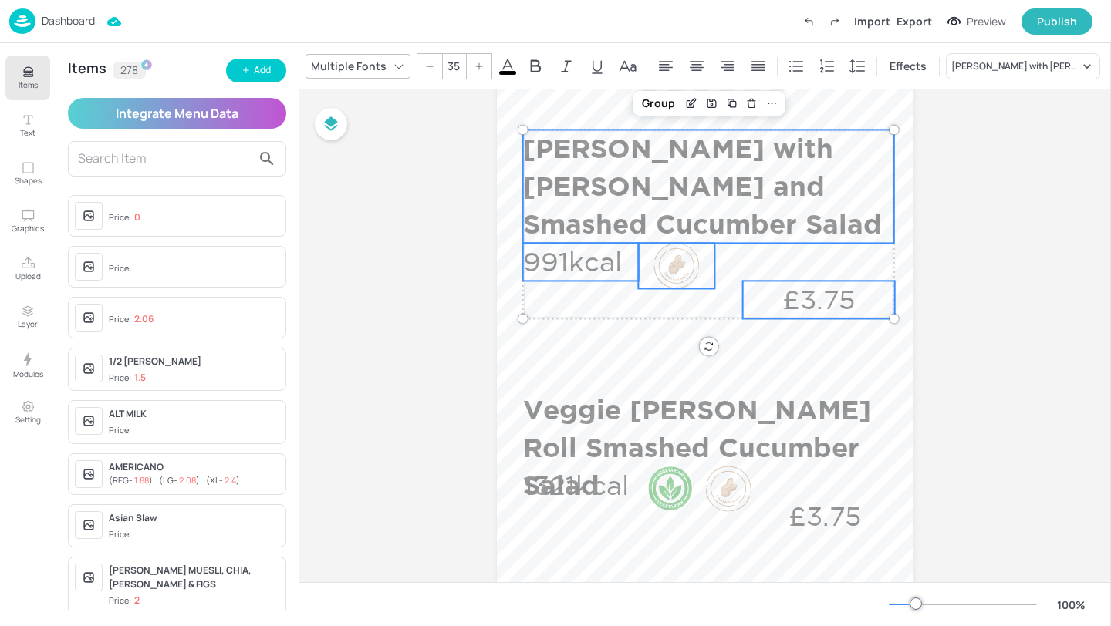
click at [670, 251] on div at bounding box center [676, 266] width 46 height 46
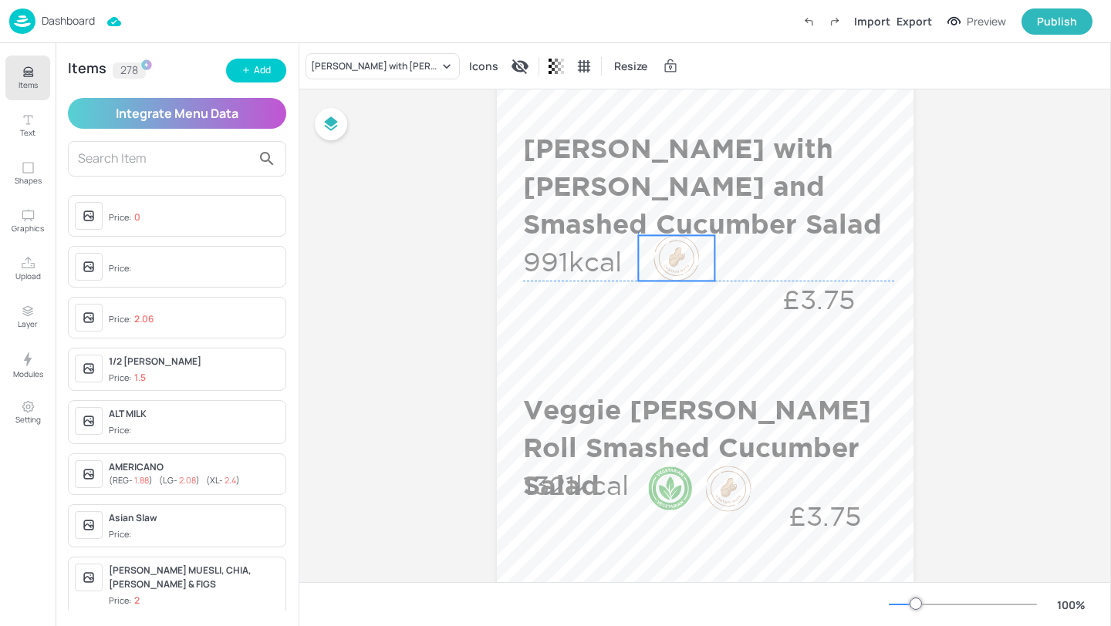
drag, startPoint x: 670, startPoint y: 264, endPoint x: 670, endPoint y: 253, distance: 10.8
click at [670, 253] on div at bounding box center [676, 258] width 46 height 46
click at [601, 250] on p "991kcal" at bounding box center [581, 262] width 116 height 38
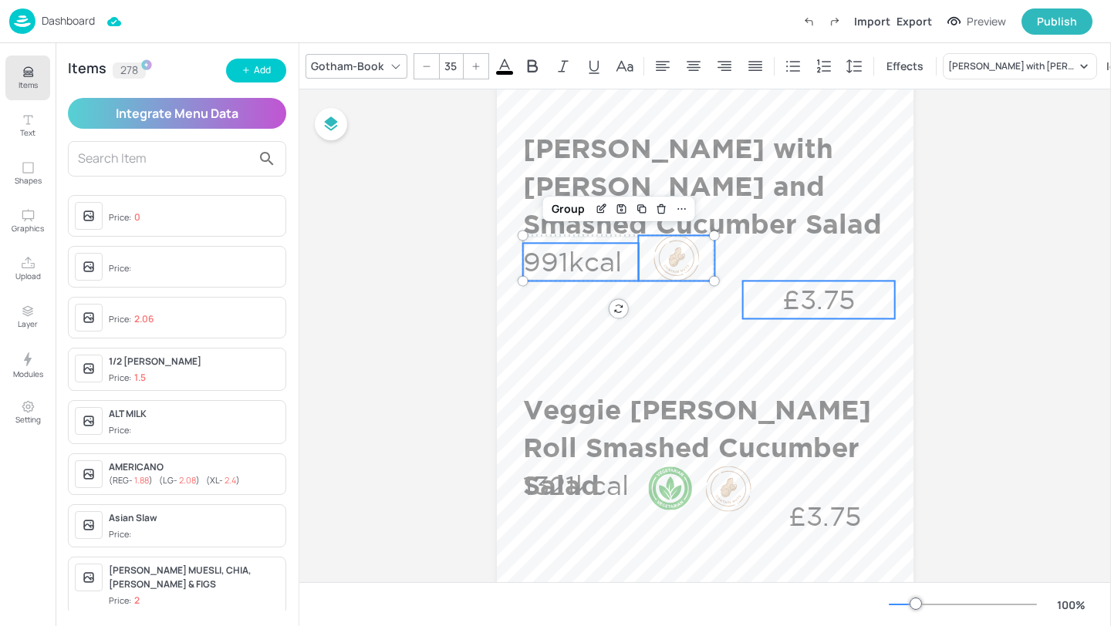
click at [832, 302] on p "£3.75" at bounding box center [819, 300] width 152 height 38
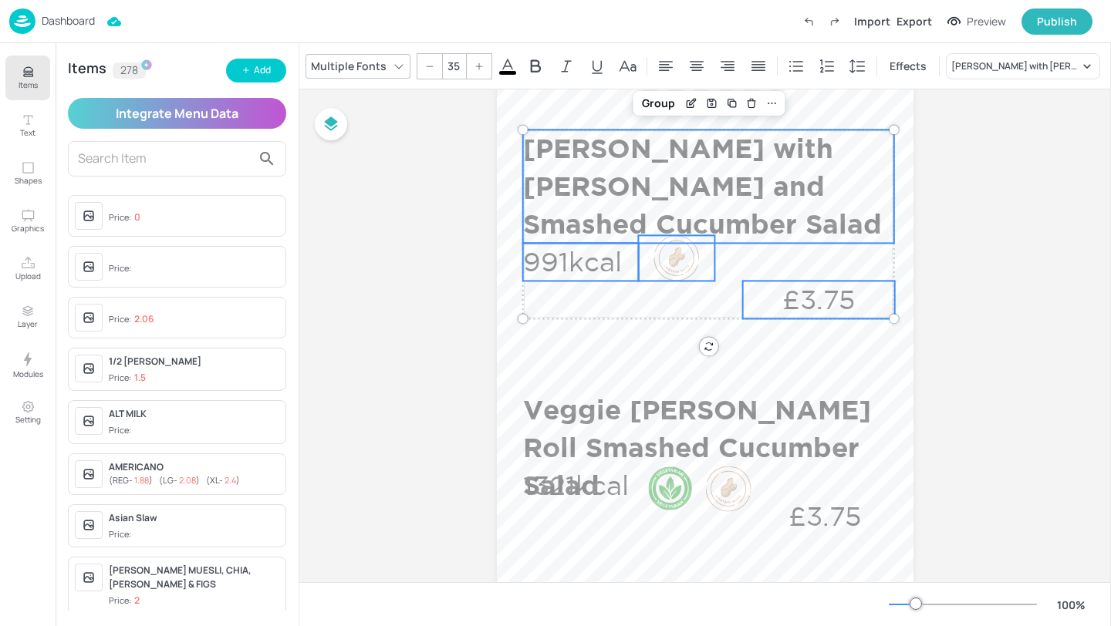
click at [823, 149] on p "[PERSON_NAME] with [PERSON_NAME] and Smashed Cucumber Salad" at bounding box center [708, 186] width 371 height 113
click at [649, 96] on div "Group" at bounding box center [659, 103] width 46 height 20
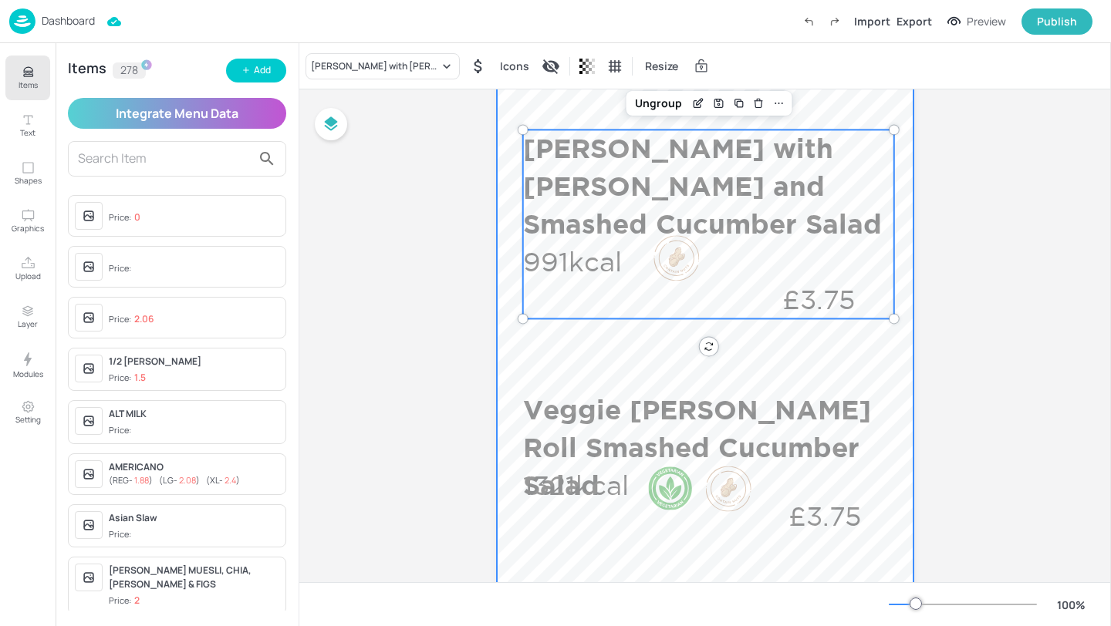
click at [767, 346] on div at bounding box center [705, 441] width 417 height 1481
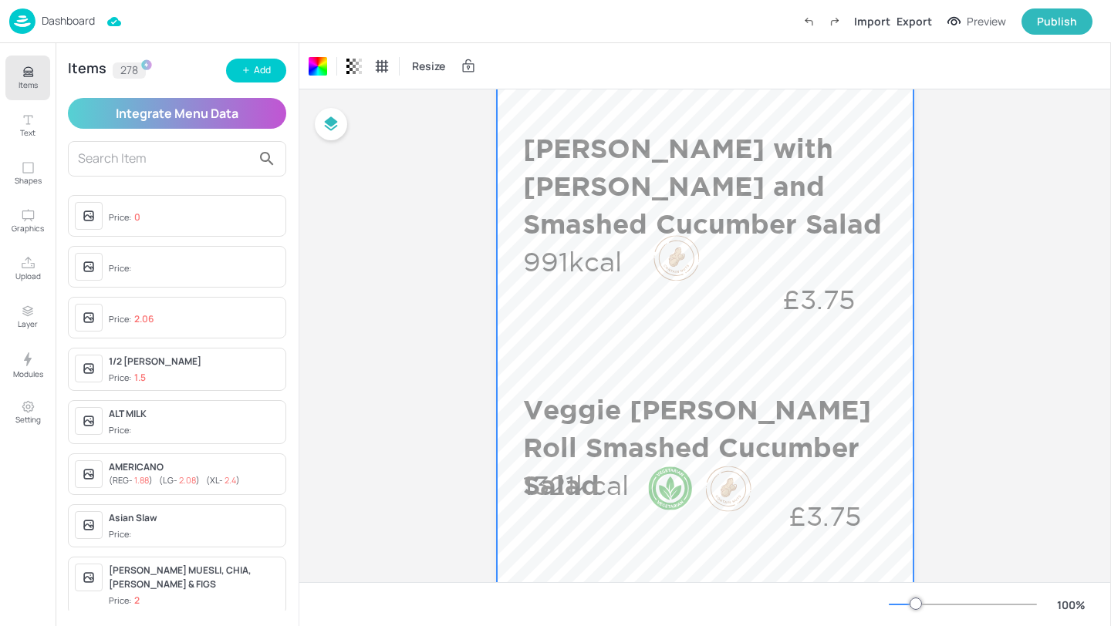
click at [887, 343] on div at bounding box center [705, 441] width 417 height 1481
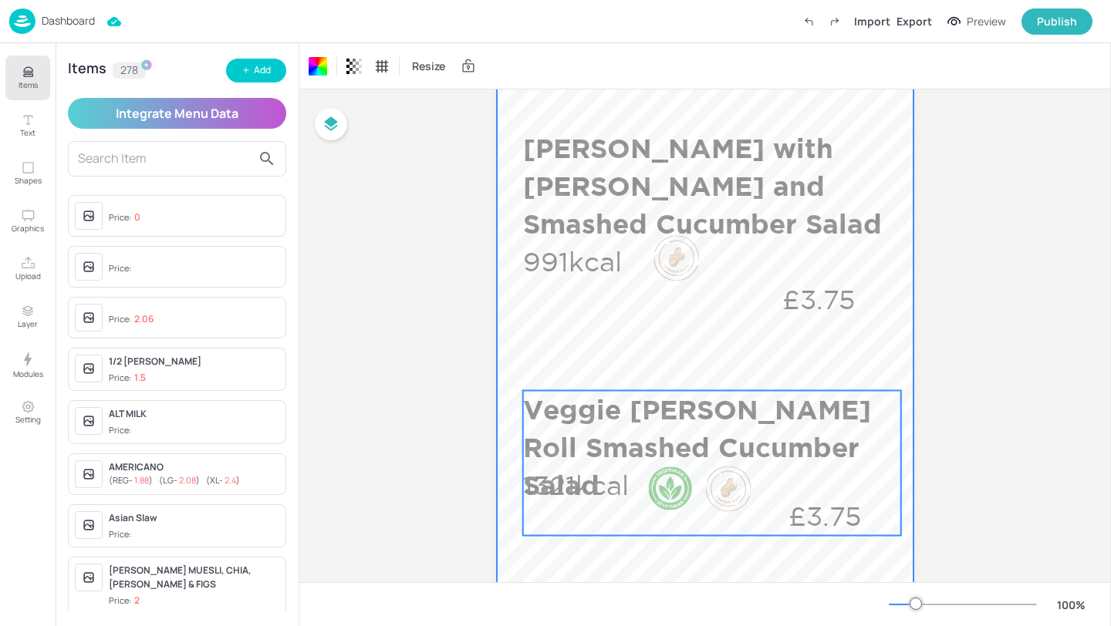
click at [814, 415] on p "Veggie [PERSON_NAME] Roll Smashed Cucumber Salad" at bounding box center [708, 447] width 371 height 113
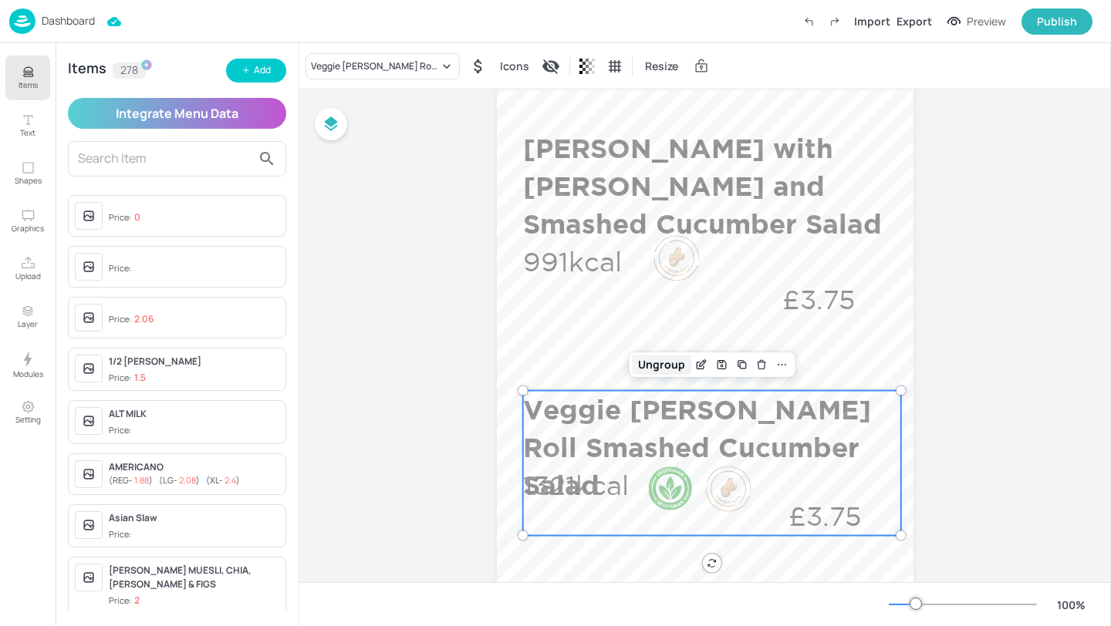
click at [664, 358] on div "Ungroup" at bounding box center [661, 365] width 59 height 20
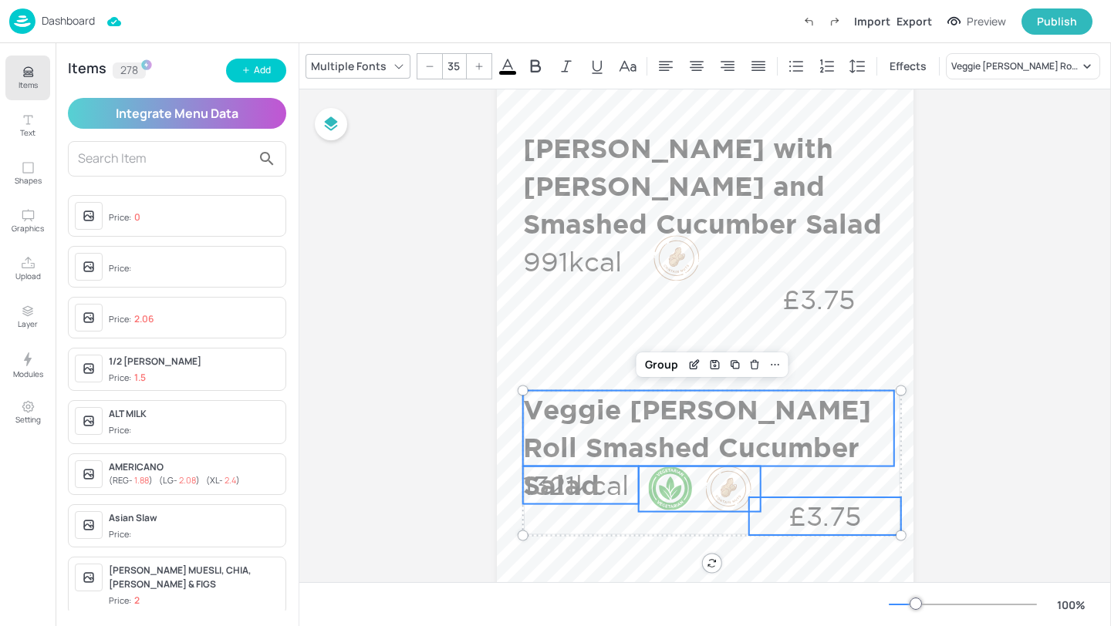
click at [821, 514] on p "£3.75" at bounding box center [825, 517] width 152 height 38
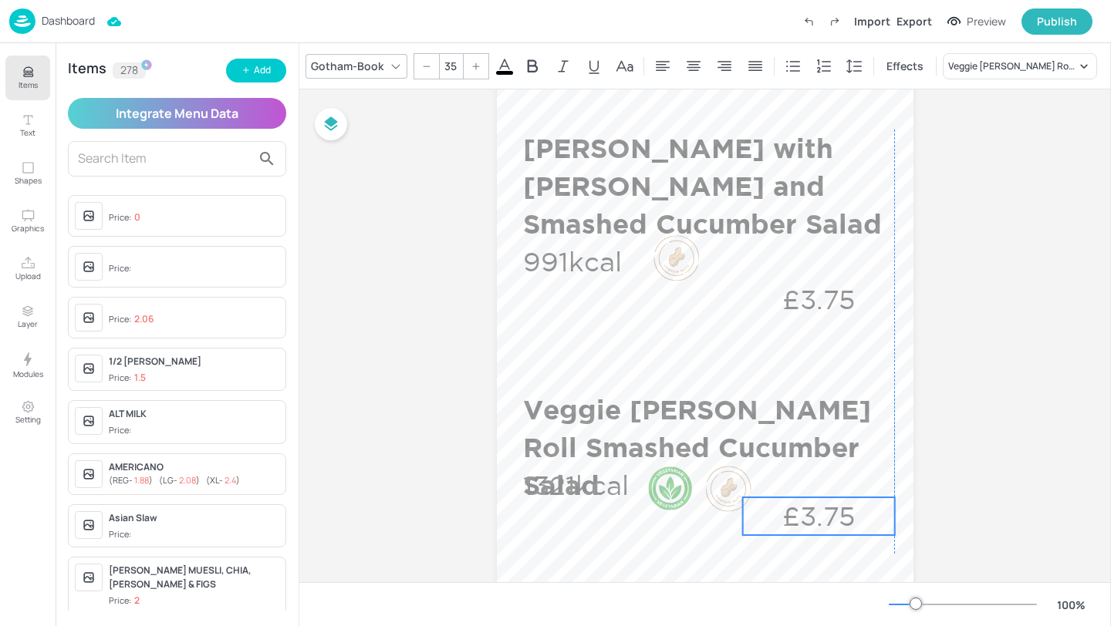
click at [819, 514] on p "£3.75" at bounding box center [819, 517] width 152 height 38
click at [724, 501] on div at bounding box center [728, 490] width 46 height 46
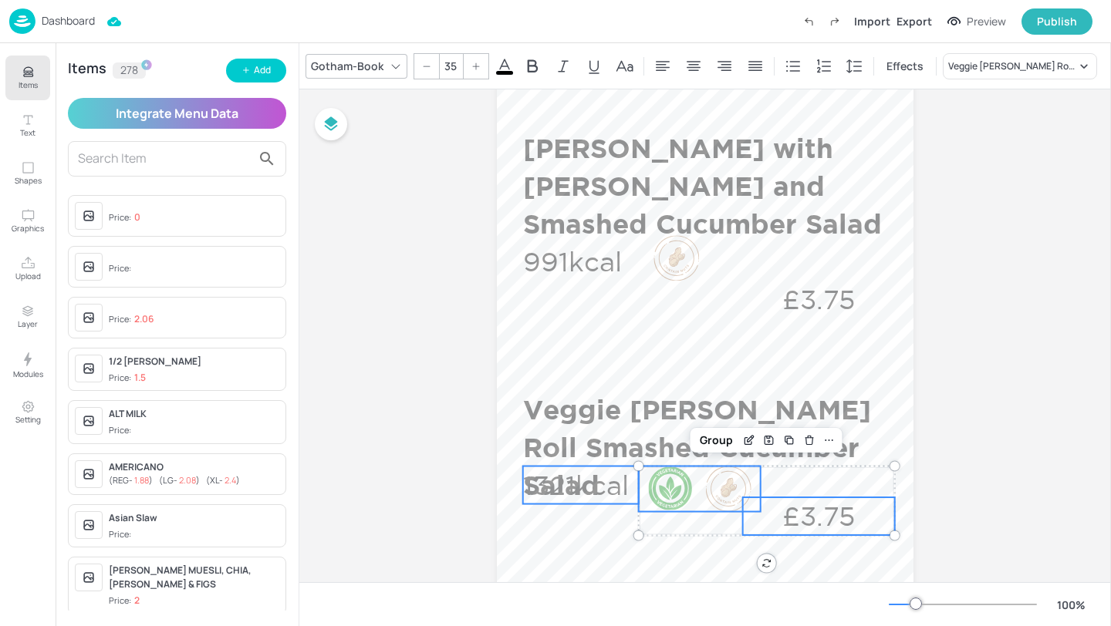
click at [579, 484] on p "1321kcal" at bounding box center [581, 486] width 116 height 38
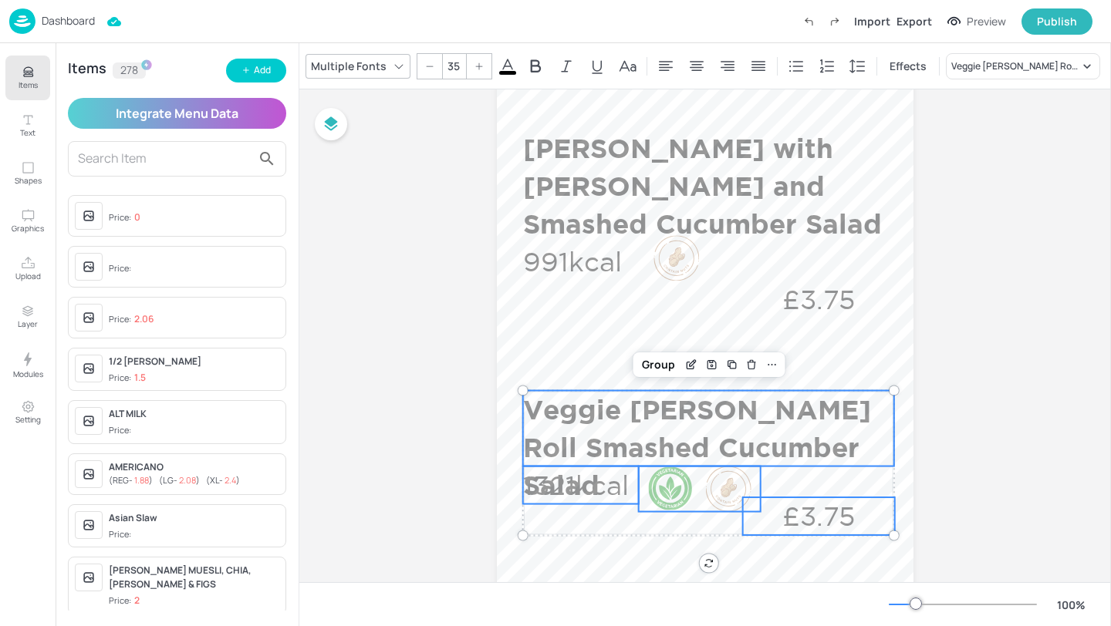
click at [563, 420] on p "Veggie [PERSON_NAME] Roll Smashed Cucumber Salad" at bounding box center [708, 447] width 371 height 113
click at [667, 364] on div "Group" at bounding box center [659, 365] width 46 height 20
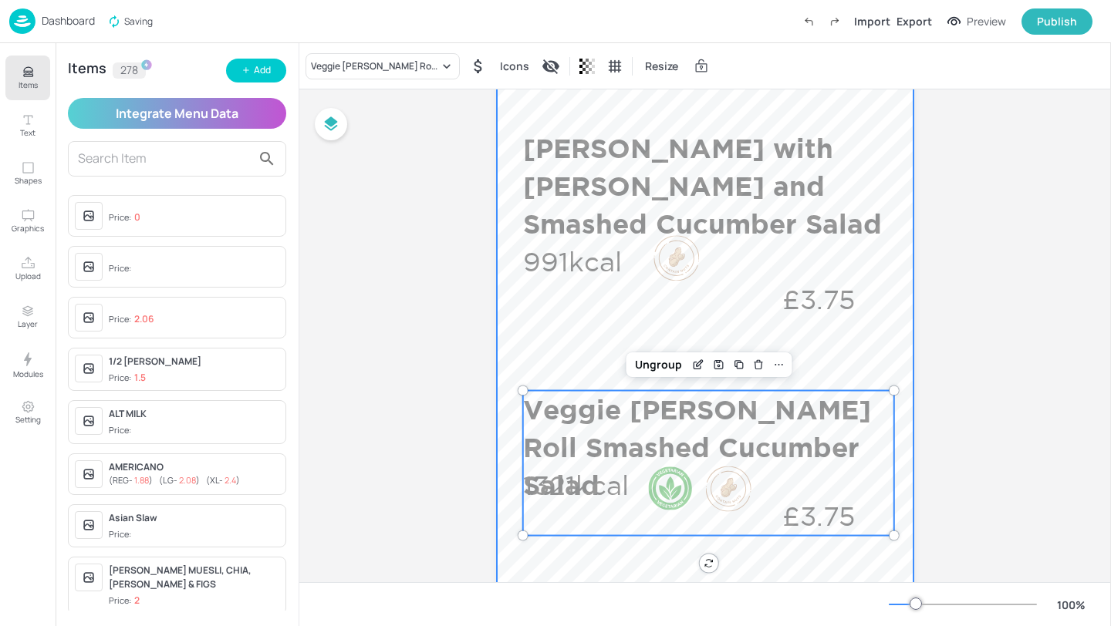
click at [582, 341] on div at bounding box center [705, 441] width 417 height 1481
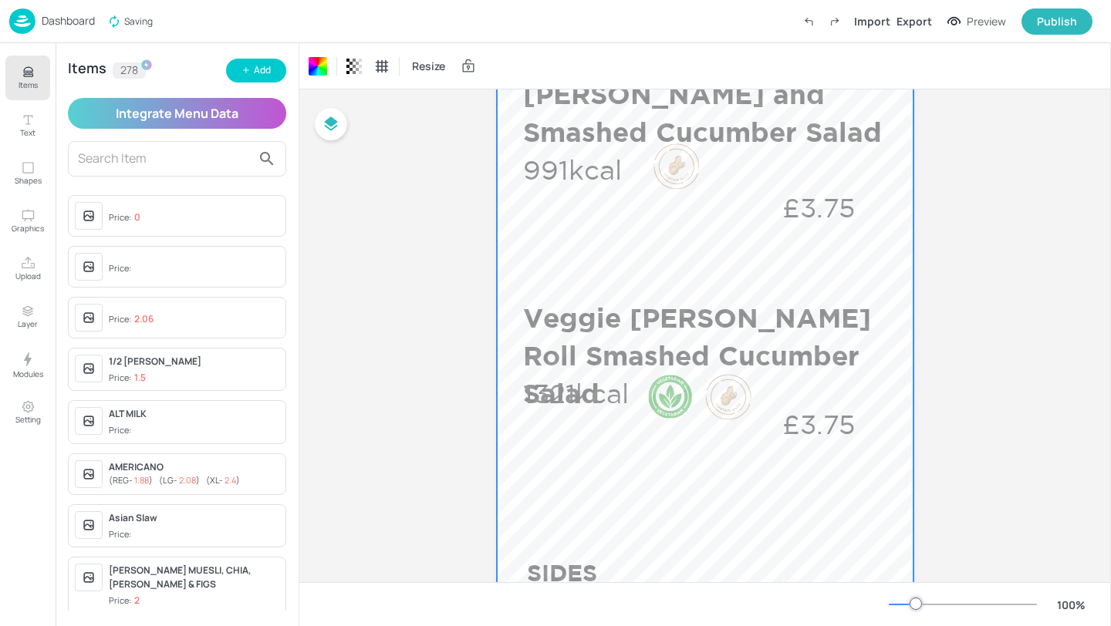
scroll to position [574, 0]
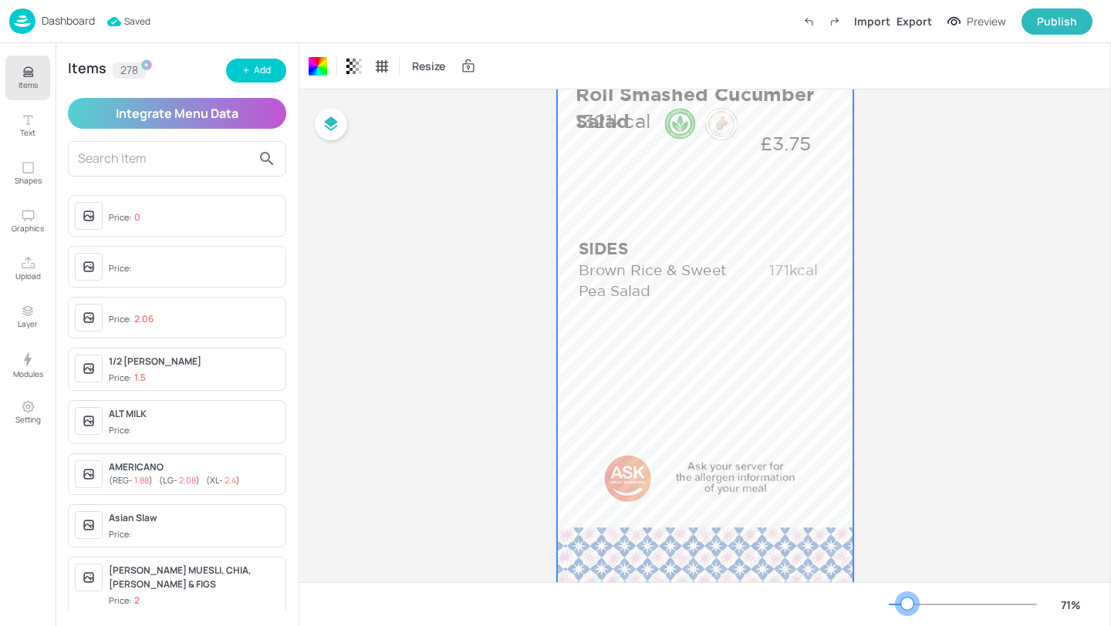
drag, startPoint x: 918, startPoint y: 600, endPoint x: 907, endPoint y: 603, distance: 11.2
click at [907, 603] on div at bounding box center [907, 604] width 12 height 12
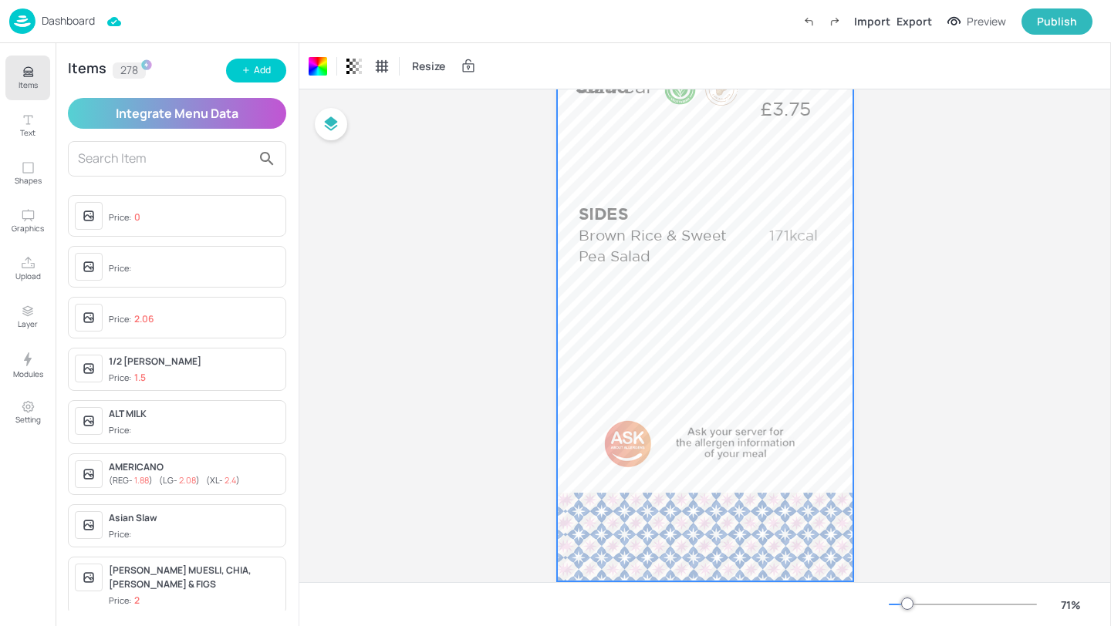
scroll to position [612, 0]
click at [747, 346] on div at bounding box center [704, 52] width 295 height 1051
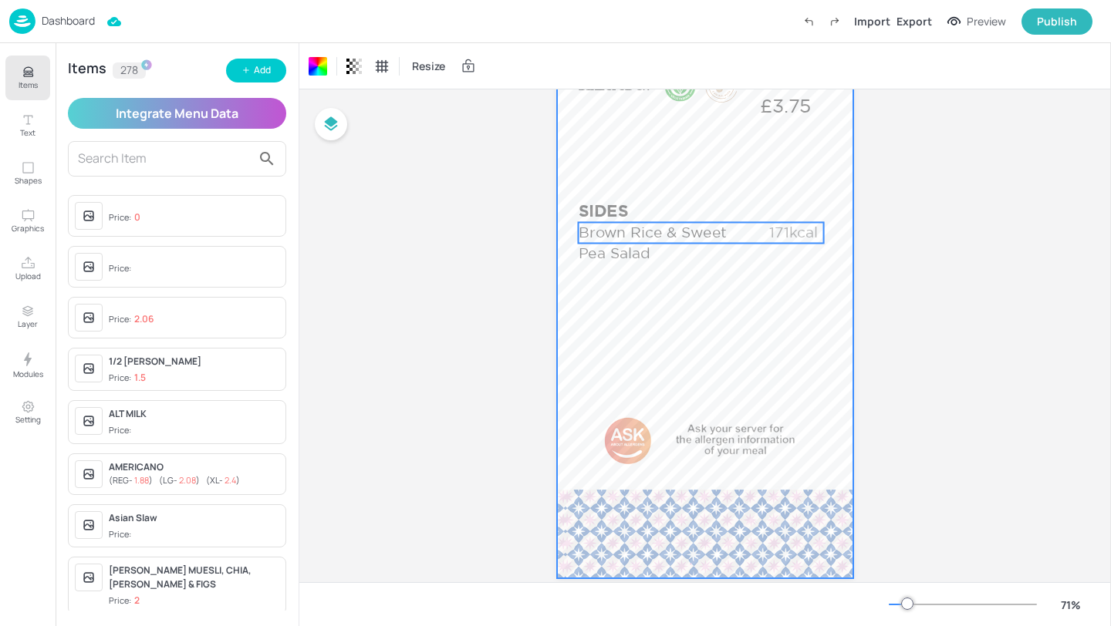
click at [643, 248] on p "Brown Rice & Sweet Pea Salad" at bounding box center [662, 243] width 167 height 42
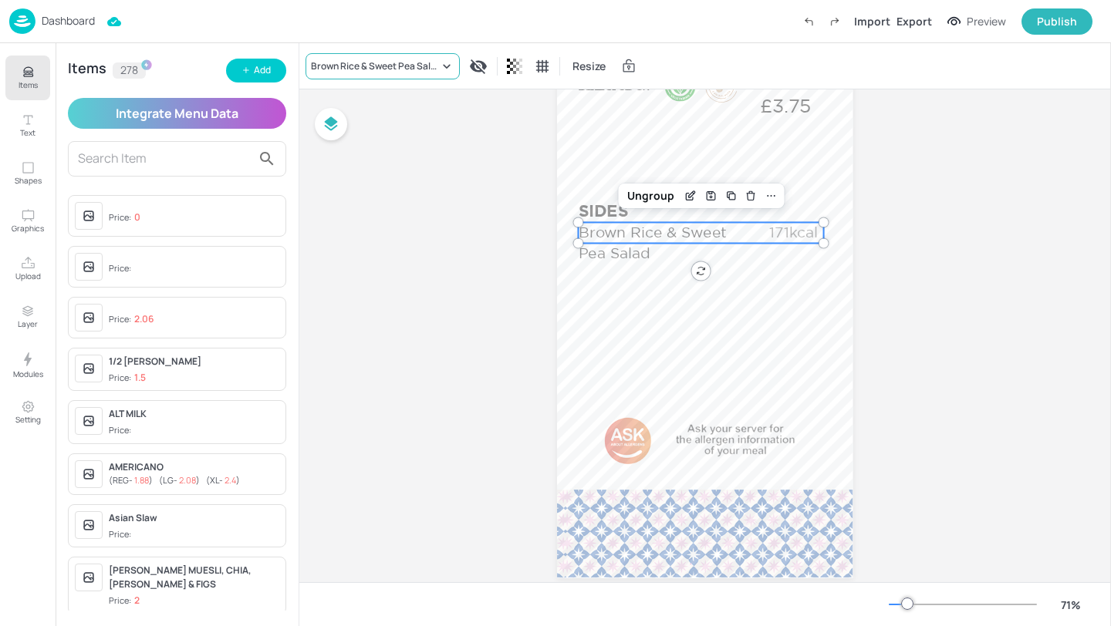
click at [424, 72] on div "Brown Rice & Sweet Pea Salad" at bounding box center [375, 66] width 128 height 14
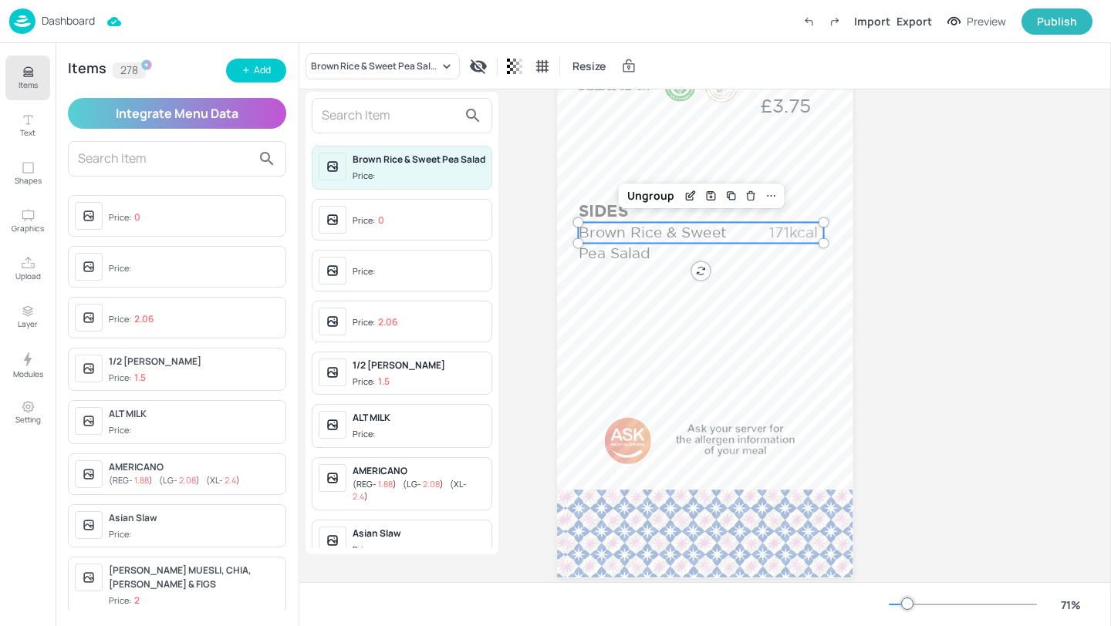
click at [376, 125] on input "text" at bounding box center [390, 115] width 136 height 25
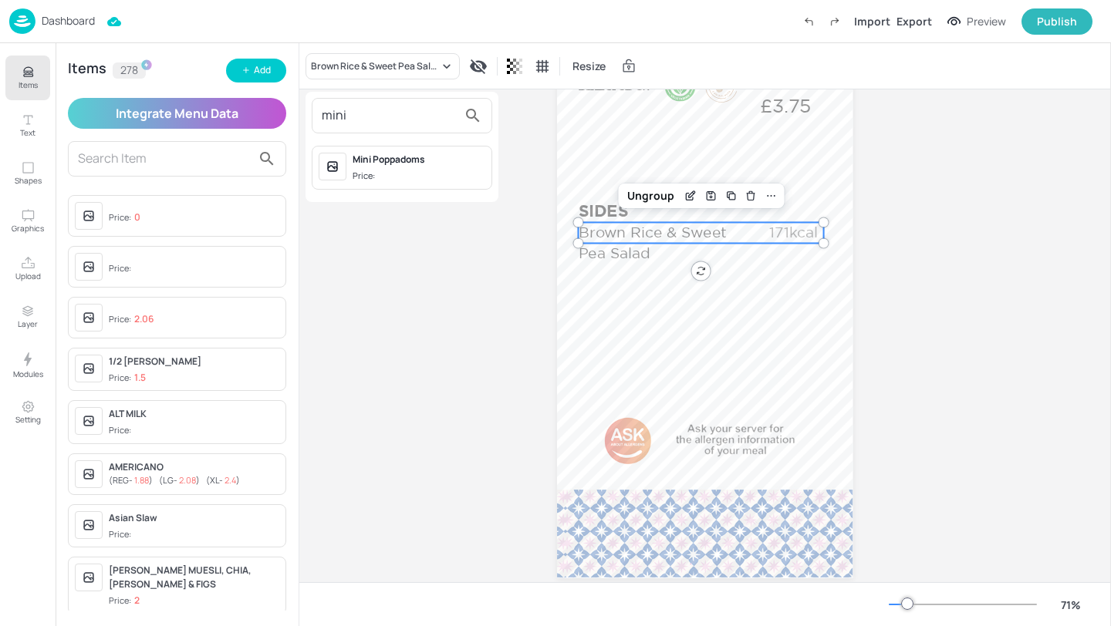
type input "mini"
click at [494, 172] on div "Mini Poppadoms Price:" at bounding box center [401, 168] width 193 height 56
click at [460, 172] on span "Price:" at bounding box center [419, 176] width 133 height 13
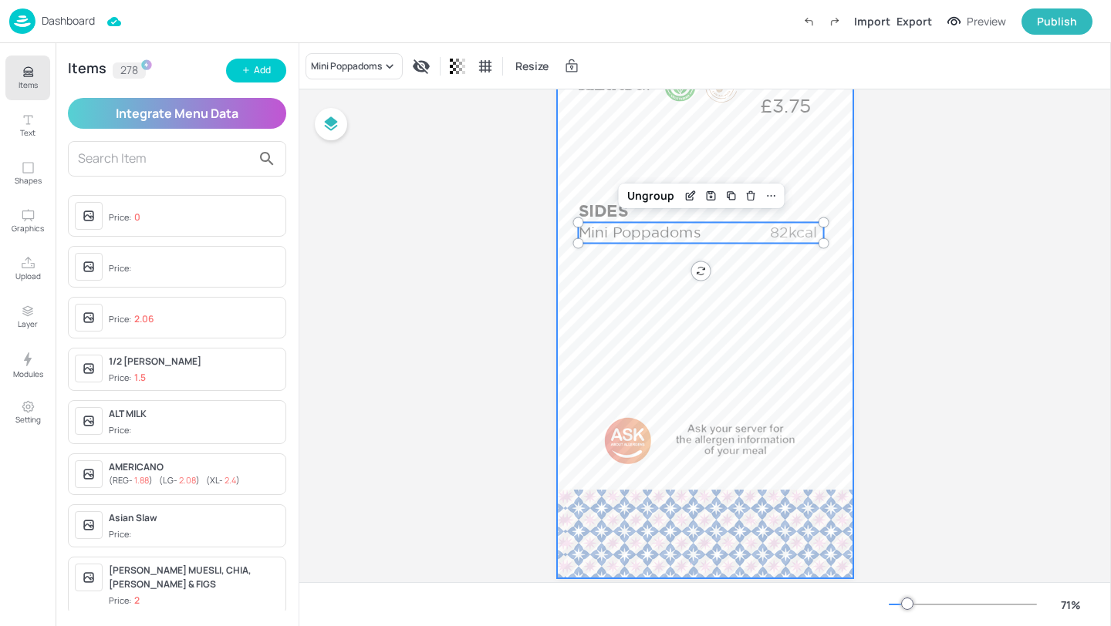
click at [660, 339] on div at bounding box center [704, 52] width 295 height 1051
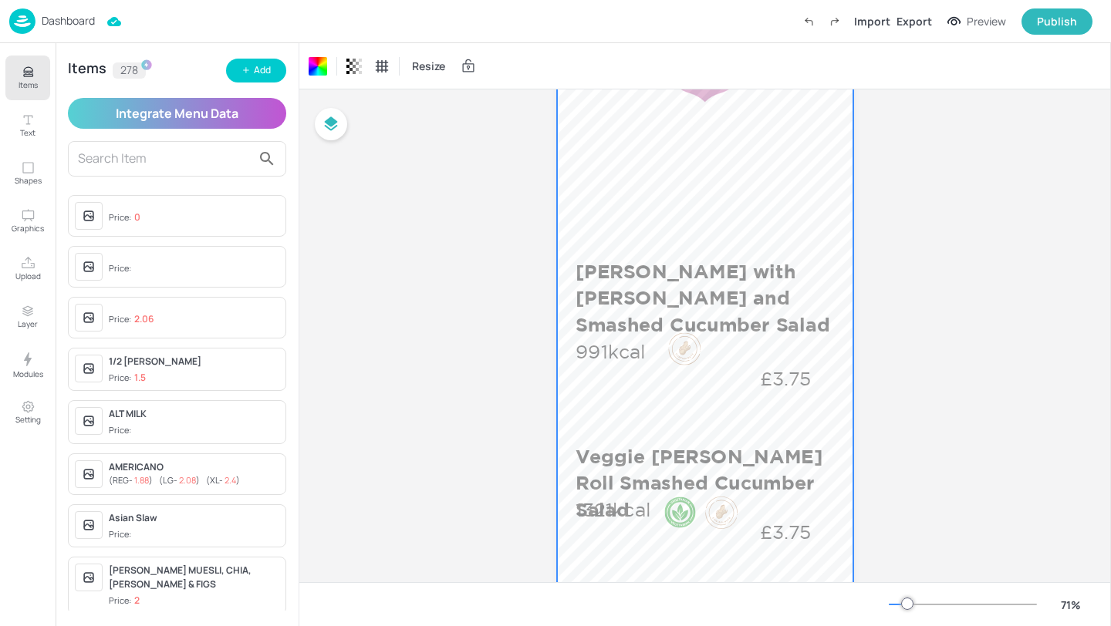
scroll to position [52, 0]
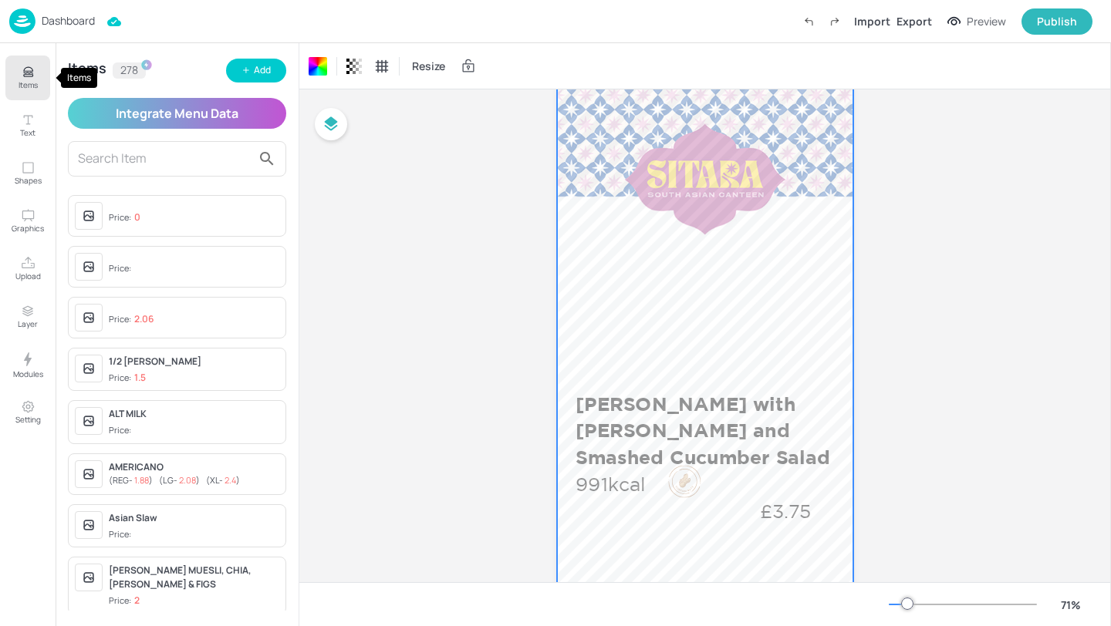
click at [32, 86] on p "Items" at bounding box center [28, 84] width 19 height 11
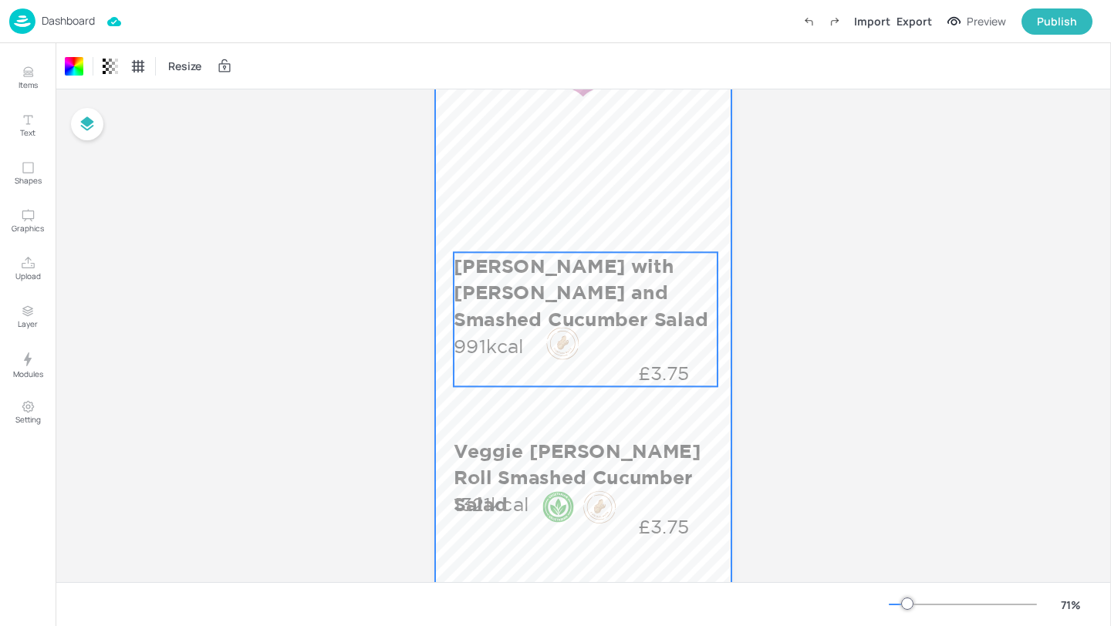
scroll to position [218, 0]
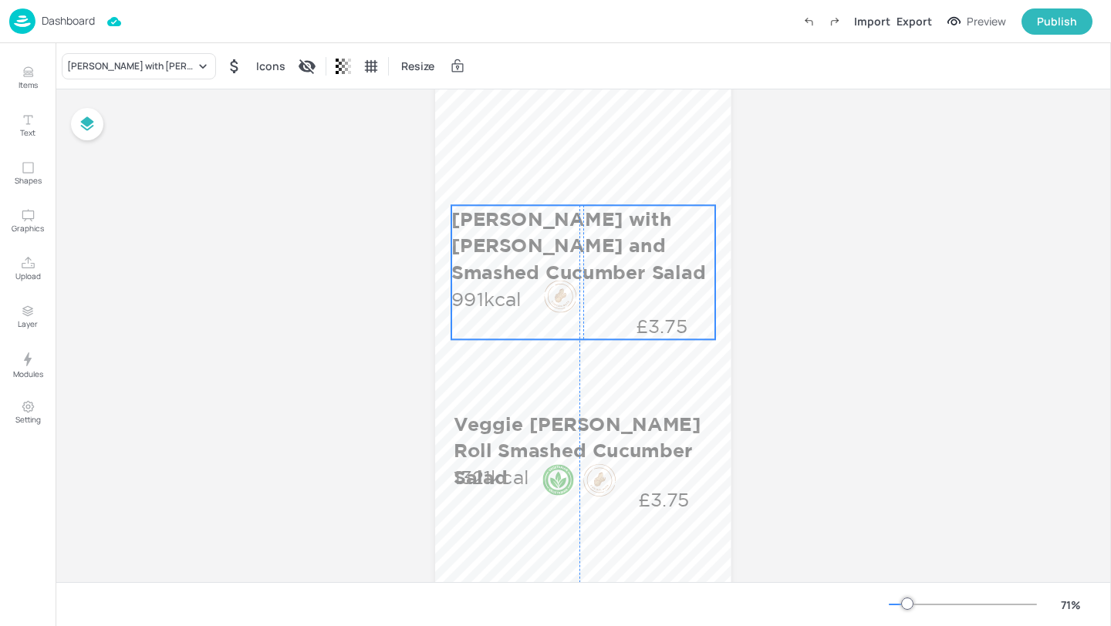
drag, startPoint x: 619, startPoint y: 306, endPoint x: 615, endPoint y: 286, distance: 20.4
click at [615, 286] on div "[PERSON_NAME] with [PERSON_NAME] and Smashed Cucumber Salad 991kcal £3.75" at bounding box center [583, 272] width 264 height 134
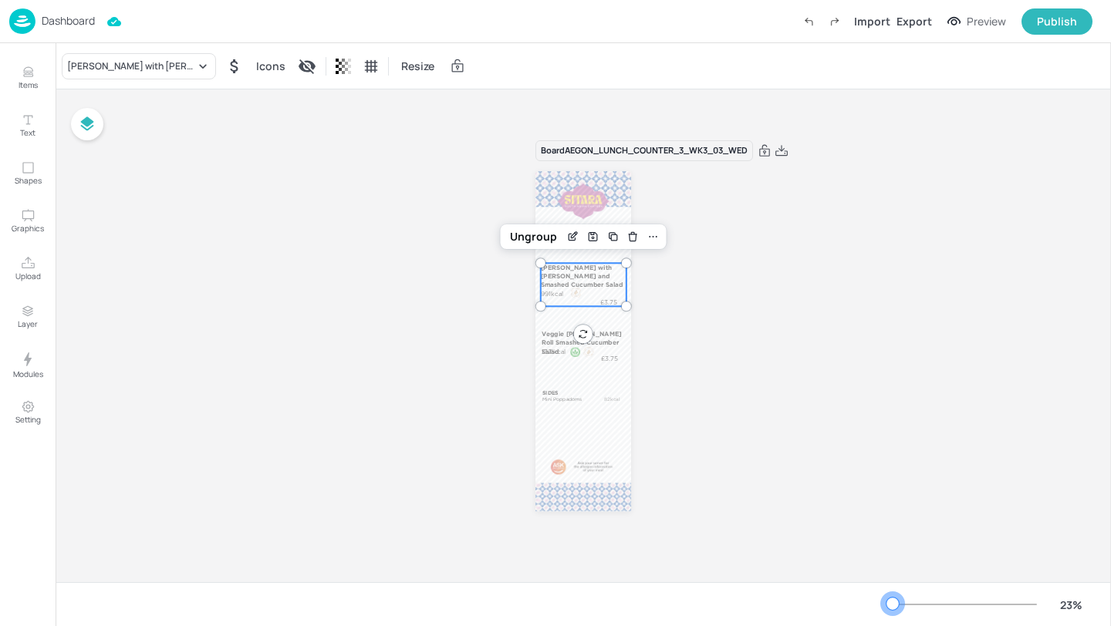
scroll to position [0, 0]
drag, startPoint x: 904, startPoint y: 608, endPoint x: 892, endPoint y: 609, distance: 12.4
click at [892, 608] on div at bounding box center [892, 604] width 12 height 12
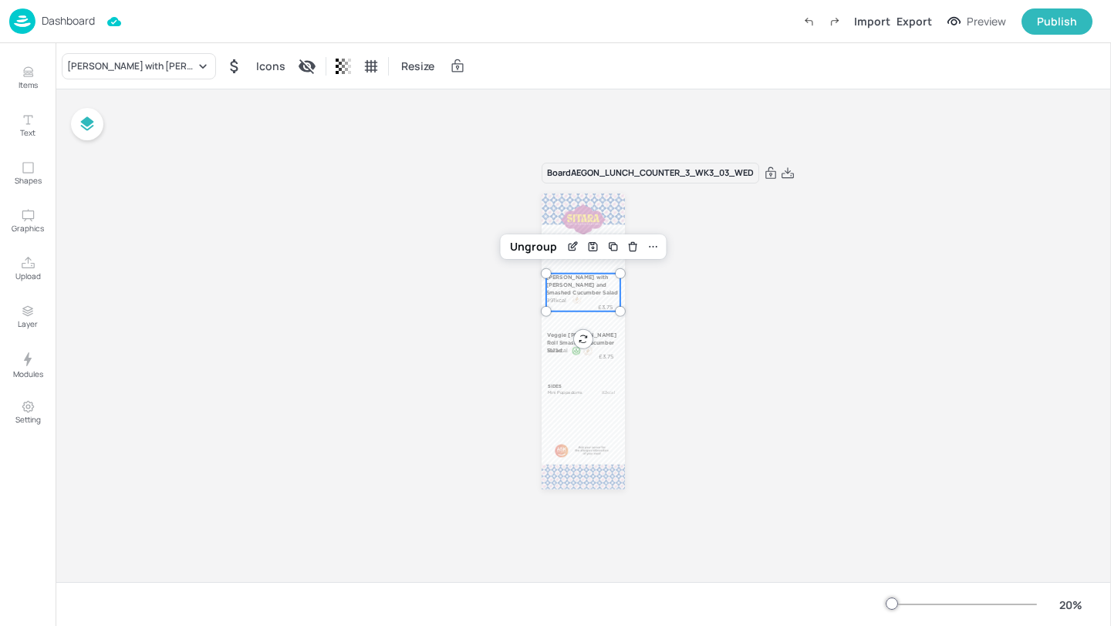
click at [660, 391] on div "Board AEGON_LUNCH_COUNTER_3_WK3_03_WED SIDES Mini Poppadoms 82kcal [PERSON_NAME…" at bounding box center [583, 336] width 170 height 384
click at [597, 341] on p "Veggie [PERSON_NAME] Roll Smashed Cucumber Salad" at bounding box center [584, 339] width 74 height 22
click at [598, 351] on p "£3.75" at bounding box center [606, 353] width 30 height 8
click at [666, 361] on div "Board AEGON_LUNCH_COUNTER_3_WK3_03_WED SIDES Mini Poppadoms 82kcal [PERSON_NAME…" at bounding box center [583, 336] width 170 height 384
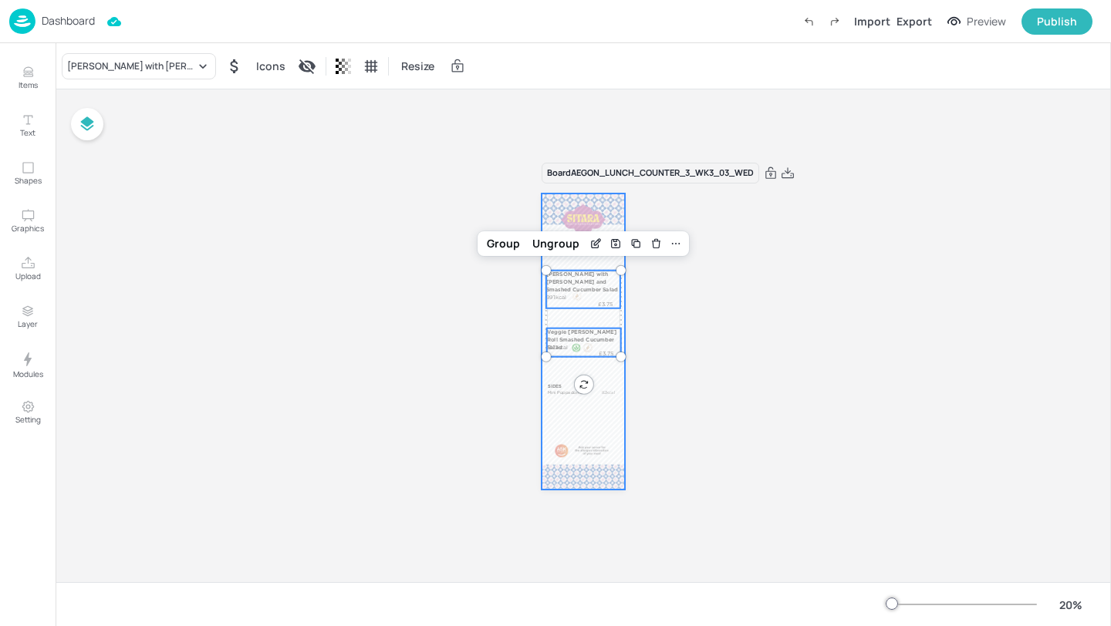
click at [613, 417] on div at bounding box center [582, 342] width 83 height 296
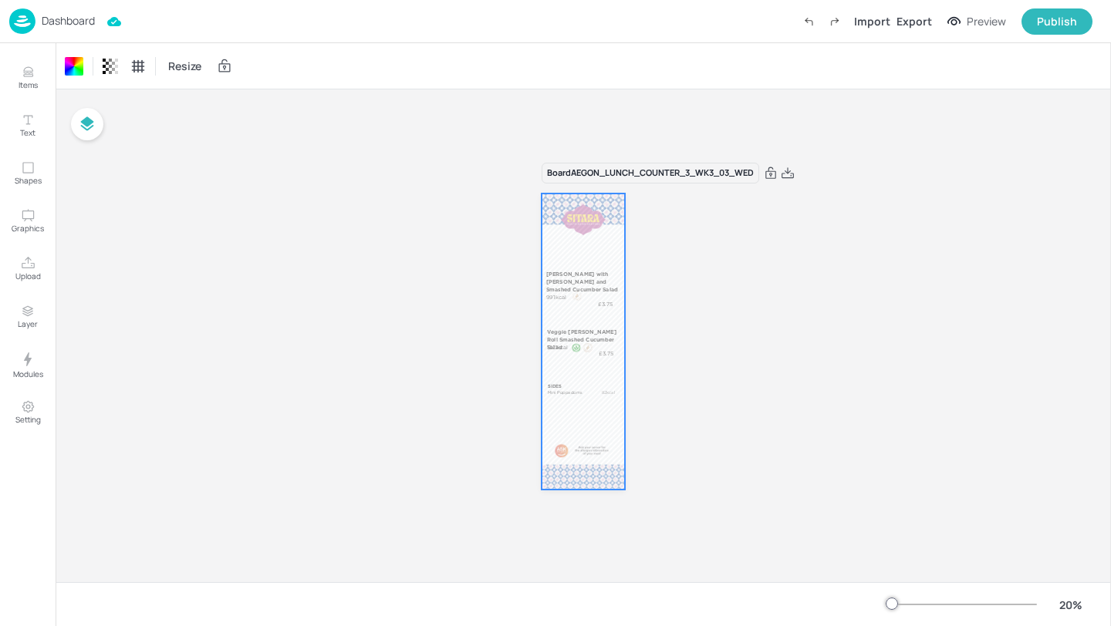
click at [727, 458] on div "Board AEGON_LUNCH_COUNTER_3_WK3_03_WED SIDES Mini Poppadoms 82kcal [PERSON_NAME…" at bounding box center [583, 335] width 1055 height 493
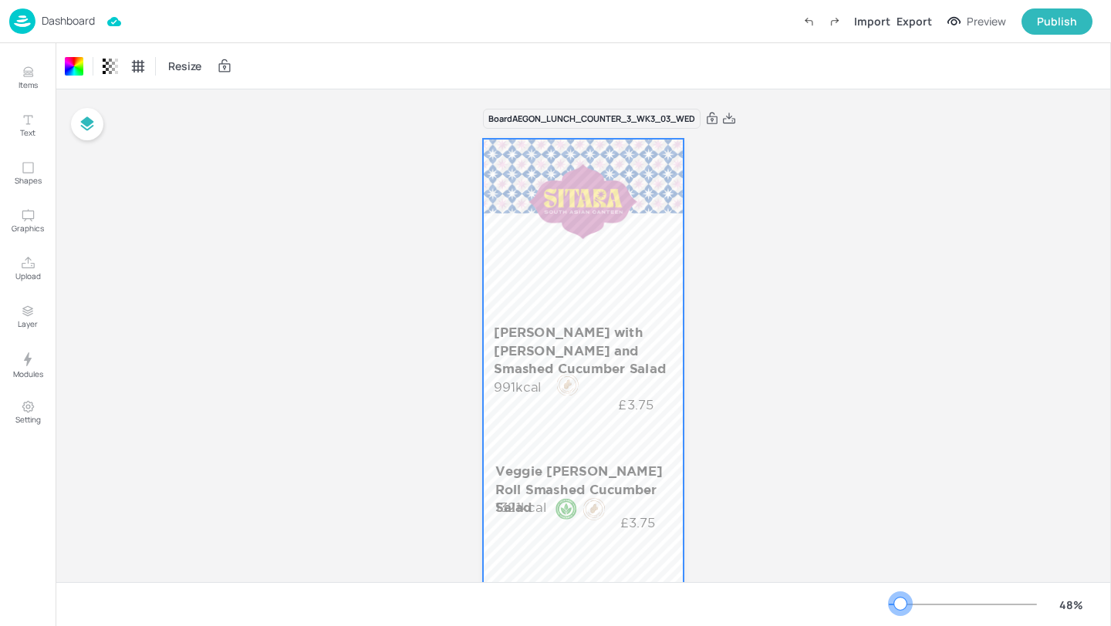
click at [900, 603] on div at bounding box center [963, 605] width 148 height 12
click at [875, 433] on div "Board AEGON_LUNCH_COUNTER_3_WK3_03_WED SIDES Mini Poppadoms 82kcal [PERSON_NAME…" at bounding box center [583, 488] width 1055 height 799
click at [55, 19] on p "Dashboard" at bounding box center [68, 20] width 53 height 11
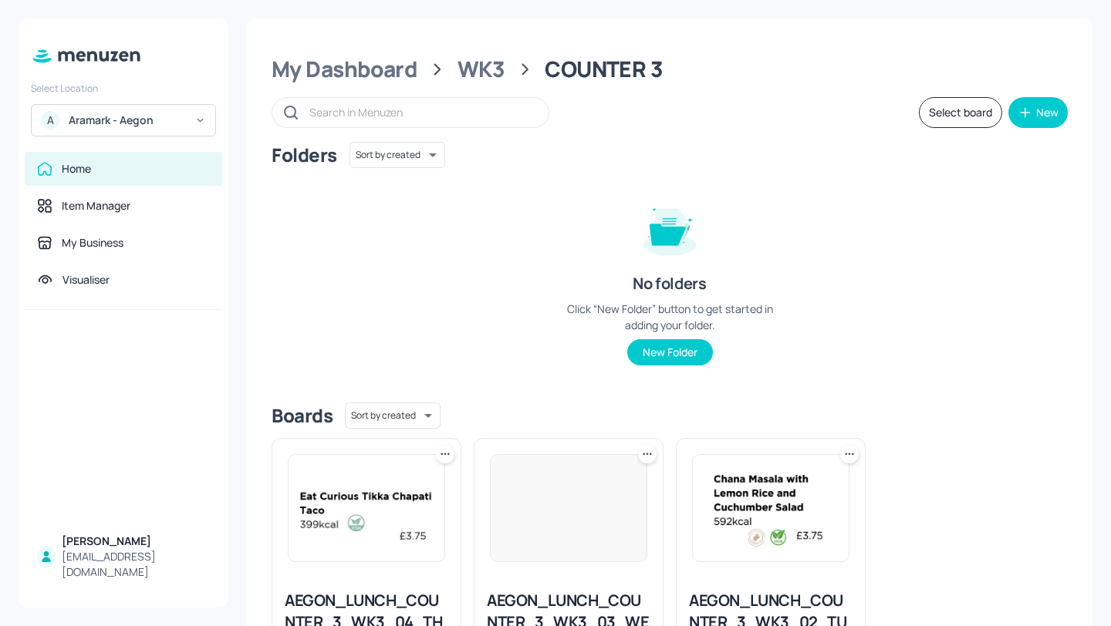
scroll to position [138, 0]
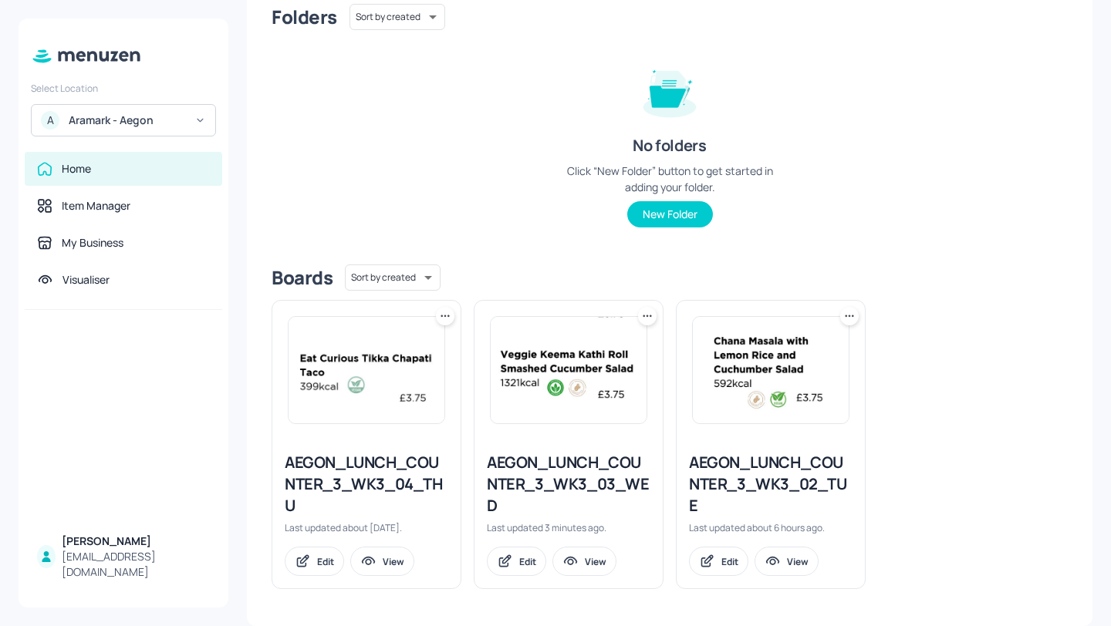
click at [418, 478] on div "AEGON_LUNCH_COUNTER_3_WK3_04_THU" at bounding box center [367, 484] width 164 height 65
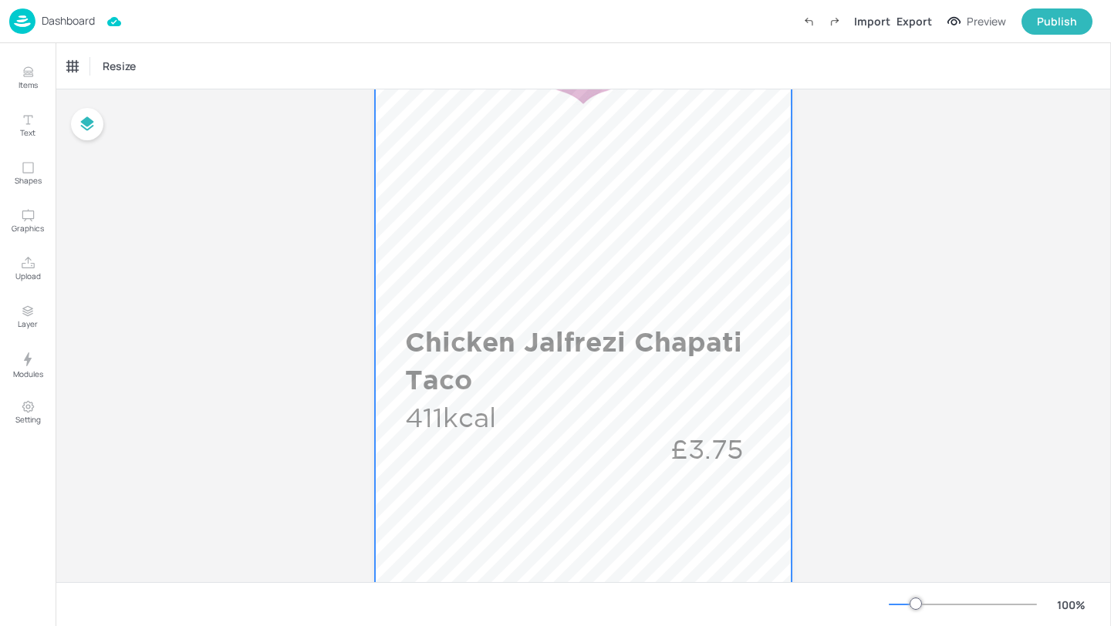
scroll to position [288, 0]
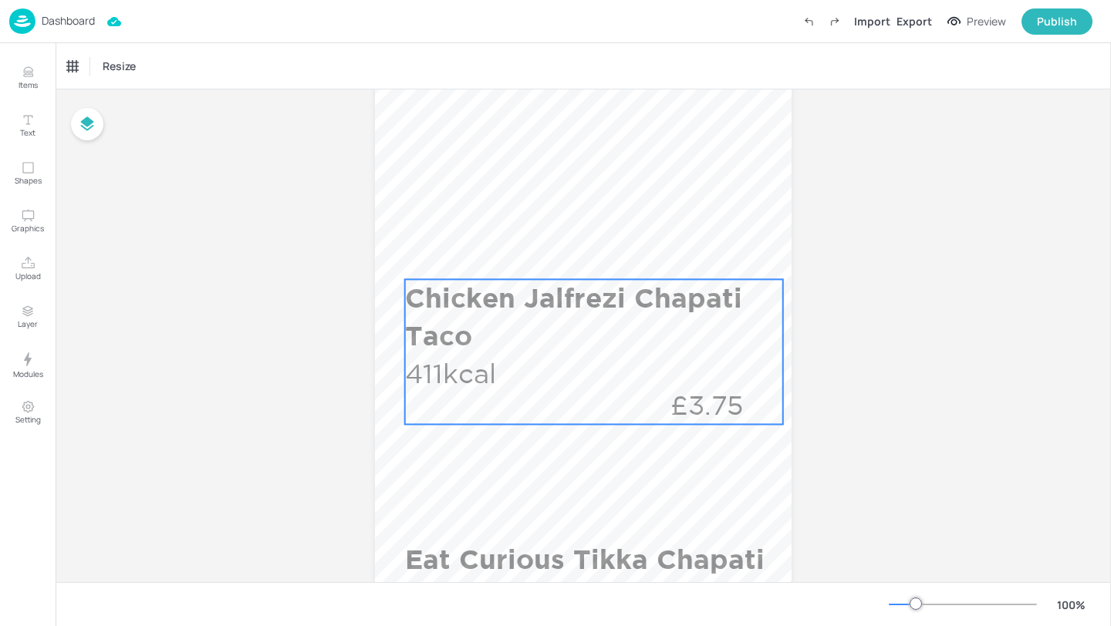
click at [584, 331] on p "Chicken Jalfrezi Chapati Taco" at bounding box center [590, 317] width 371 height 76
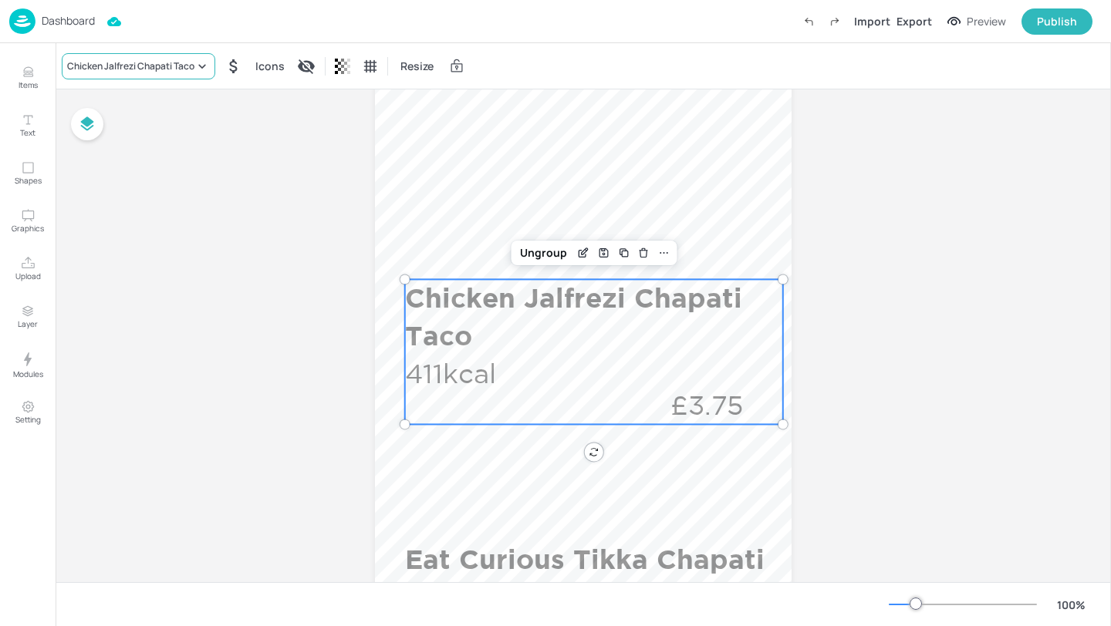
click at [150, 69] on div "Chicken Jalfrezi Chapati Taco" at bounding box center [130, 66] width 127 height 14
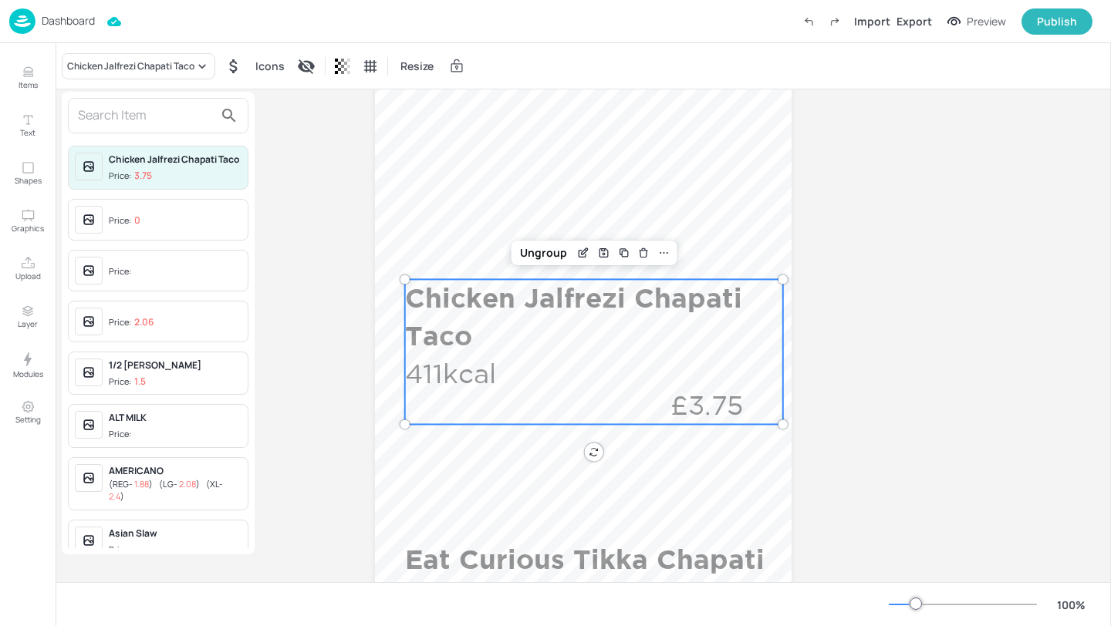
click at [160, 120] on input "text" at bounding box center [146, 115] width 136 height 25
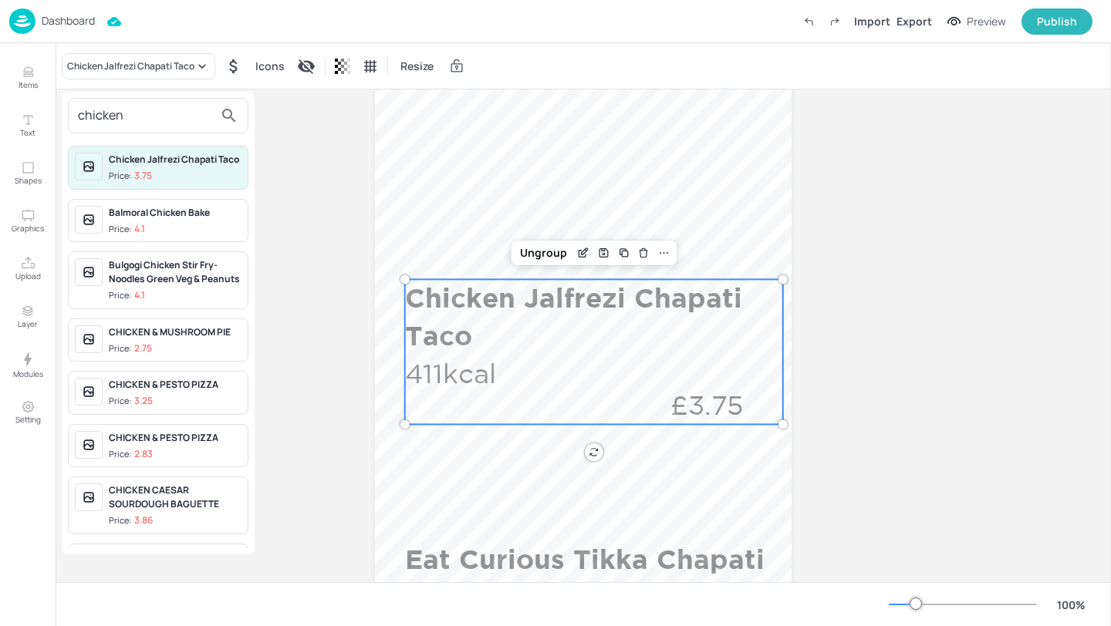
type input "chicken"
click at [38, 74] on div at bounding box center [555, 313] width 1111 height 626
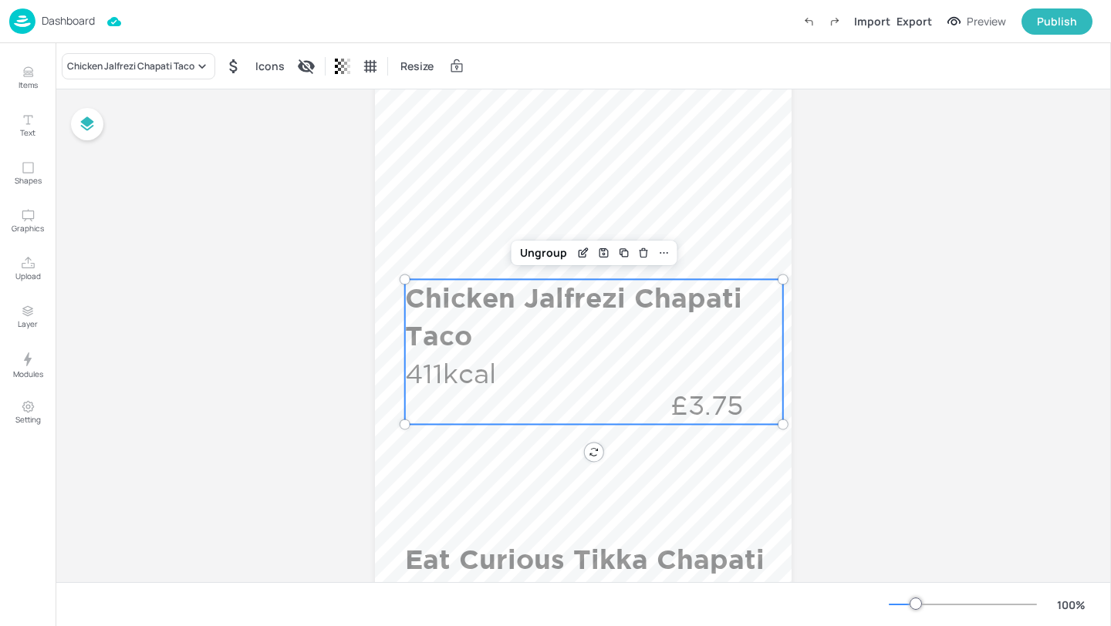
click at [16, 74] on div "chicken Chicken Jalfrezi Chapati Taco Price: 3.75 Balmoral Chicken Bake Price: …" at bounding box center [555, 316] width 1111 height 620
click at [16, 74] on button "Items" at bounding box center [27, 78] width 45 height 45
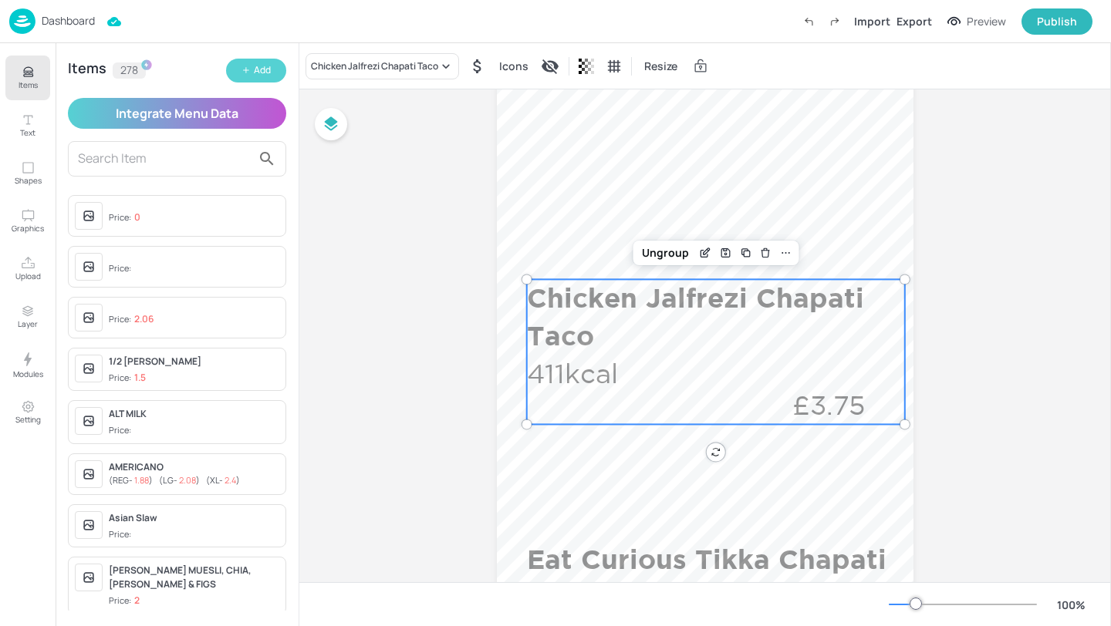
click at [237, 59] on button "Add" at bounding box center [256, 71] width 60 height 24
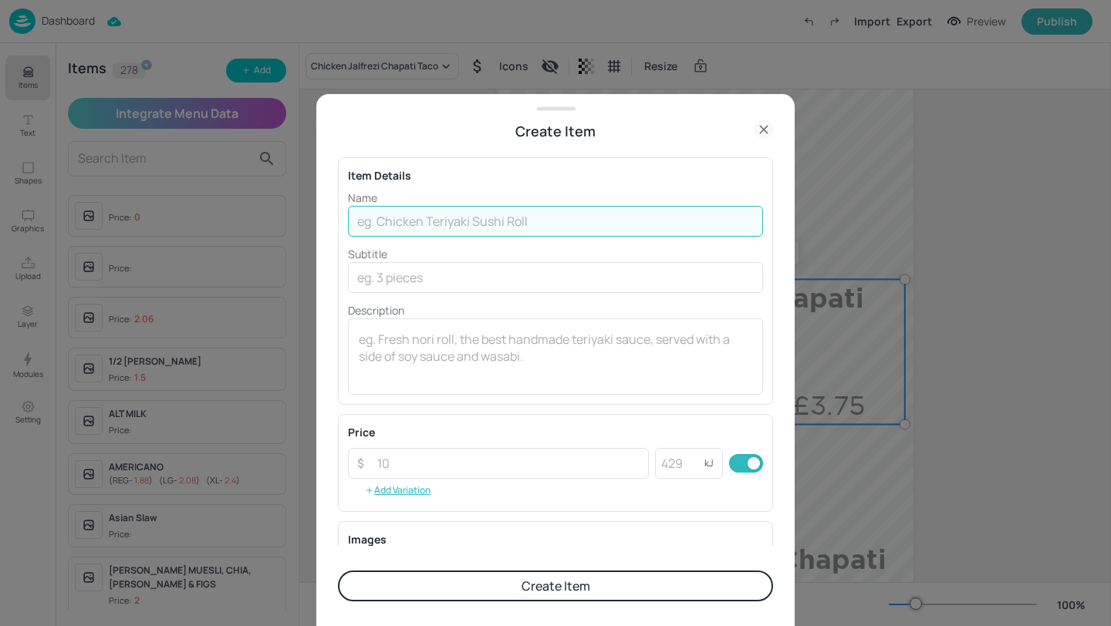
click at [459, 229] on input "text" at bounding box center [555, 221] width 415 height 31
paste input "Chicken Korma with Steamed Rice & Bombay Potatoes"
type input "Chicken Korma with Steamed Rice & Bombay Potatoes"
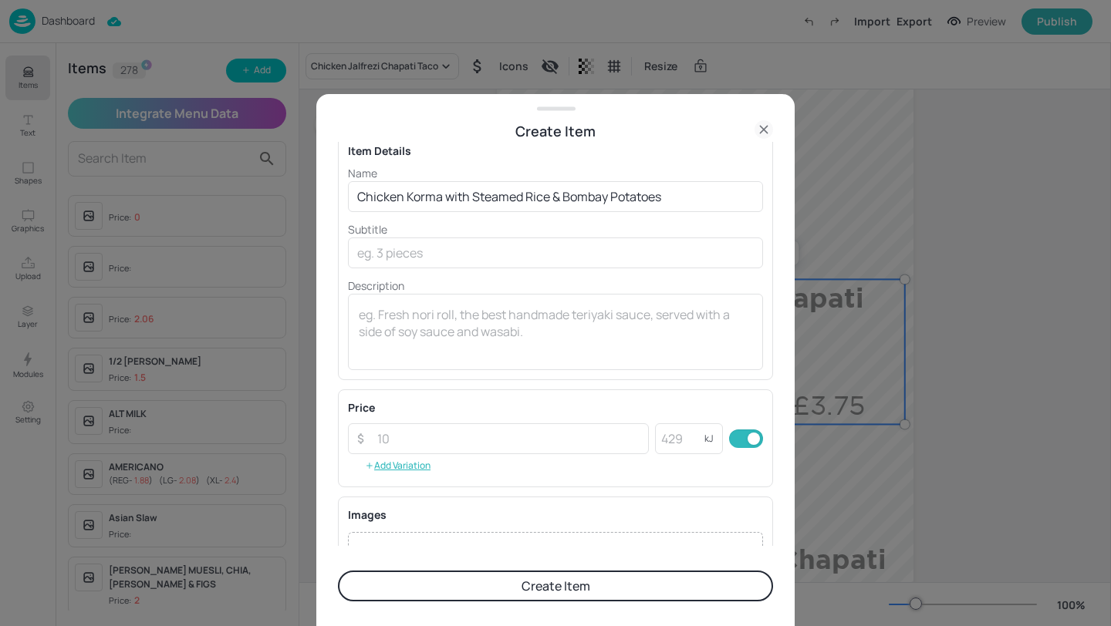
scroll to position [26, 0]
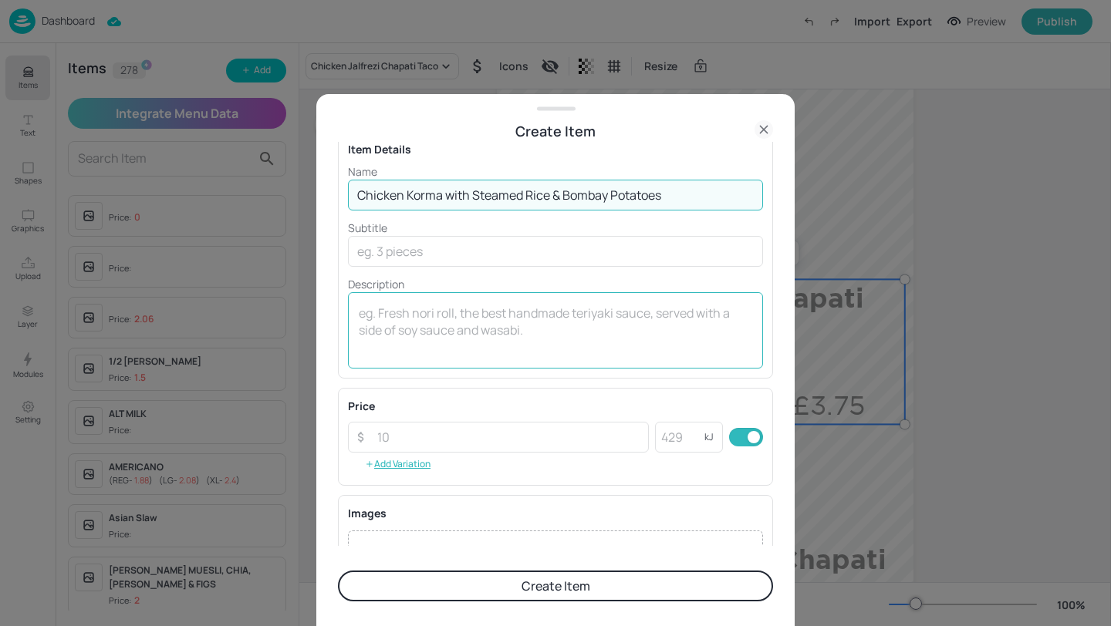
click at [432, 302] on div "x ​" at bounding box center [555, 330] width 415 height 76
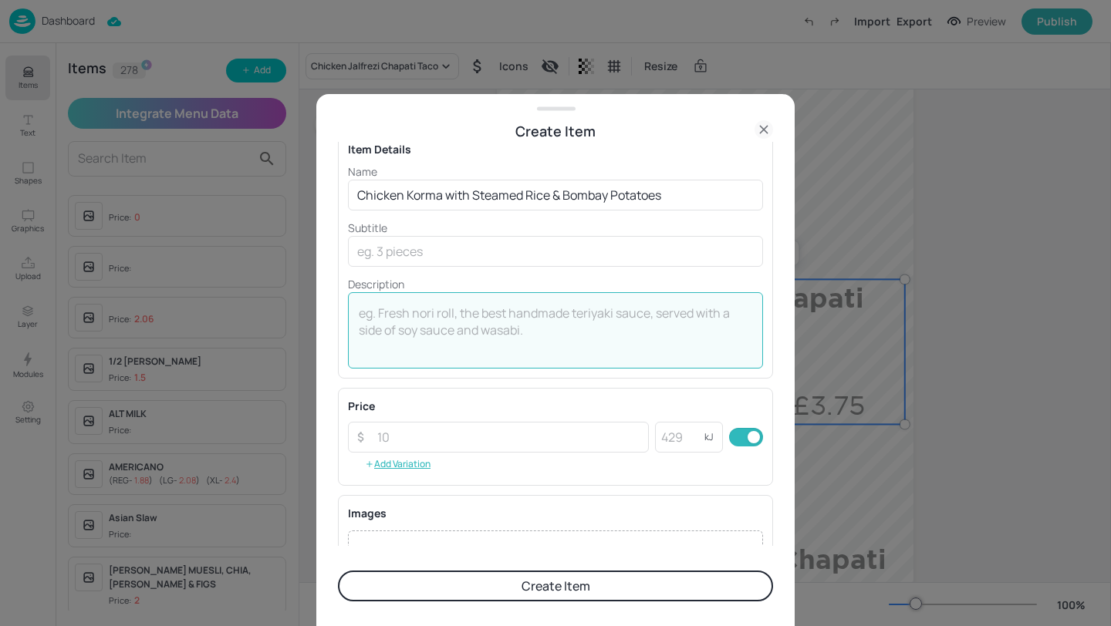
paste textarea "895 Kcal"
click at [387, 313] on textarea "895 Kcal" at bounding box center [555, 330] width 393 height 51
type textarea "895kcal"
click at [471, 434] on input "number" at bounding box center [508, 437] width 281 height 31
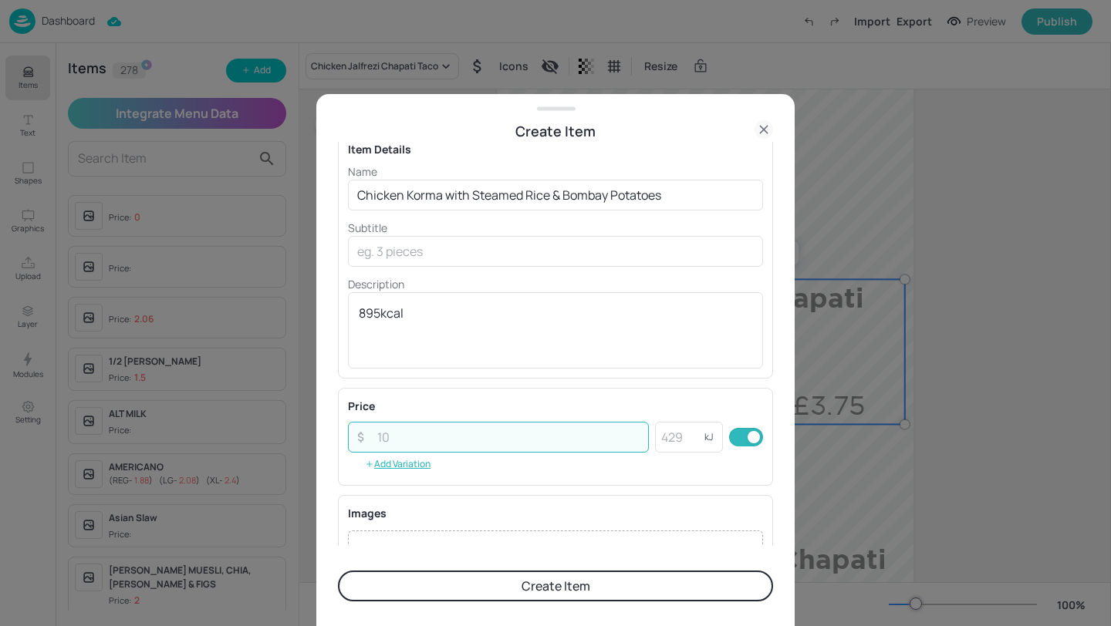
paste input "3.75"
type input "3.75"
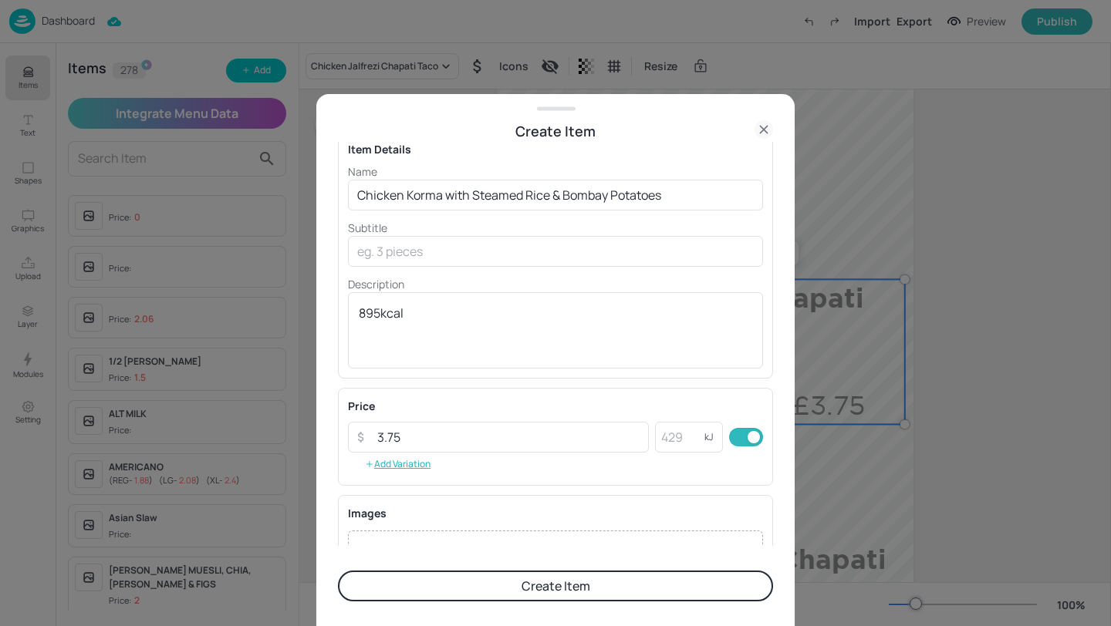
click at [518, 588] on button "Create Item" at bounding box center [555, 586] width 435 height 31
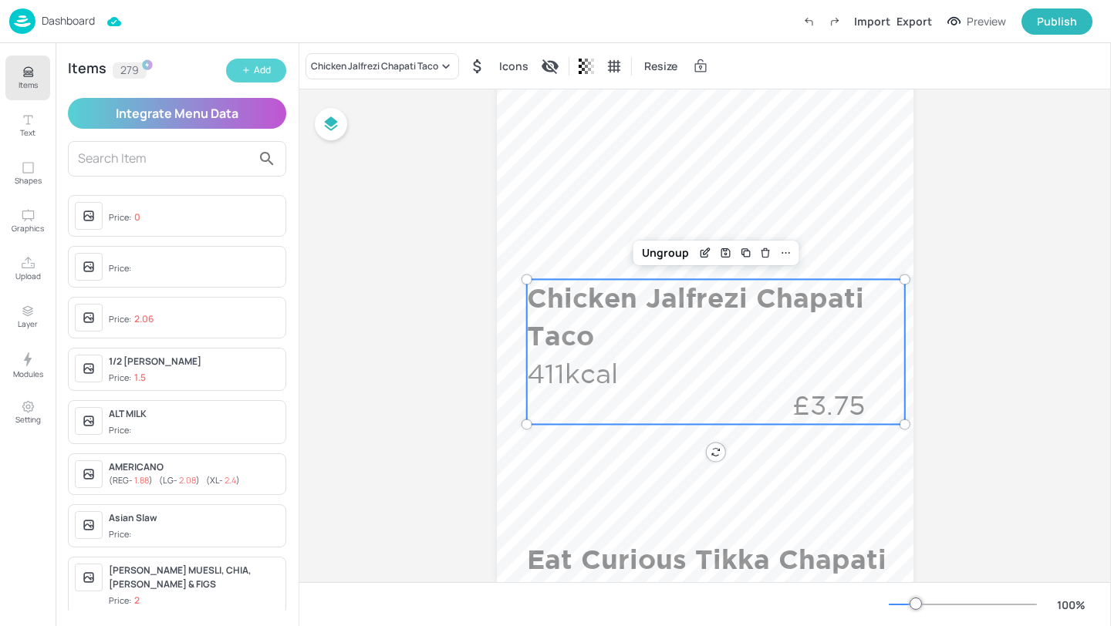
click at [267, 69] on div "Add" at bounding box center [262, 70] width 17 height 15
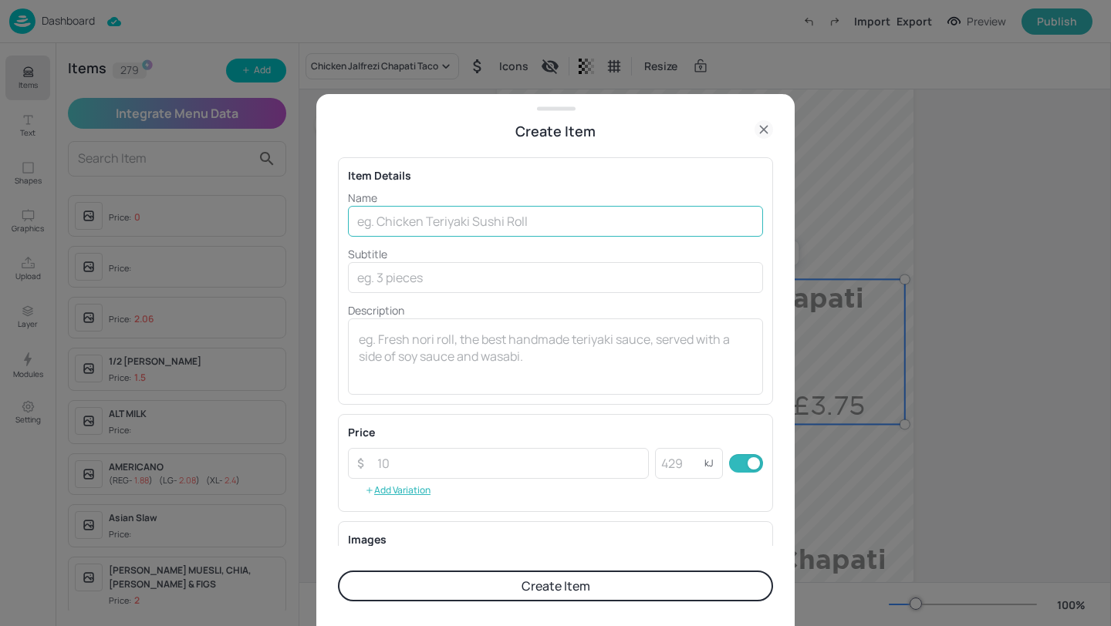
click at [381, 218] on input "text" at bounding box center [555, 221] width 415 height 31
paste input "Vegetable Korma with Steamed Rice & Bombay Potatoes®"
type input "Vegetable Korma with Steamed Rice & Bombay Potatoes"
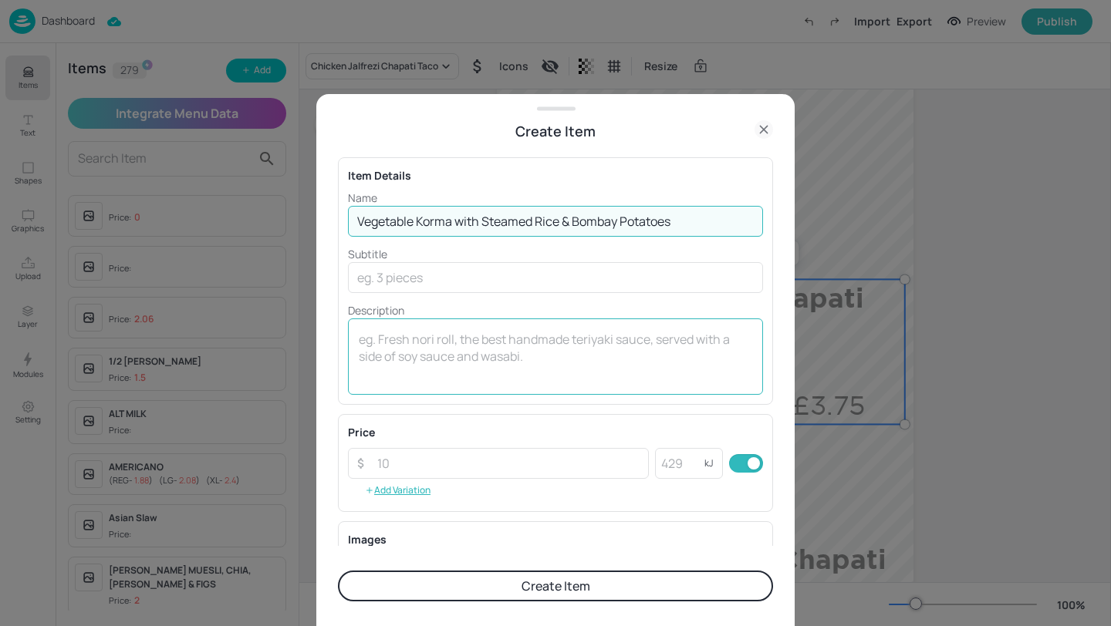
click at [463, 331] on textarea at bounding box center [555, 356] width 393 height 51
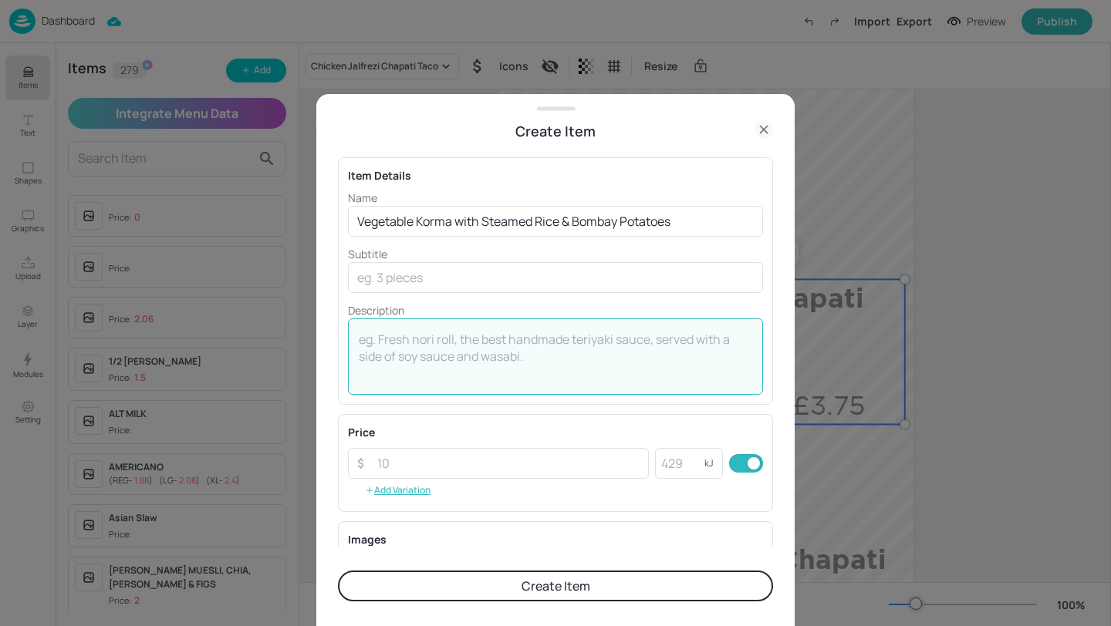
paste textarea "806 Kcal"
click at [390, 339] on textarea "806 Kcal" at bounding box center [555, 356] width 393 height 51
type textarea "806kcal"
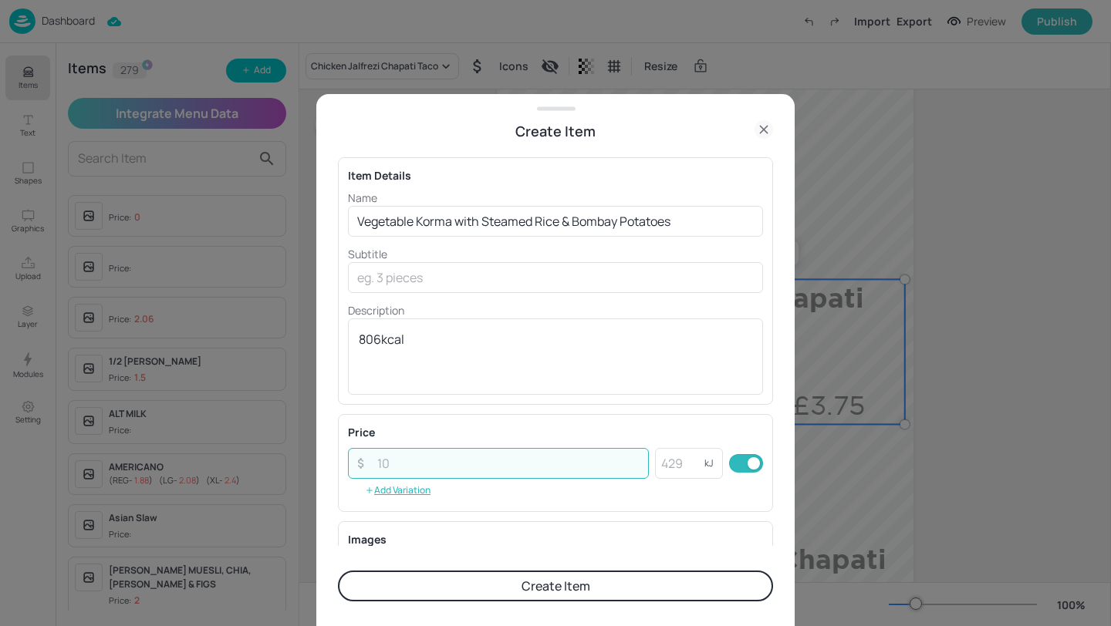
click at [519, 460] on input "number" at bounding box center [508, 463] width 281 height 31
paste input "3.75"
type input "3.75"
click at [518, 444] on div "Price ​ 3.75 ​ kJ ​ Add Variation" at bounding box center [555, 463] width 415 height 78
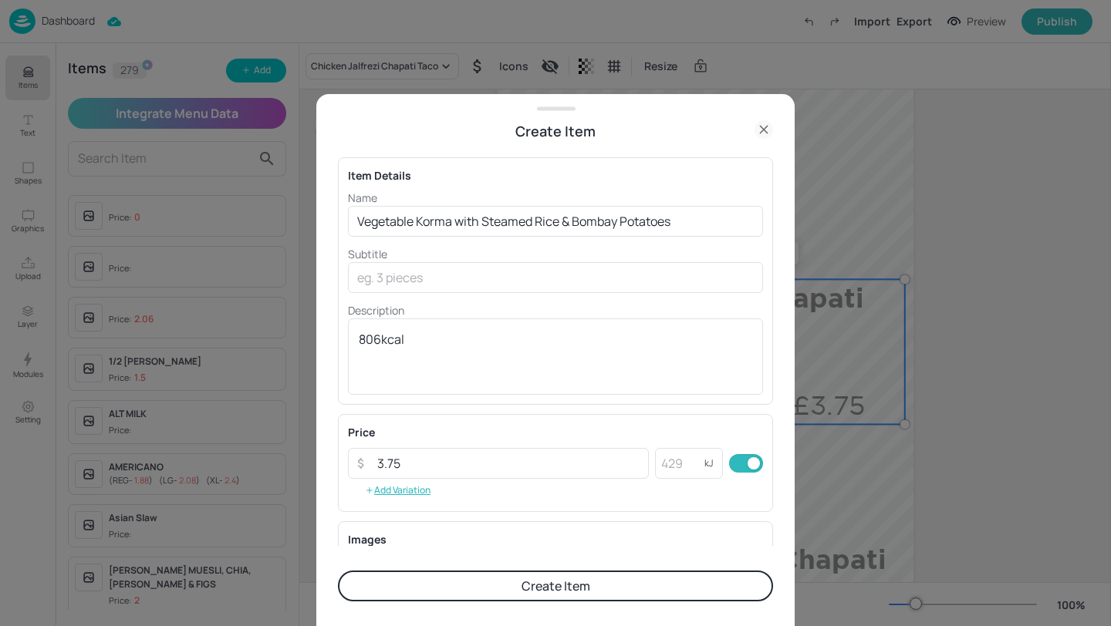
scroll to position [207, 0]
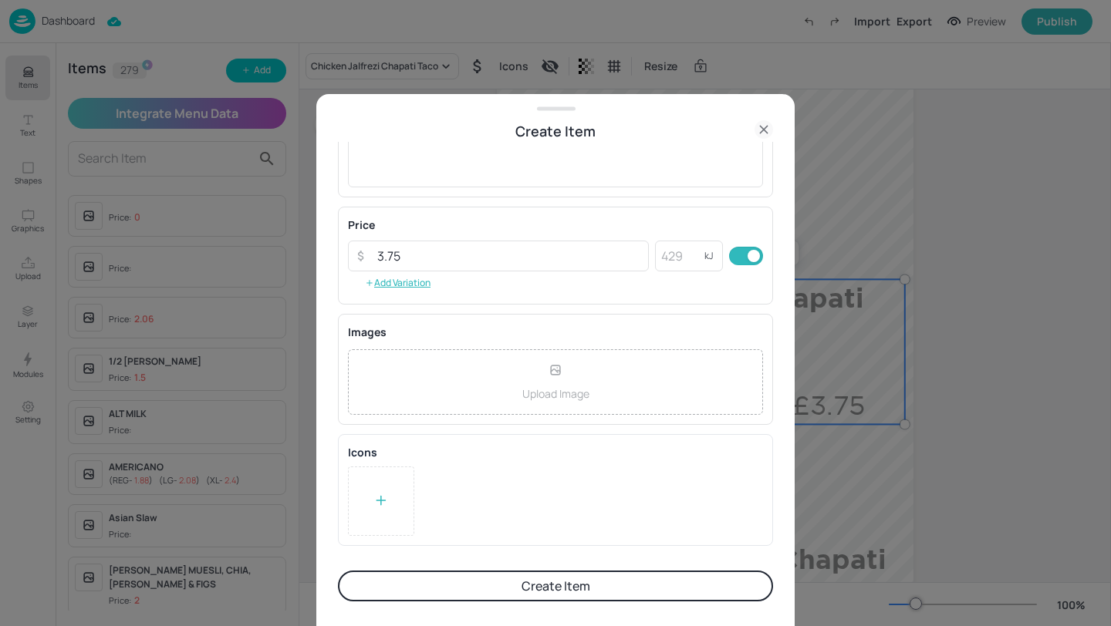
click at [395, 500] on div at bounding box center [381, 501] width 66 height 69
